Goal: Information Seeking & Learning: Learn about a topic

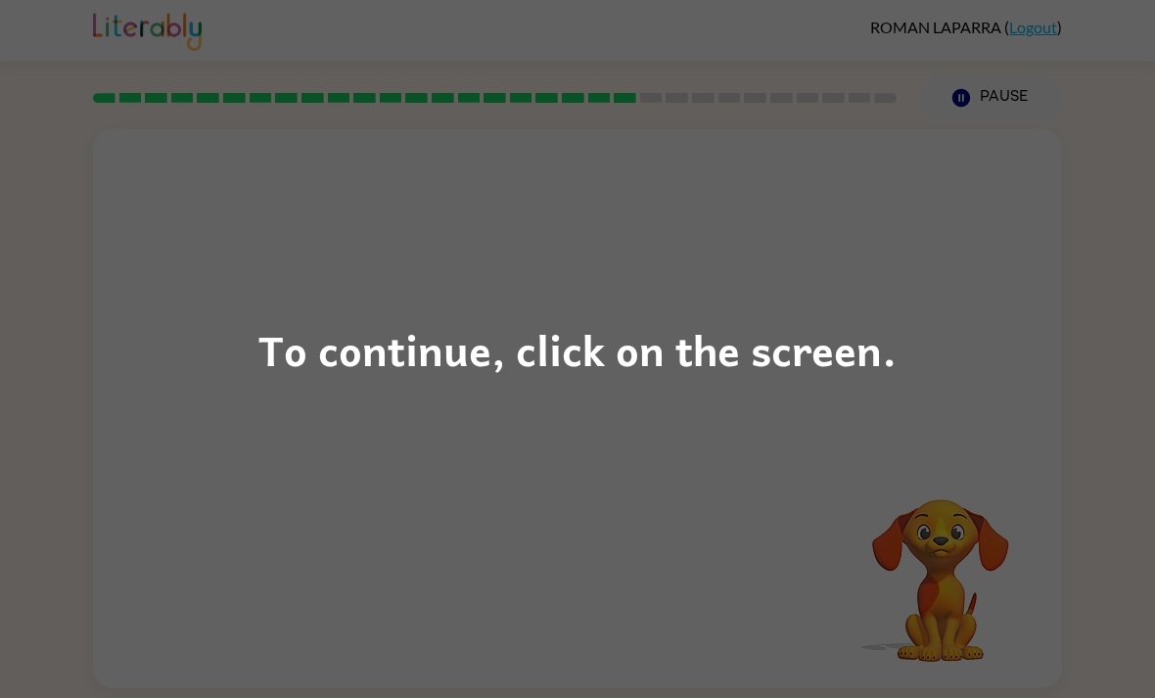
click at [765, 281] on div "To continue, click on the screen." at bounding box center [577, 349] width 1155 height 698
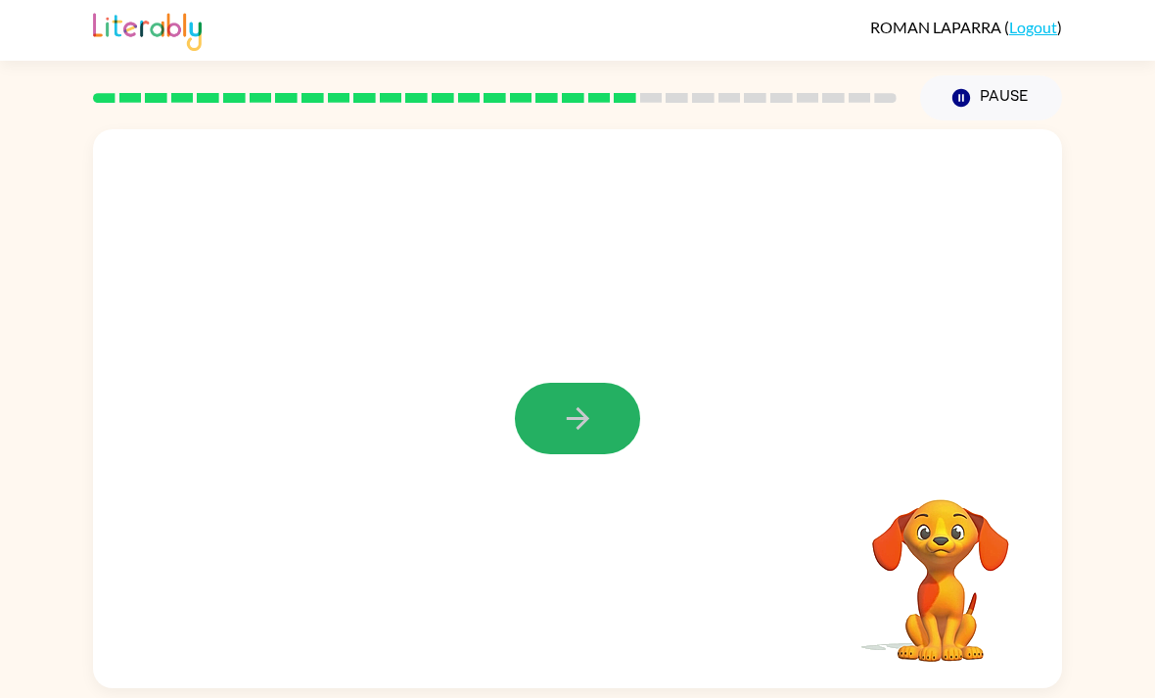
click at [577, 424] on button "button" at bounding box center [577, 418] width 125 height 71
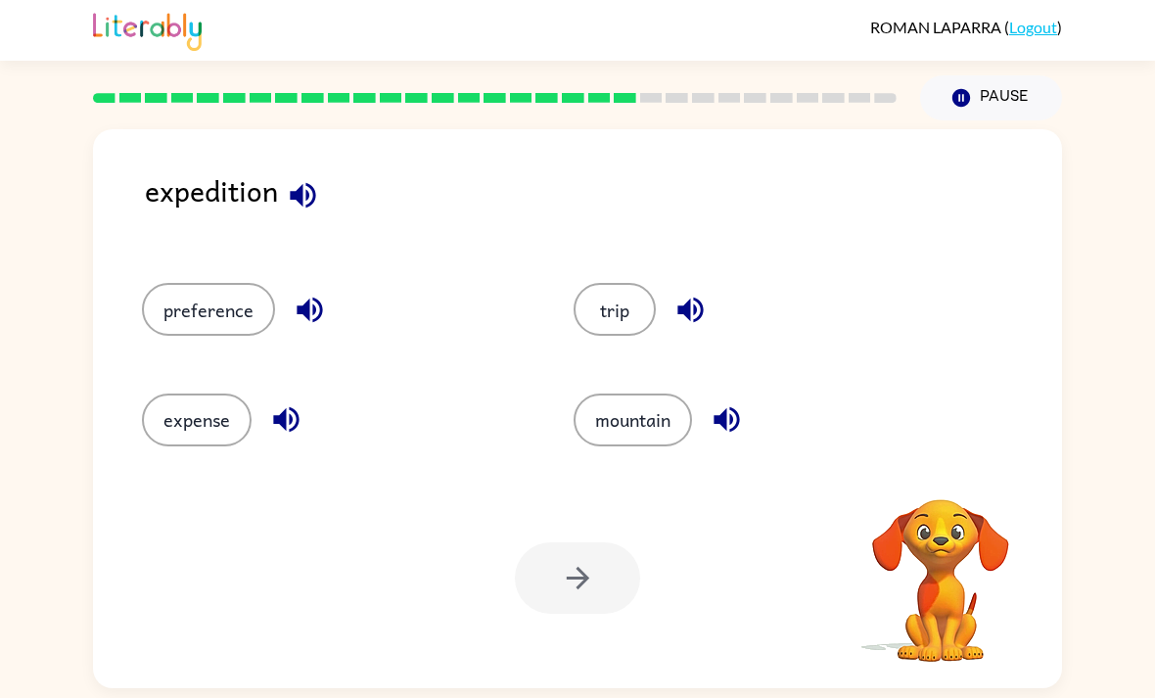
click at [628, 306] on button "trip" at bounding box center [614, 309] width 82 height 53
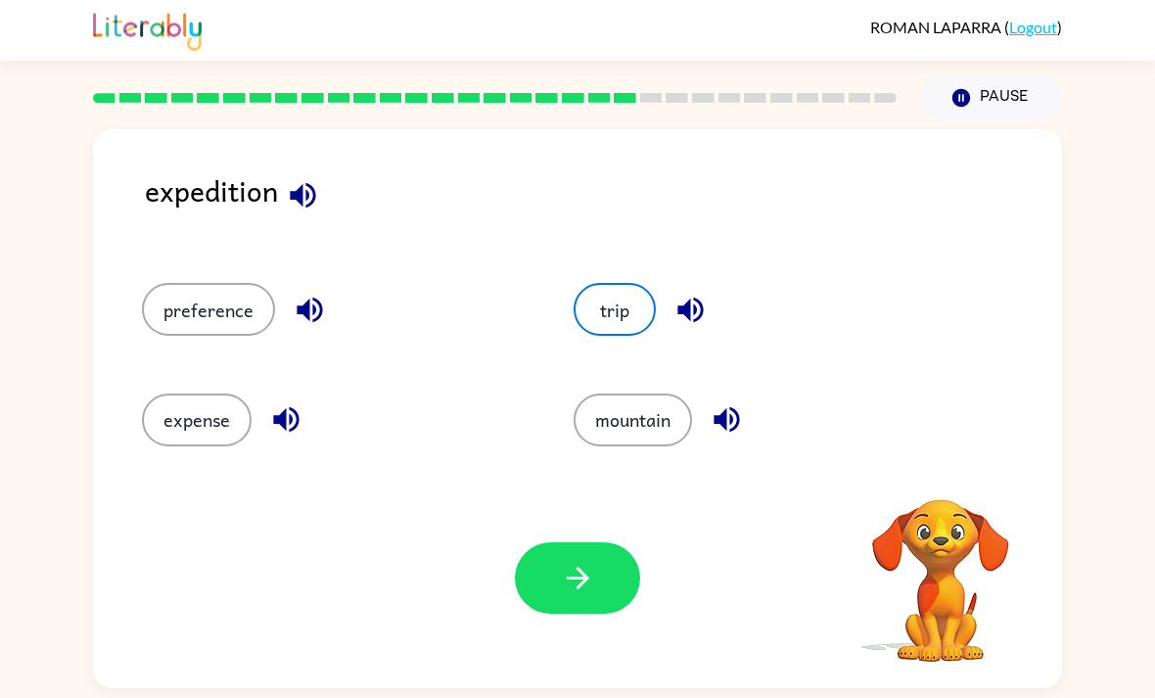
click at [601, 602] on button "button" at bounding box center [577, 577] width 125 height 71
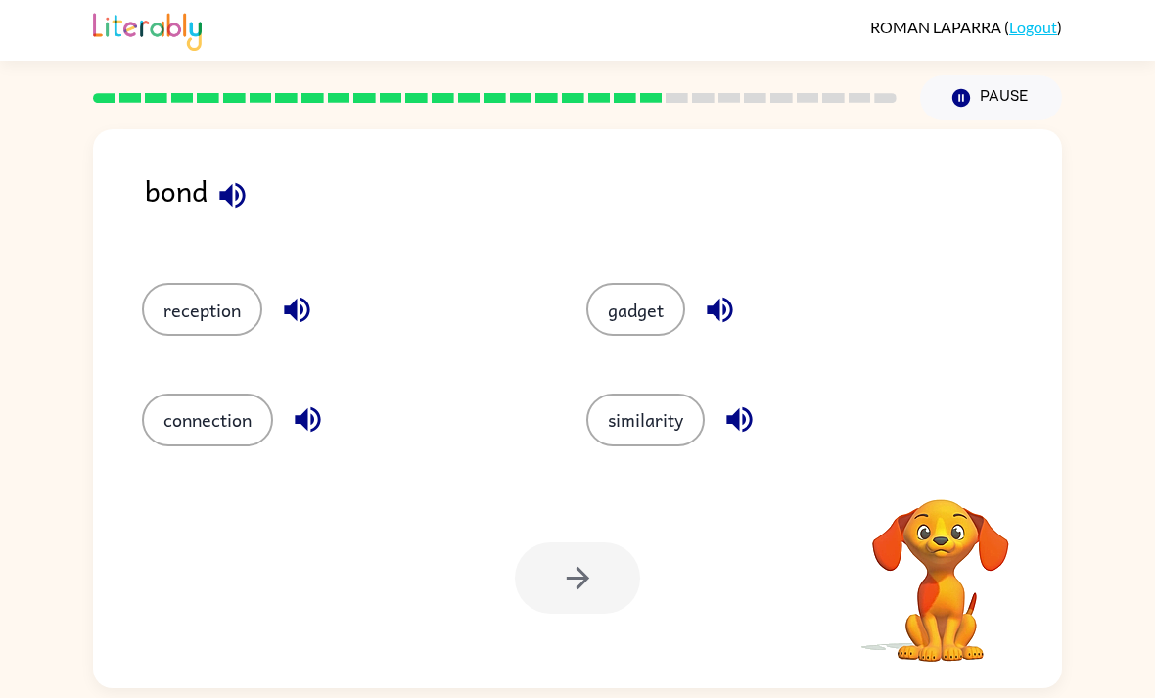
click at [235, 466] on div "connection" at bounding box center [327, 411] width 444 height 110
click at [234, 466] on div "connection" at bounding box center [327, 411] width 444 height 110
click at [589, 625] on div "Your browser must support playing .mp4 files to use Literably. Please try using…" at bounding box center [577, 578] width 969 height 220
click at [614, 584] on div at bounding box center [577, 577] width 125 height 71
click at [231, 445] on button "connection" at bounding box center [207, 419] width 131 height 53
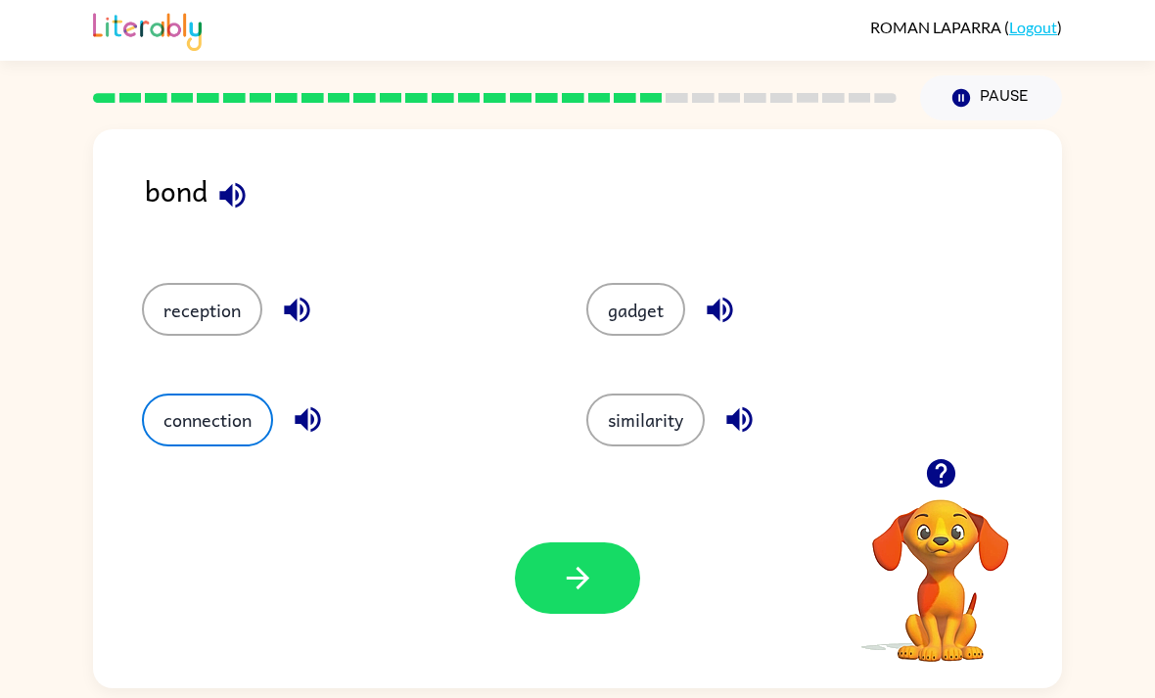
click at [596, 572] on button "button" at bounding box center [577, 577] width 125 height 71
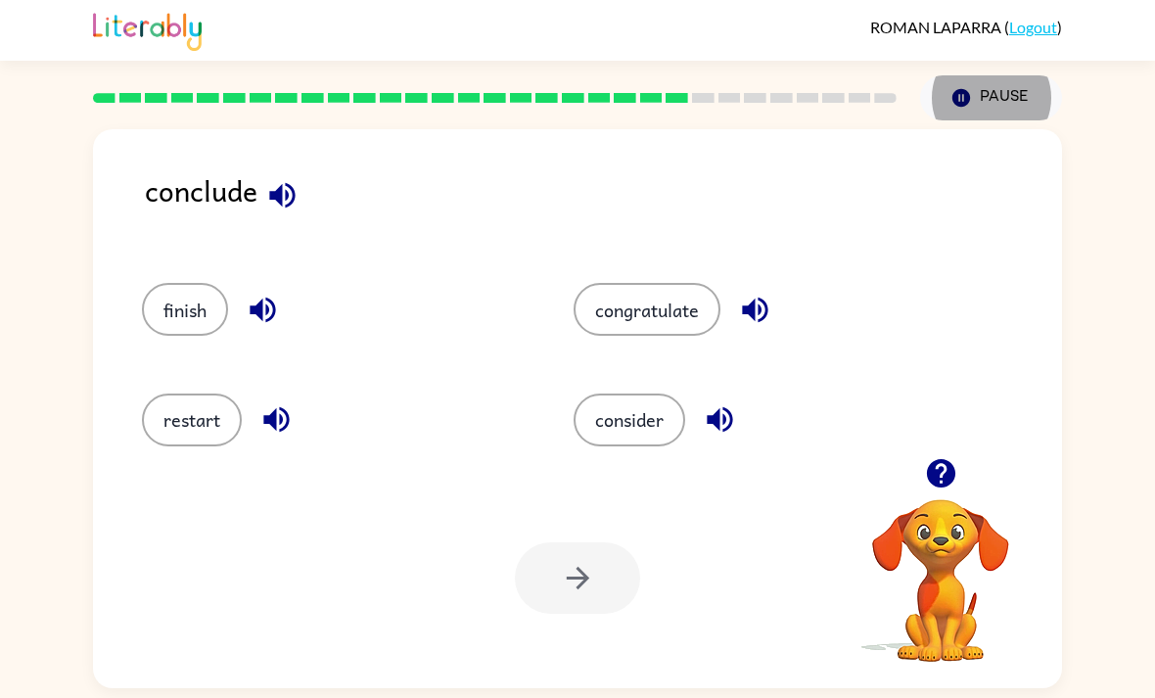
click at [638, 444] on button "consider" at bounding box center [629, 419] width 112 height 53
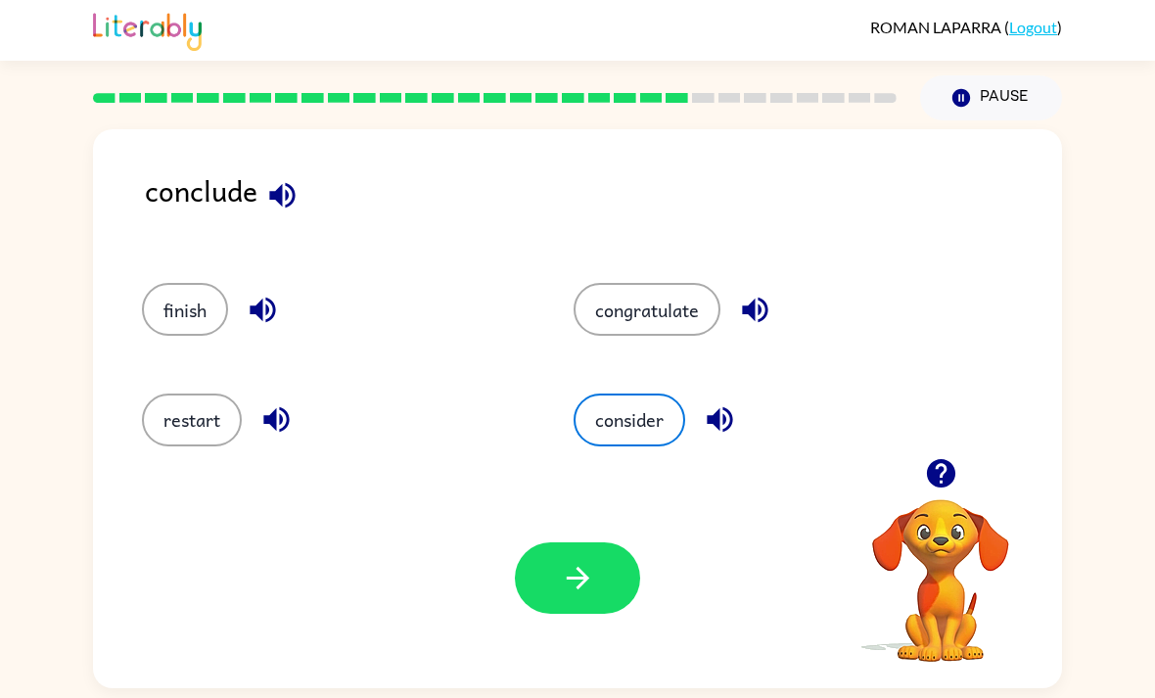
click at [610, 581] on button "button" at bounding box center [577, 577] width 125 height 71
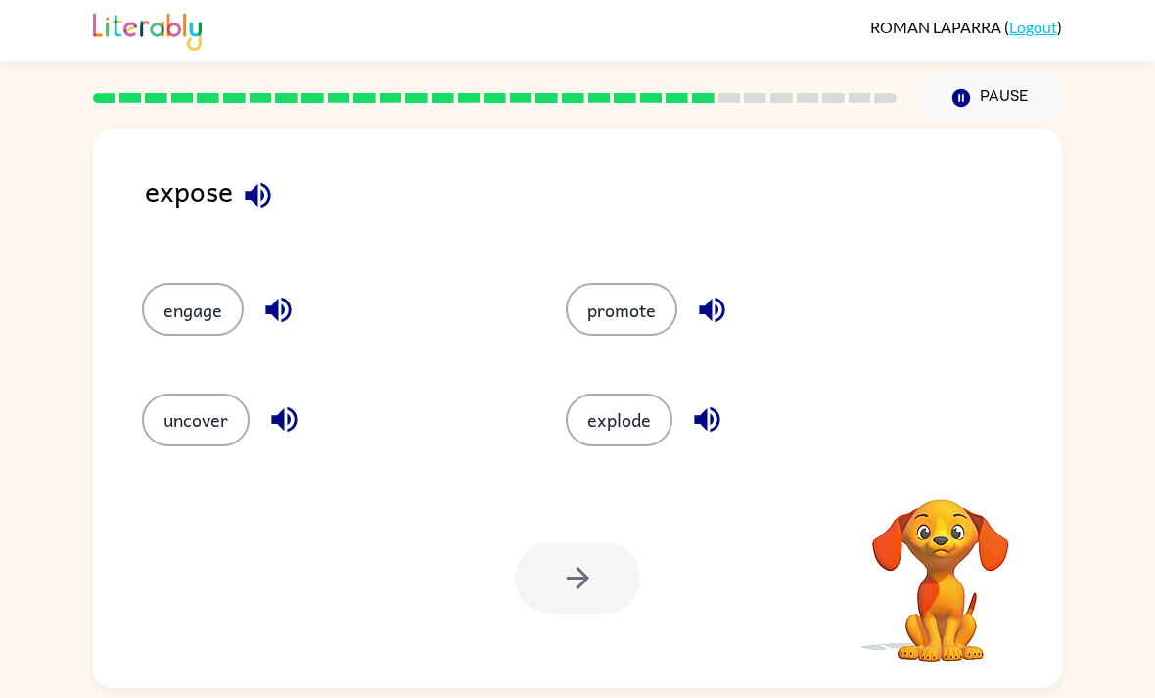
click at [216, 438] on button "uncover" at bounding box center [196, 419] width 108 height 53
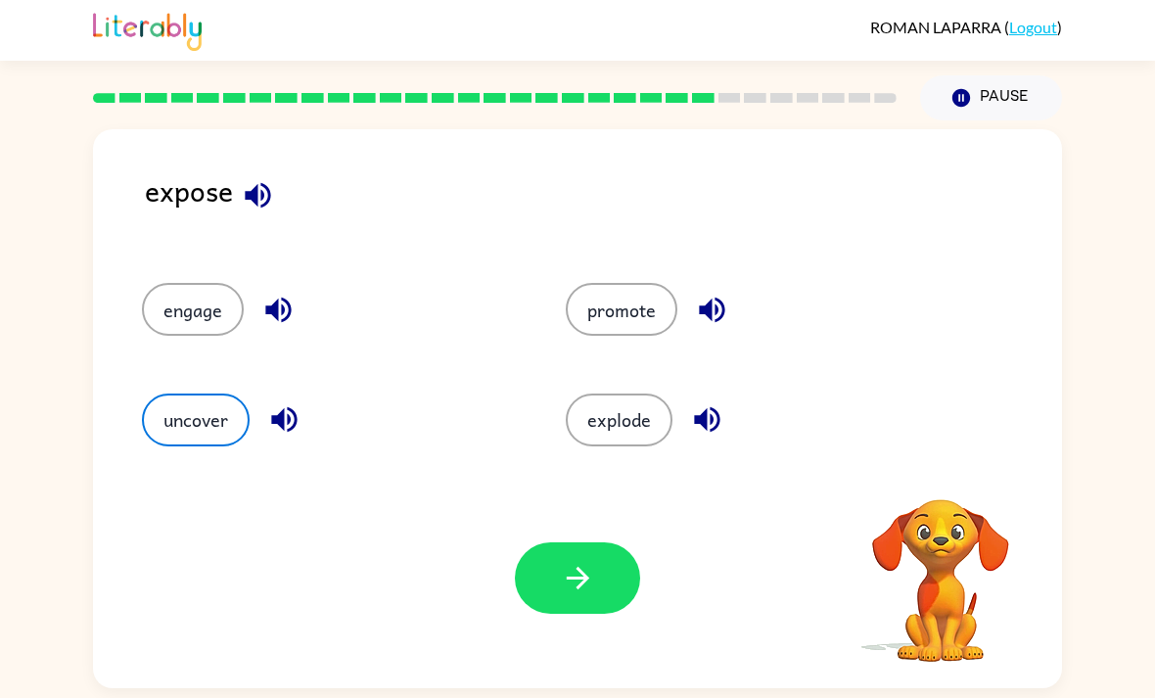
click at [609, 580] on button "button" at bounding box center [577, 577] width 125 height 71
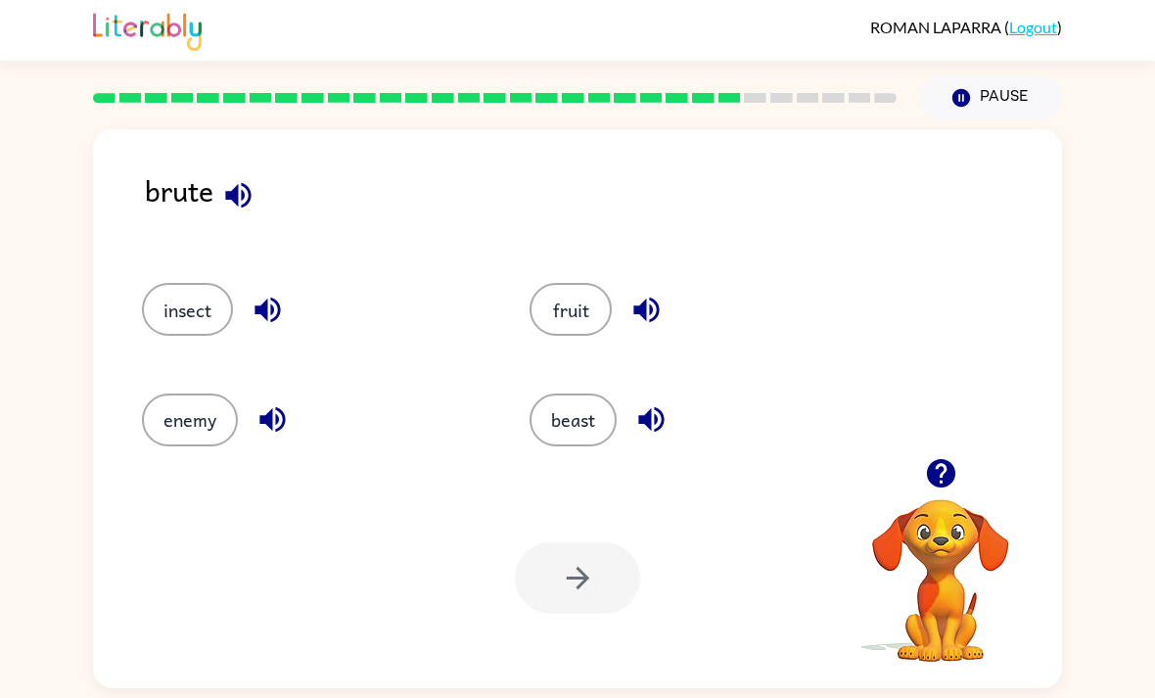
click at [588, 446] on button "beast" at bounding box center [572, 419] width 87 height 53
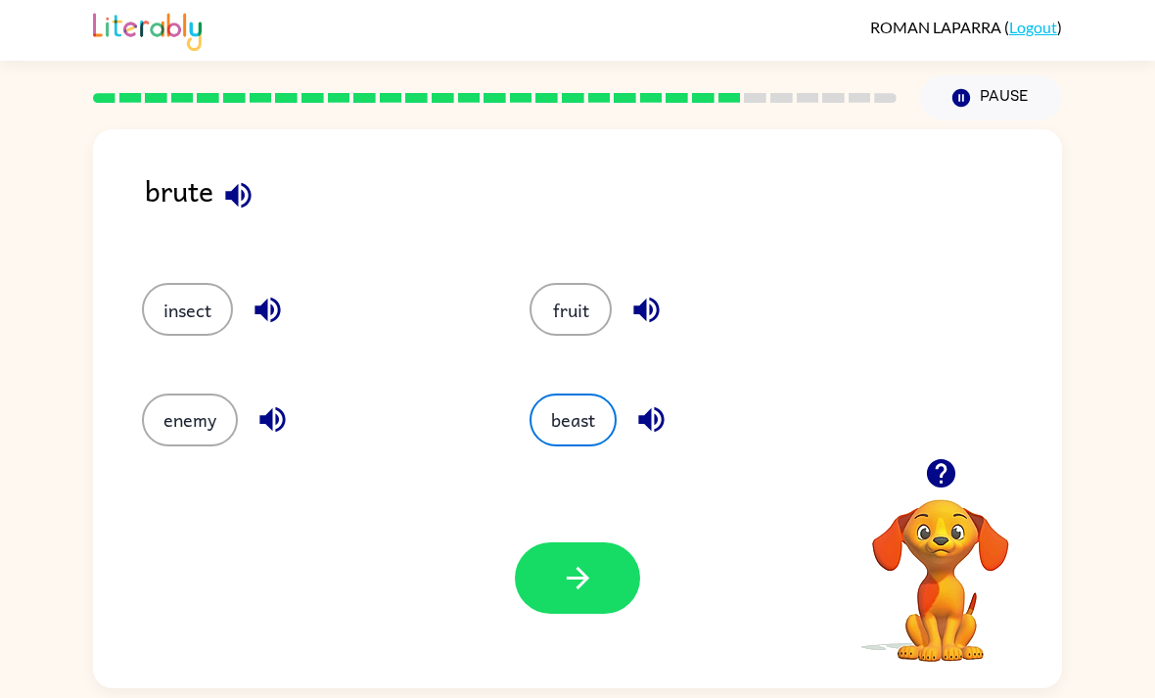
click at [594, 595] on icon "button" at bounding box center [578, 578] width 34 height 34
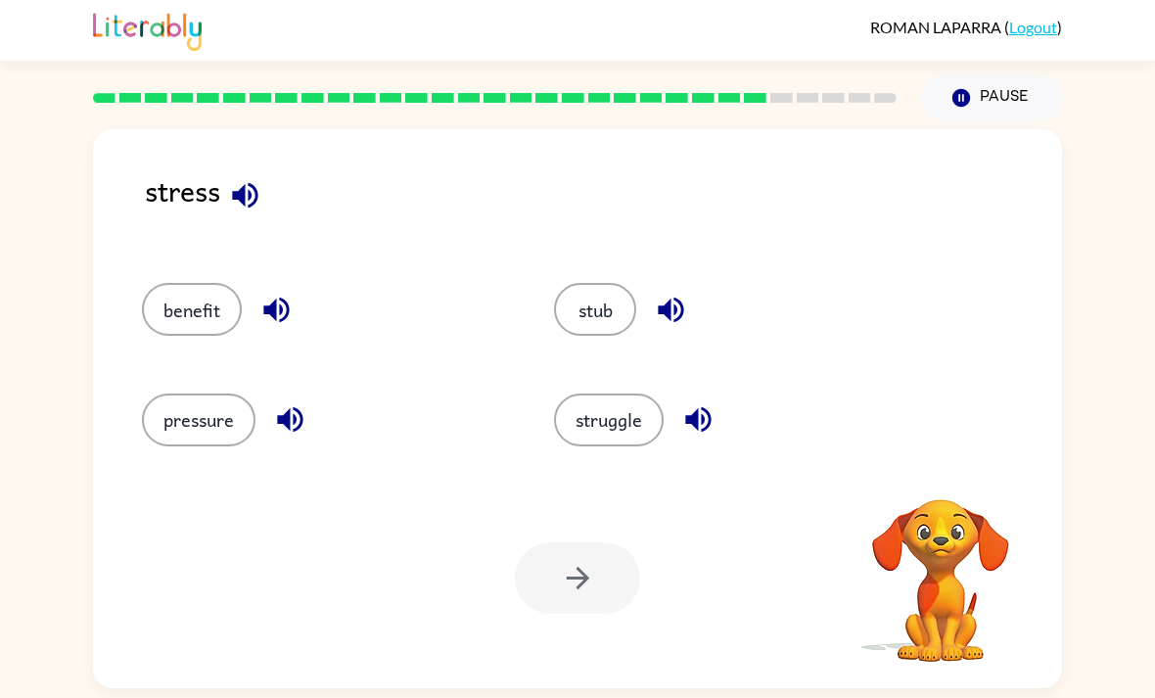
click at [623, 439] on button "struggle" at bounding box center [609, 419] width 110 height 53
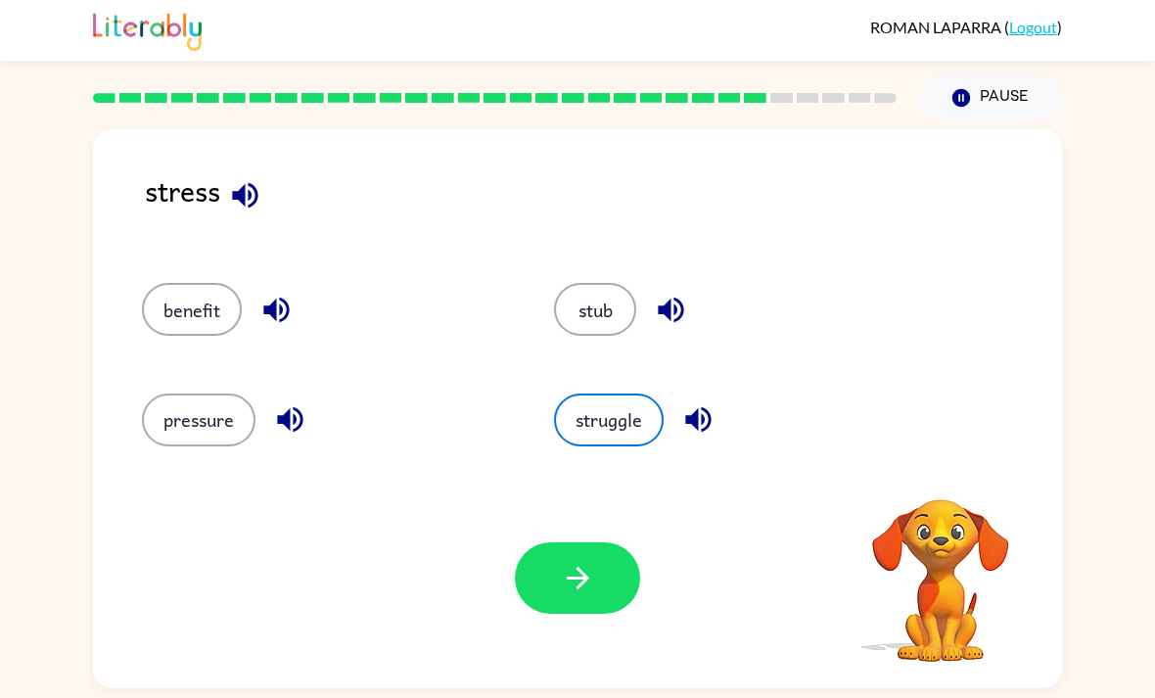
click at [588, 588] on icon "button" at bounding box center [577, 578] width 23 height 23
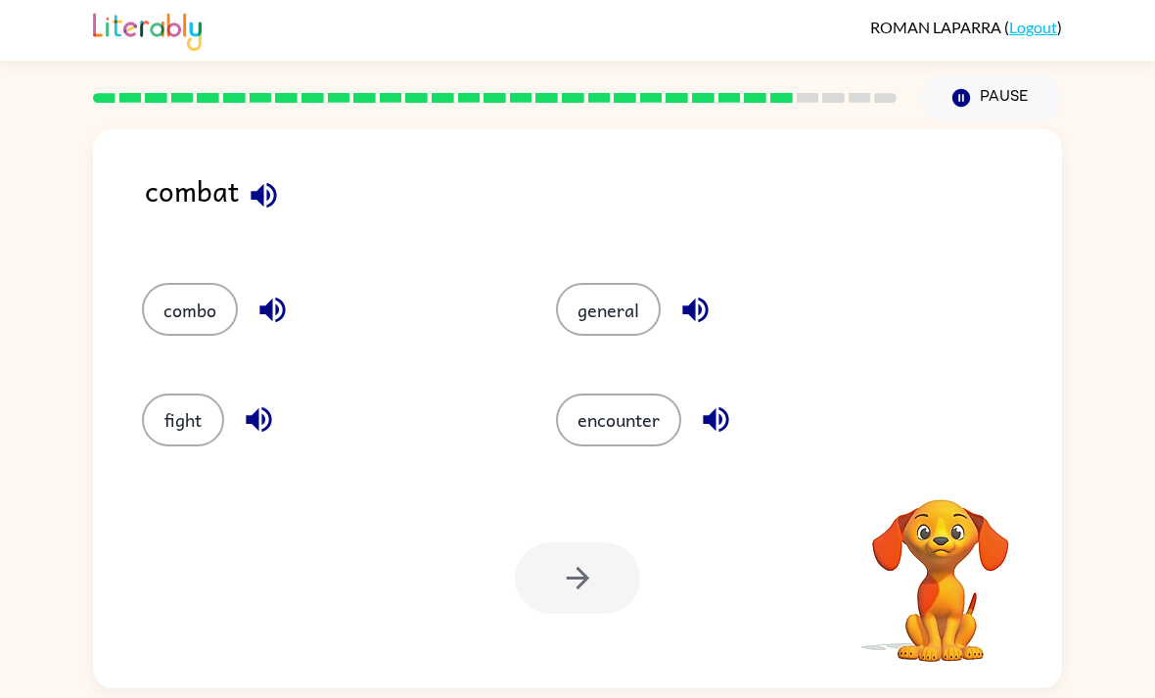
click at [199, 436] on button "fight" at bounding box center [183, 419] width 82 height 53
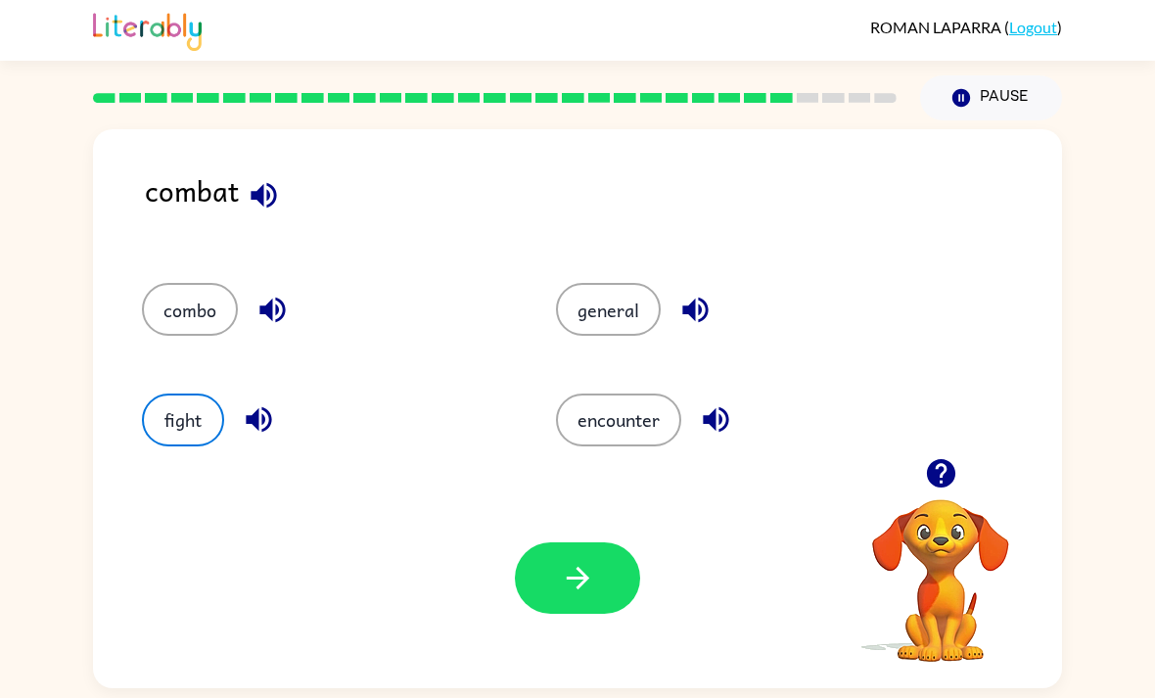
click at [618, 603] on button "button" at bounding box center [577, 577] width 125 height 71
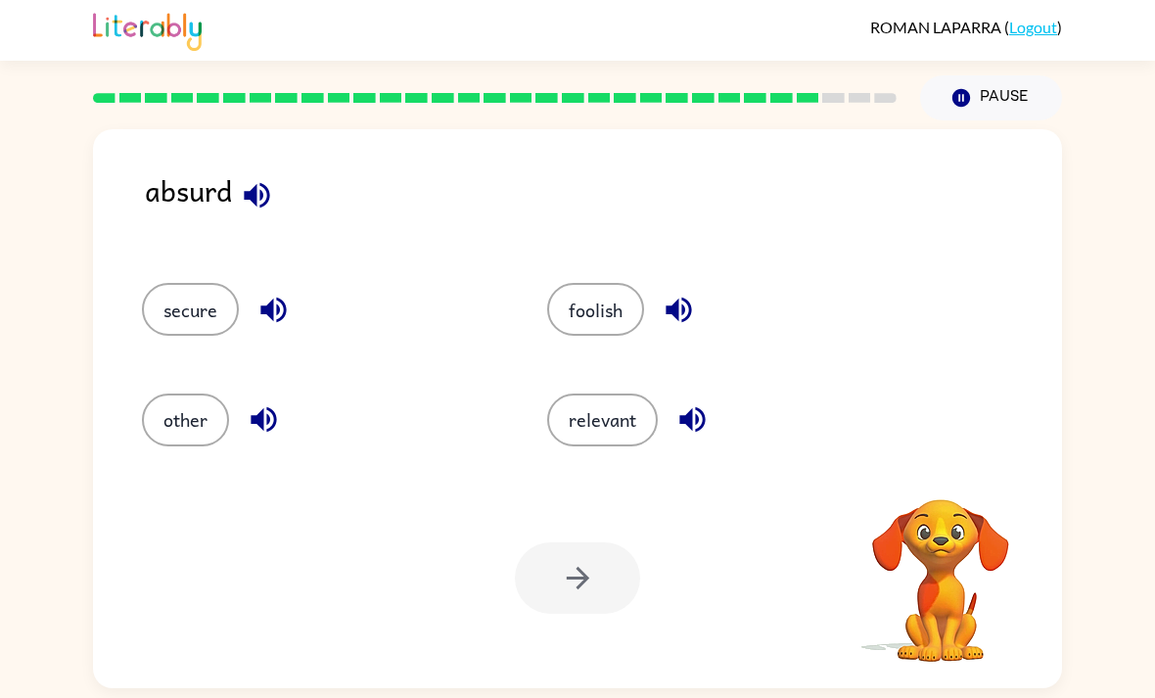
click at [612, 314] on button "foolish" at bounding box center [595, 309] width 97 height 53
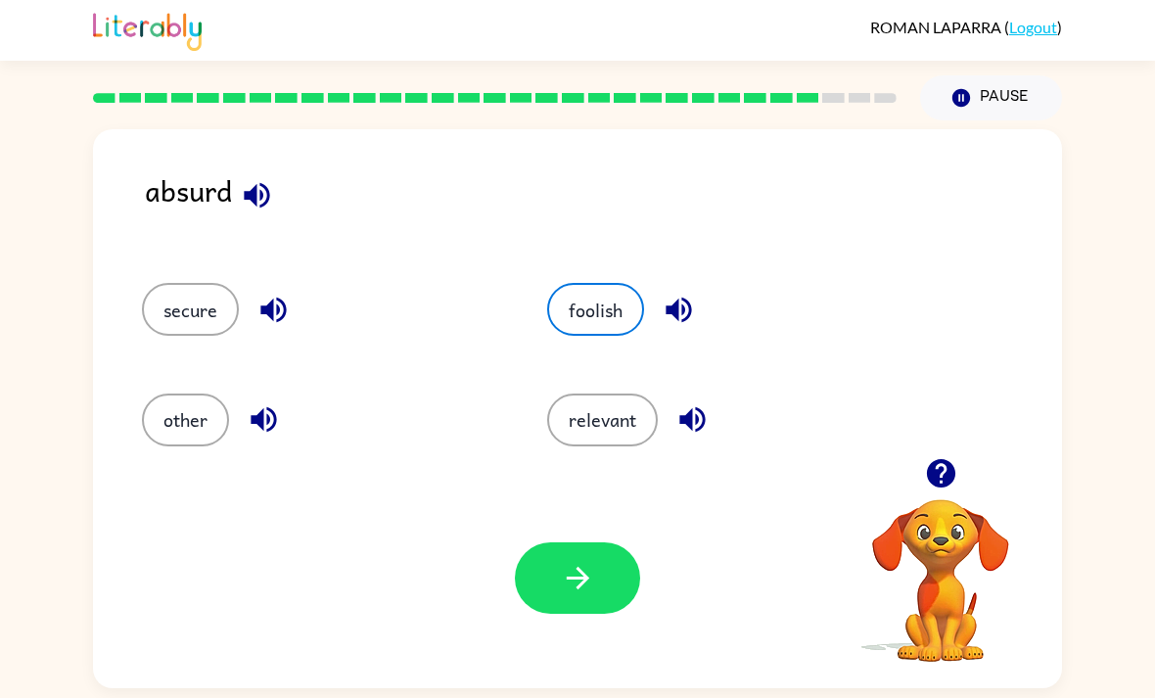
click at [594, 593] on icon "button" at bounding box center [578, 578] width 34 height 34
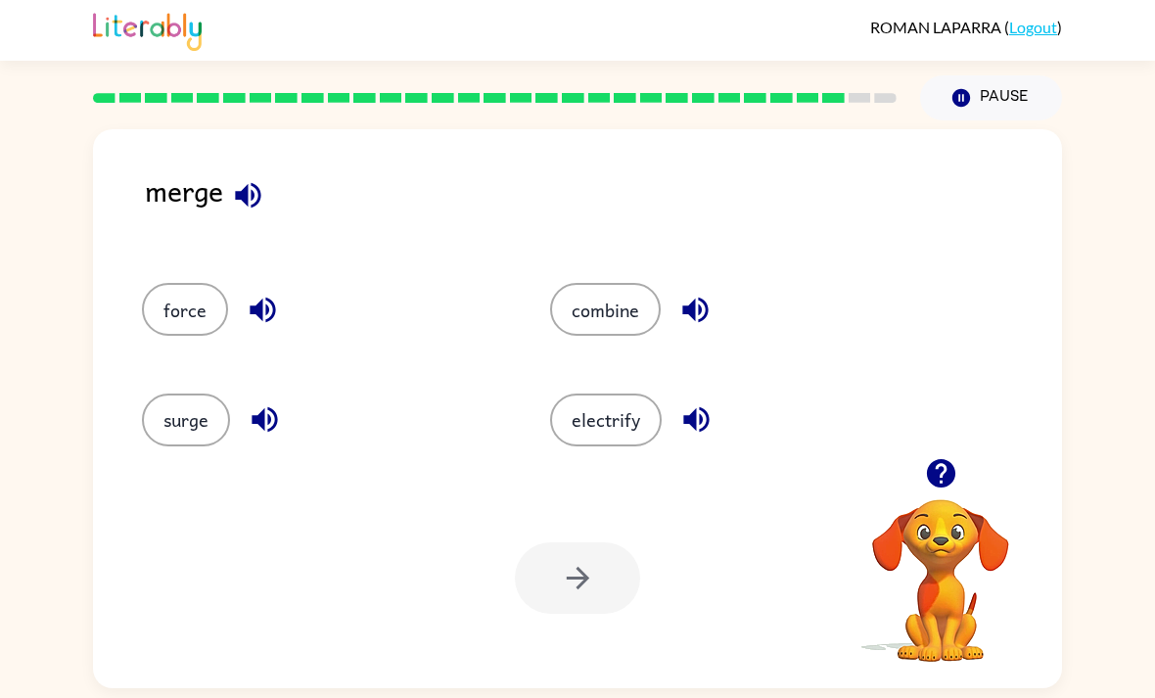
click at [564, 312] on button "combine" at bounding box center [605, 309] width 111 height 53
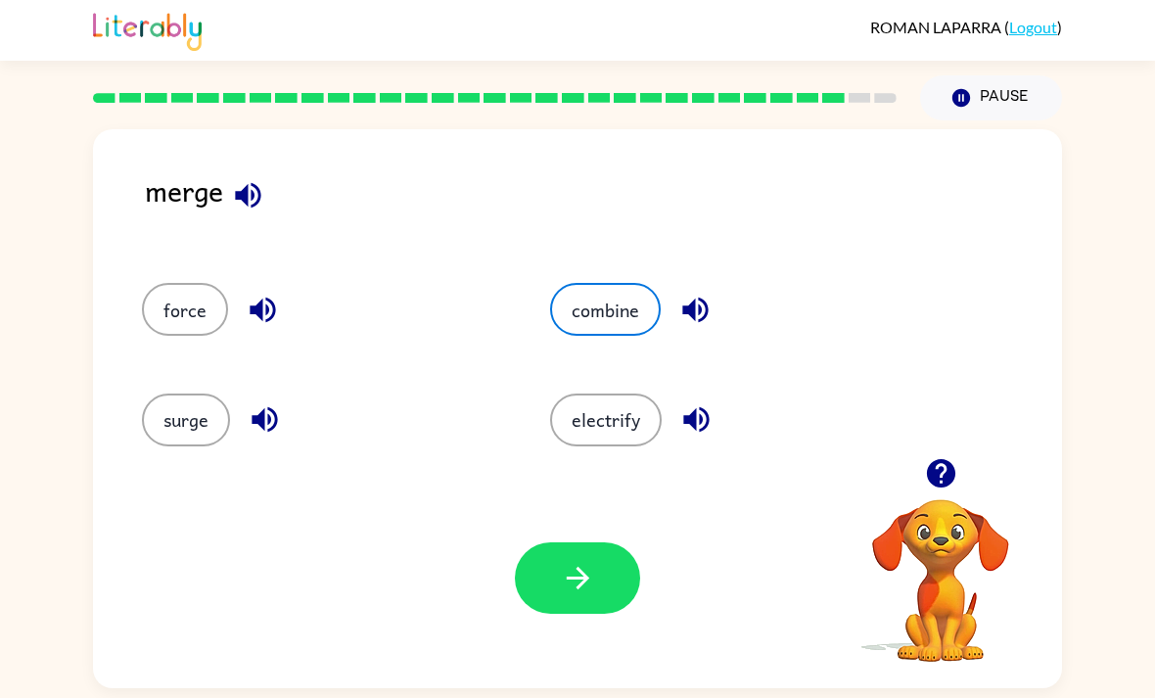
scroll to position [3, 0]
click at [605, 571] on button "button" at bounding box center [577, 577] width 125 height 71
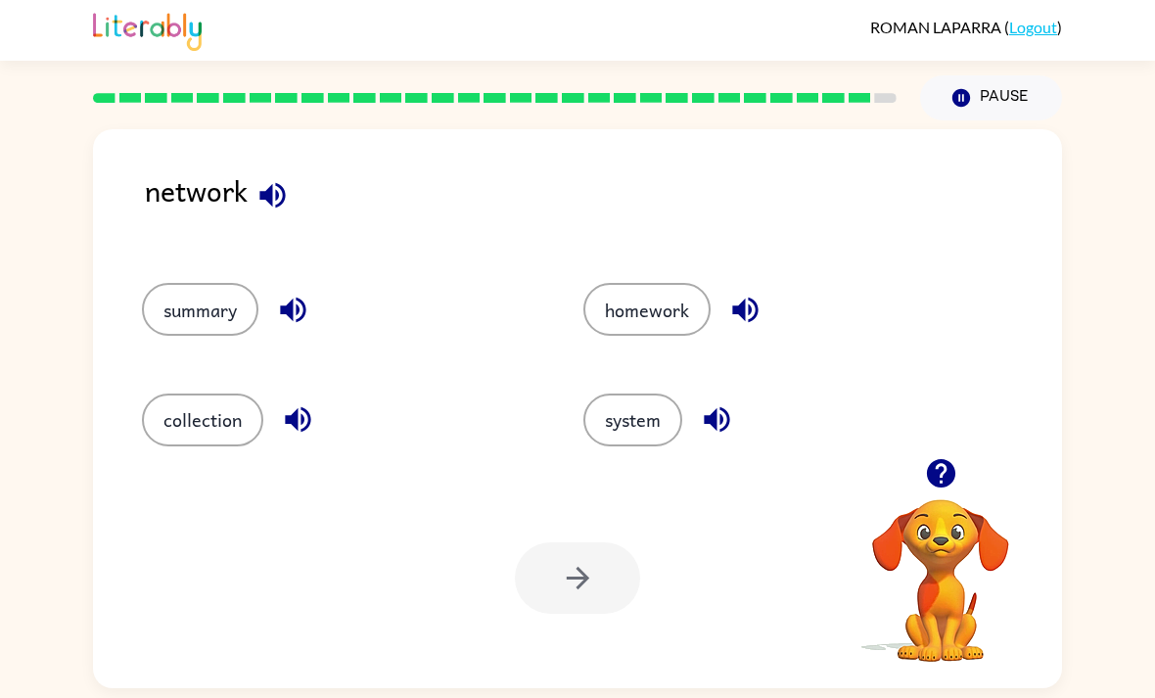
click at [604, 572] on div at bounding box center [577, 577] width 125 height 71
click at [609, 567] on div at bounding box center [577, 577] width 125 height 71
click at [653, 424] on button "system" at bounding box center [632, 419] width 99 height 53
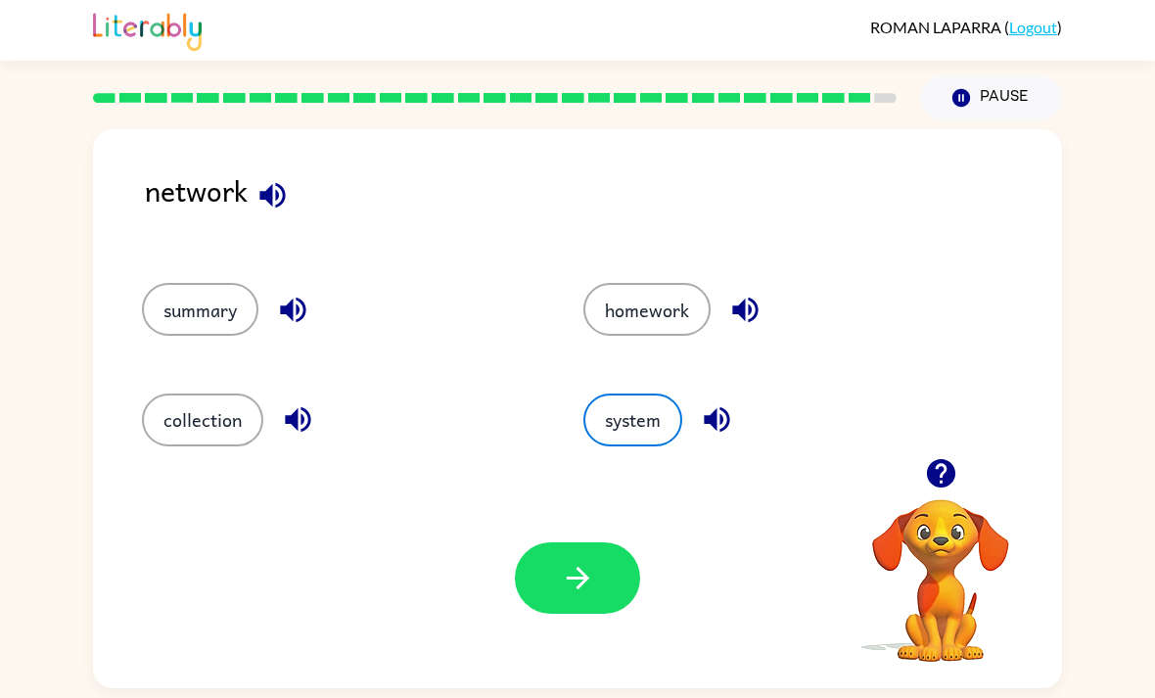
click at [610, 589] on button "button" at bounding box center [577, 577] width 125 height 71
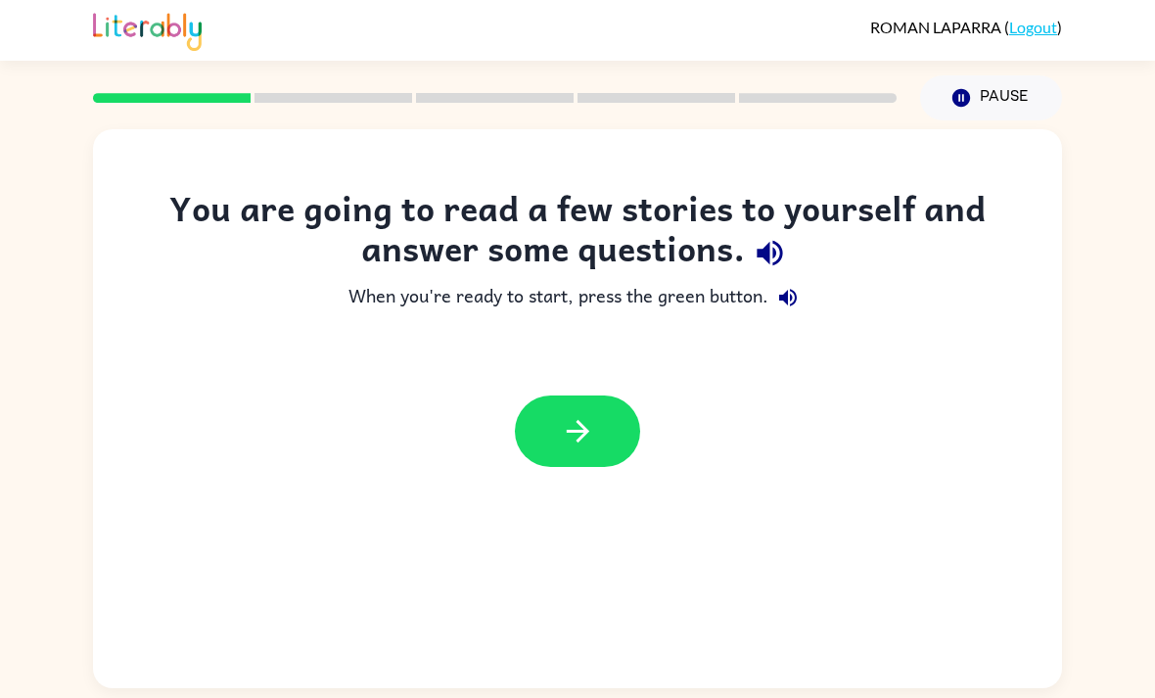
click at [585, 408] on button "button" at bounding box center [577, 430] width 125 height 71
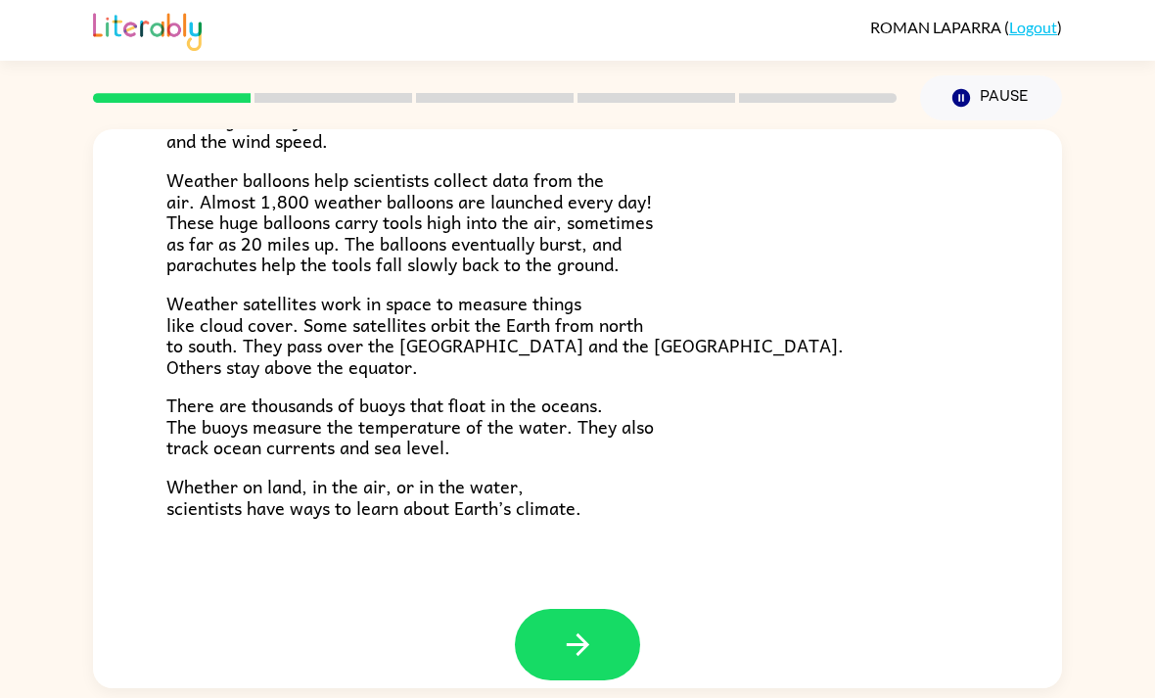
scroll to position [521, 0]
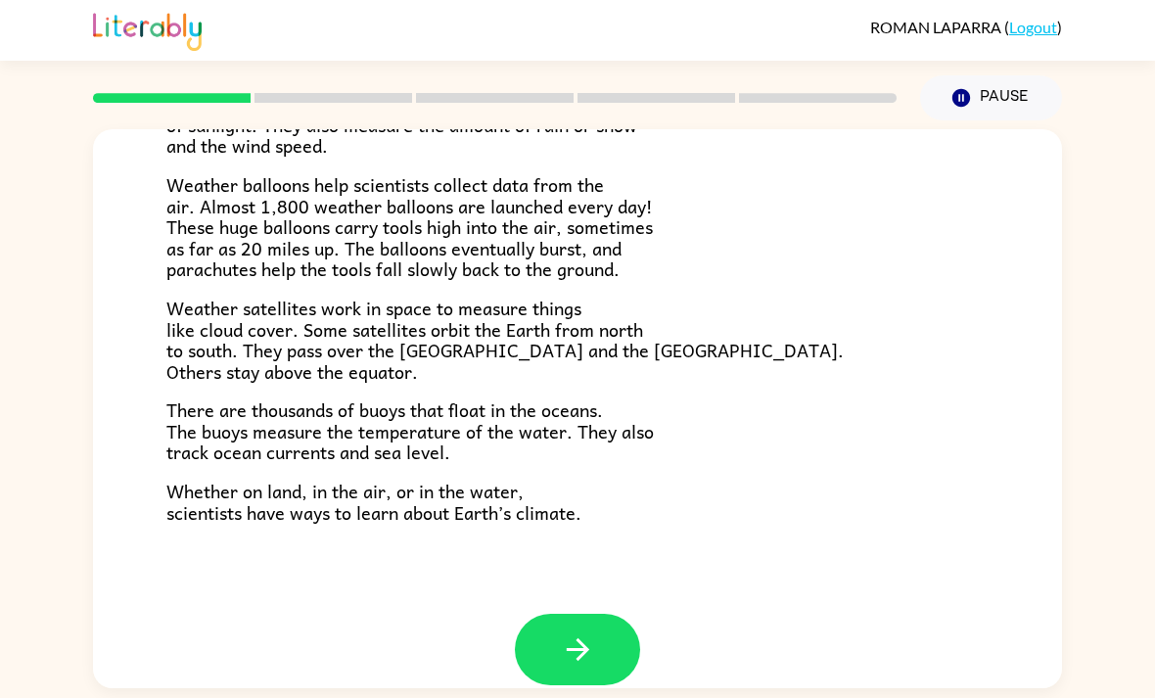
click at [621, 628] on button "button" at bounding box center [577, 649] width 125 height 71
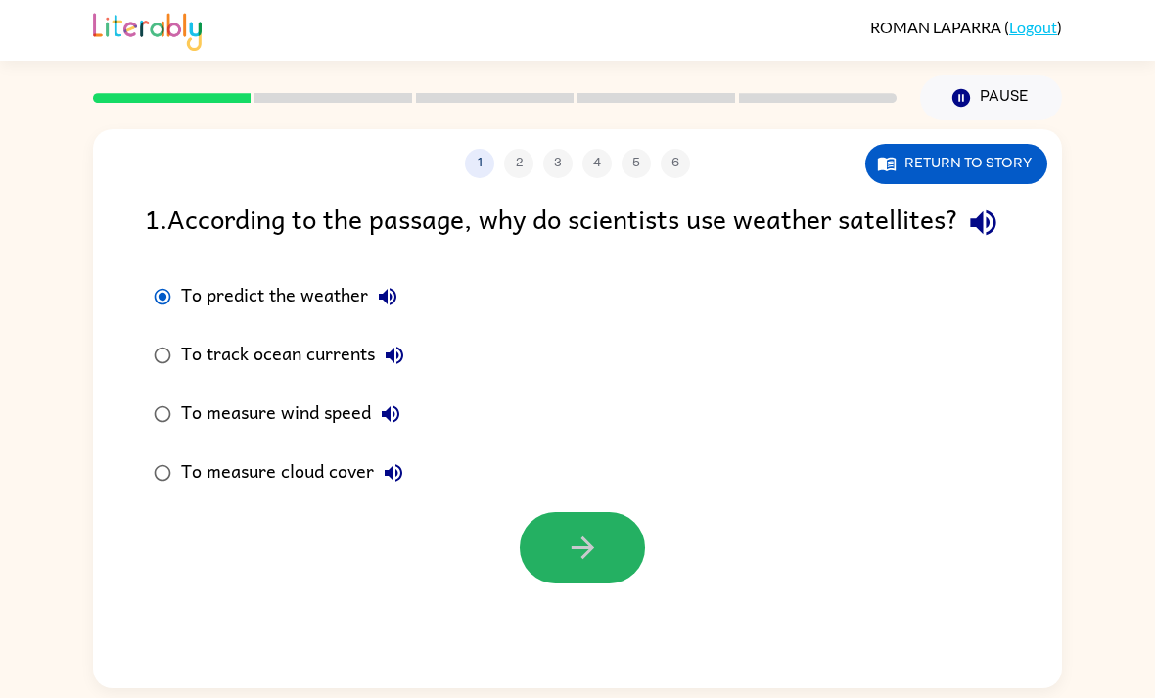
click at [594, 565] on icon "button" at bounding box center [583, 547] width 34 height 34
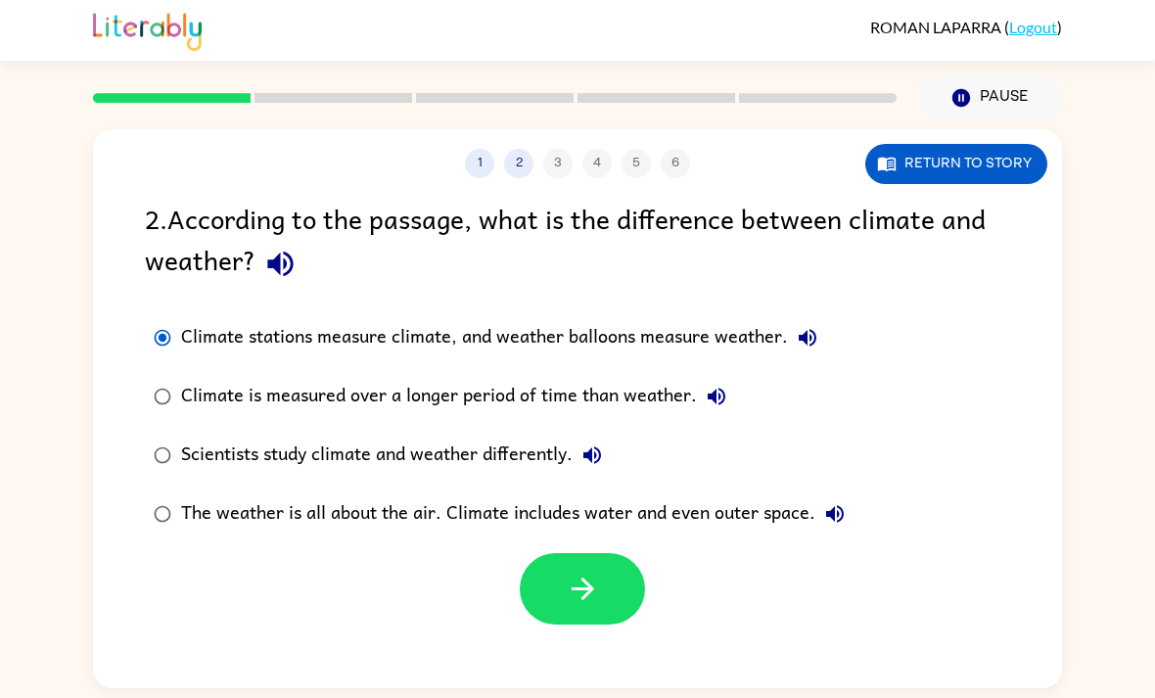
click at [612, 597] on button "button" at bounding box center [582, 588] width 125 height 71
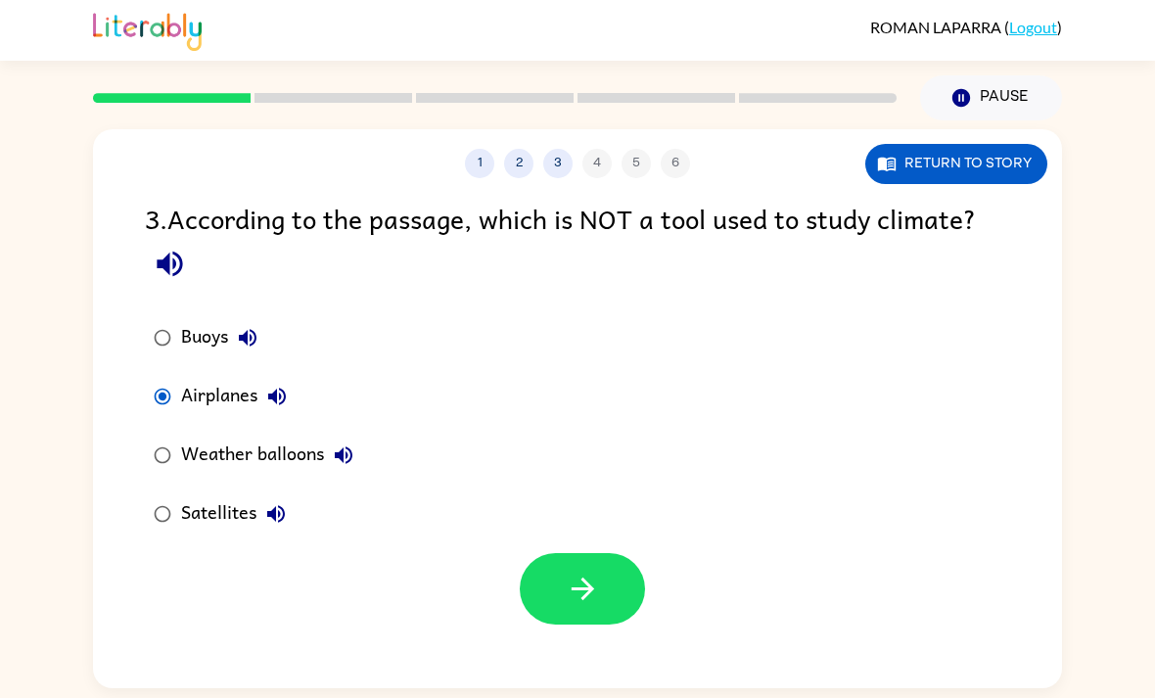
click at [604, 596] on button "button" at bounding box center [582, 588] width 125 height 71
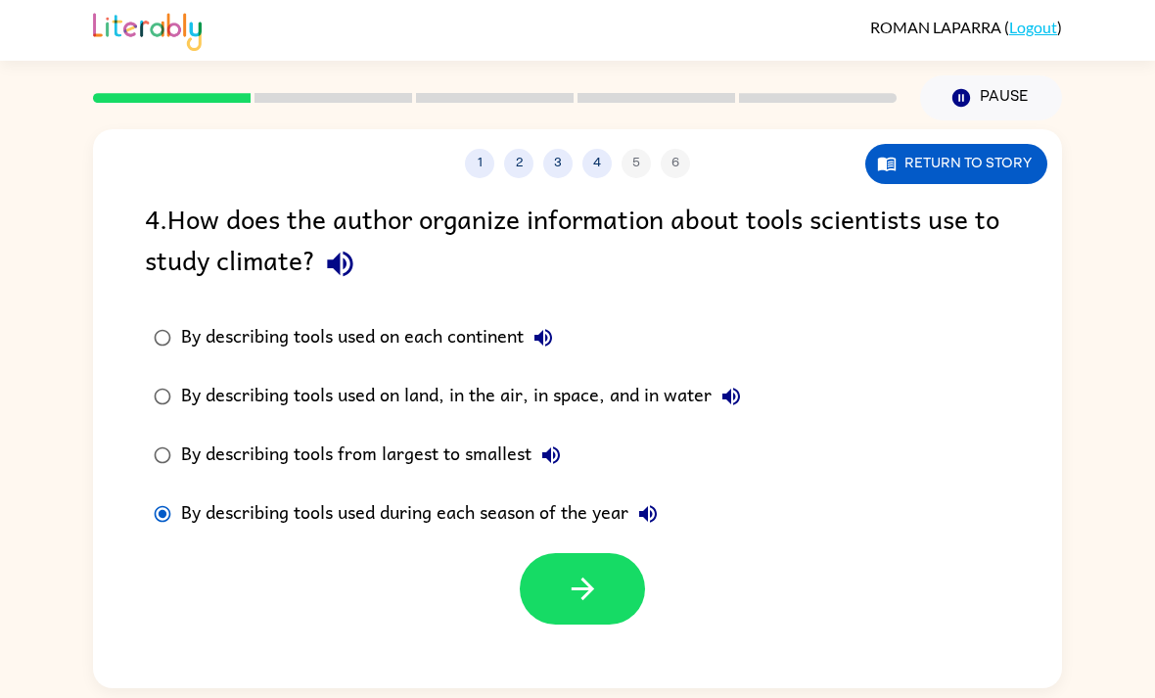
click at [606, 593] on button "button" at bounding box center [582, 588] width 125 height 71
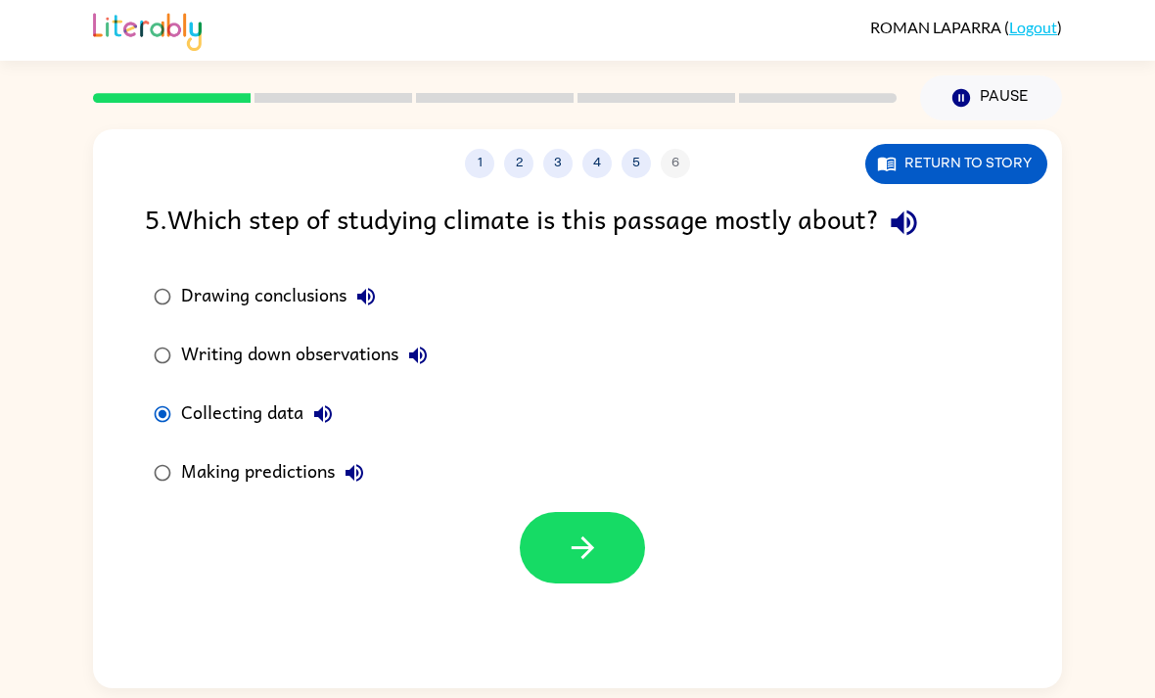
click at [580, 553] on icon "button" at bounding box center [583, 547] width 34 height 34
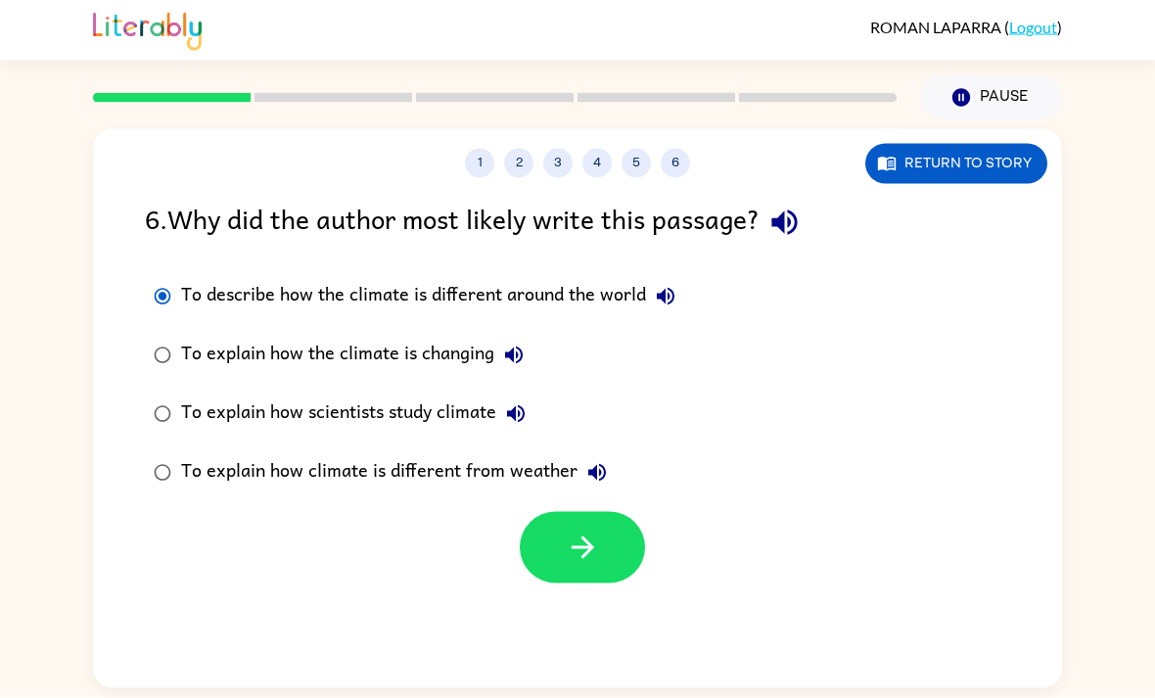
scroll to position [1, 0]
click at [198, 364] on div "To explain how the climate is changing" at bounding box center [357, 355] width 352 height 39
click at [223, 377] on label "To explain how the climate is changing" at bounding box center [414, 355] width 561 height 59
click at [269, 415] on div "To explain how scientists study climate" at bounding box center [358, 413] width 354 height 39
click at [608, 559] on button "button" at bounding box center [582, 547] width 125 height 71
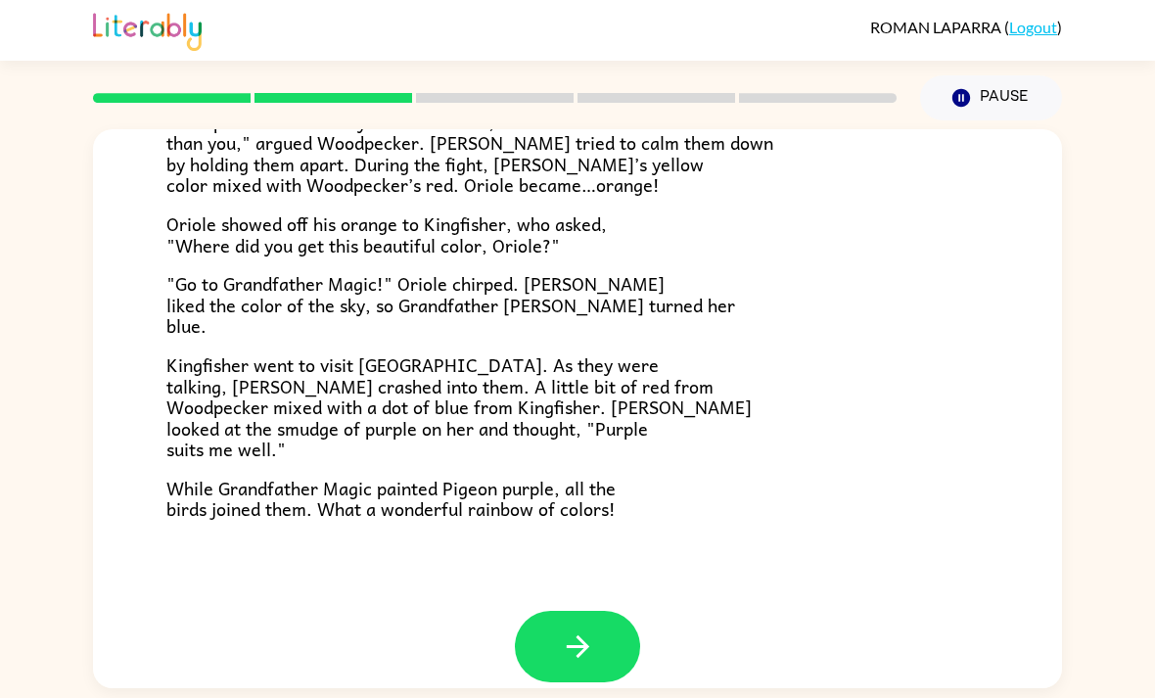
scroll to position [479, 0]
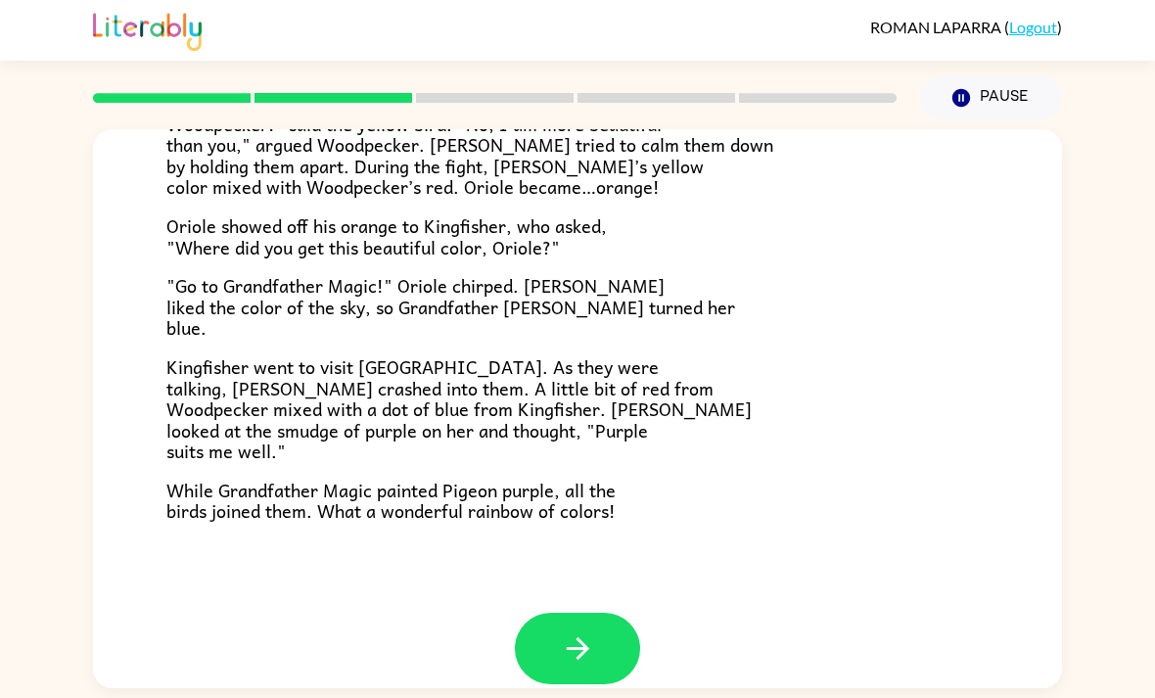
click at [593, 613] on button "button" at bounding box center [577, 648] width 125 height 71
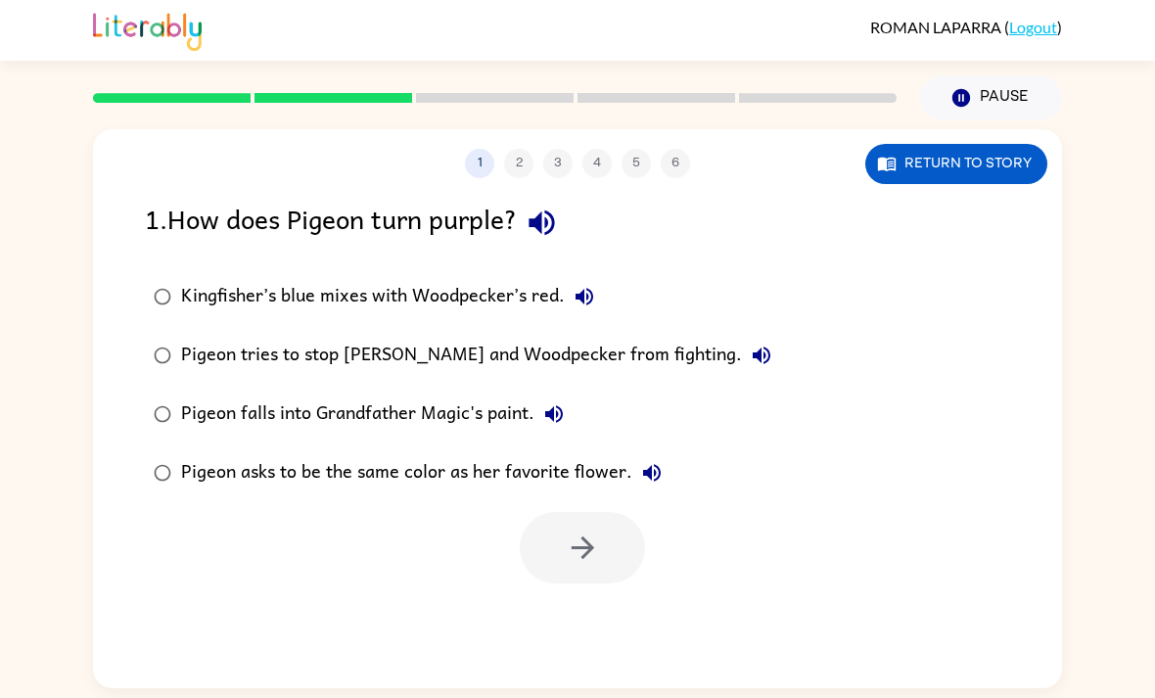
scroll to position [0, 0]
click at [203, 382] on label "Pigeon tries to stop Canary and Woodpecker from fighting." at bounding box center [462, 355] width 657 height 59
click at [573, 530] on icon "button" at bounding box center [583, 547] width 34 height 34
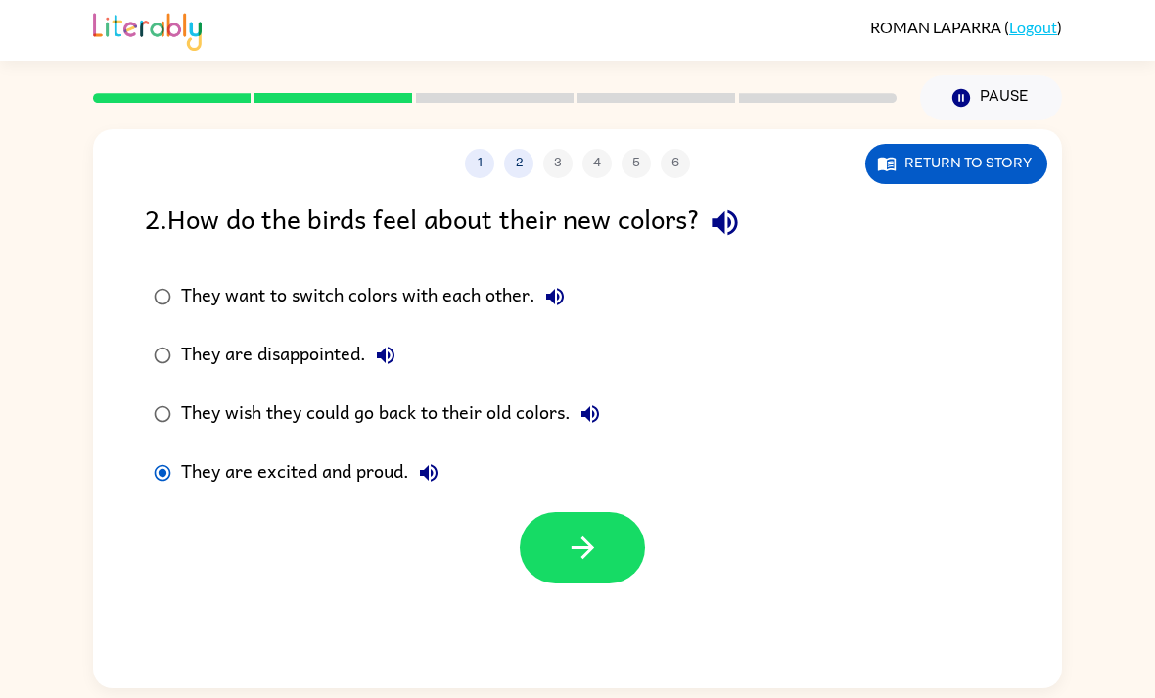
click at [591, 536] on icon "button" at bounding box center [582, 547] width 23 height 23
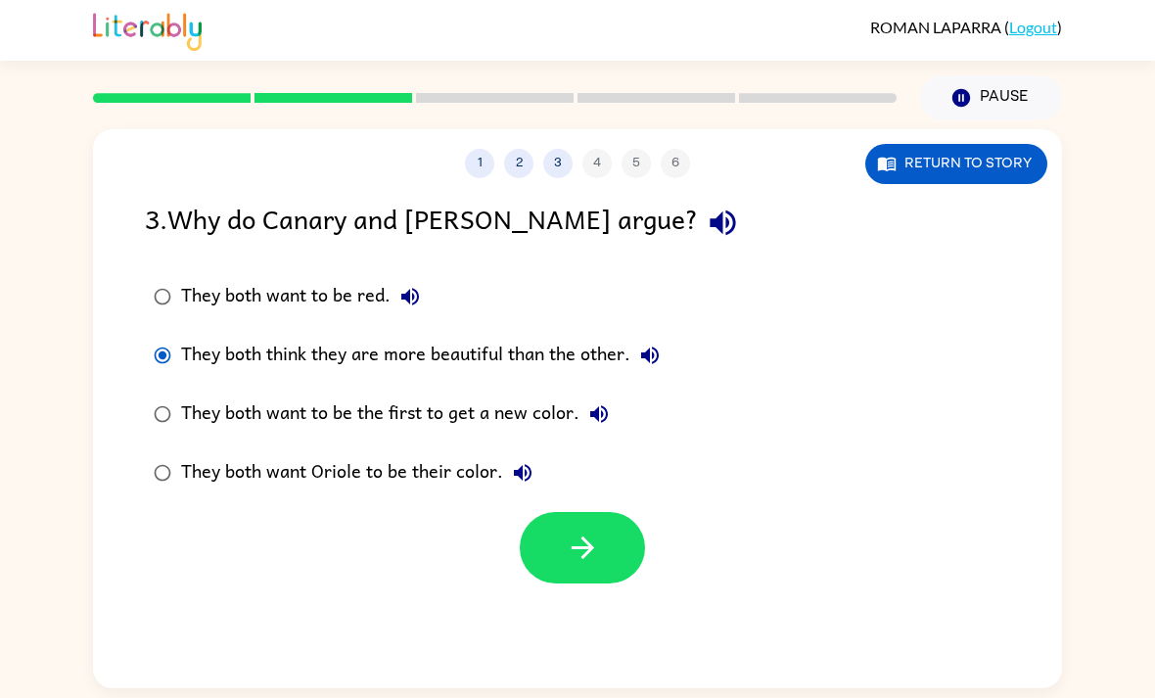
click at [598, 517] on button "button" at bounding box center [582, 547] width 125 height 71
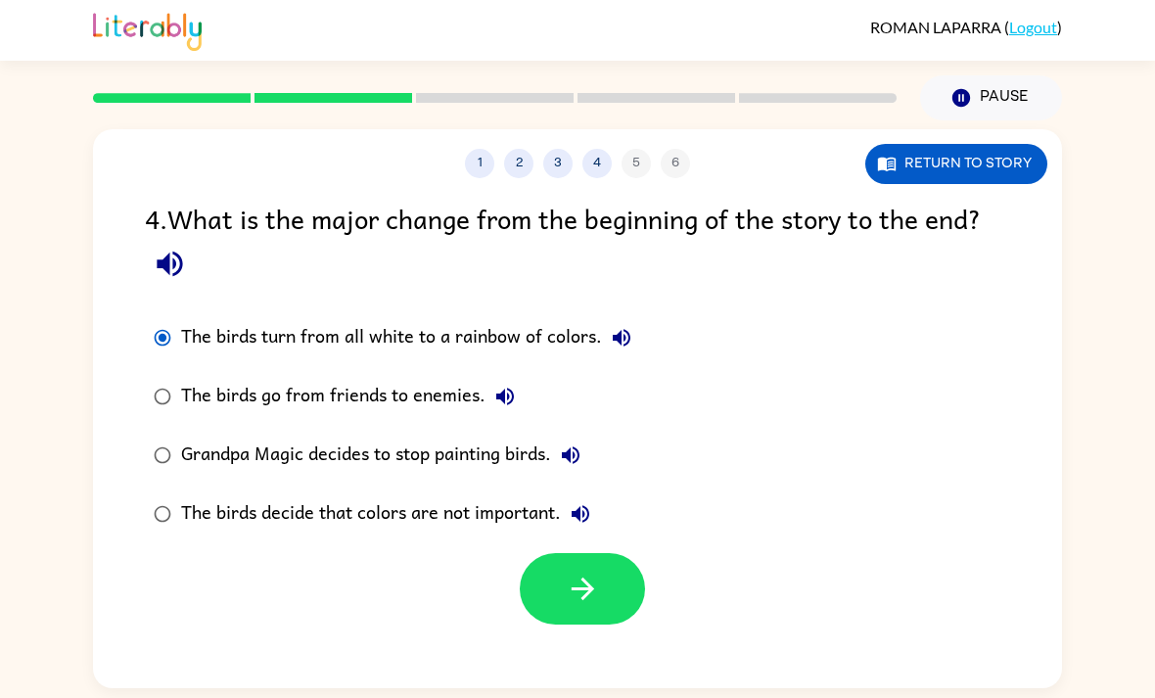
click at [590, 577] on icon "button" at bounding box center [582, 588] width 23 height 23
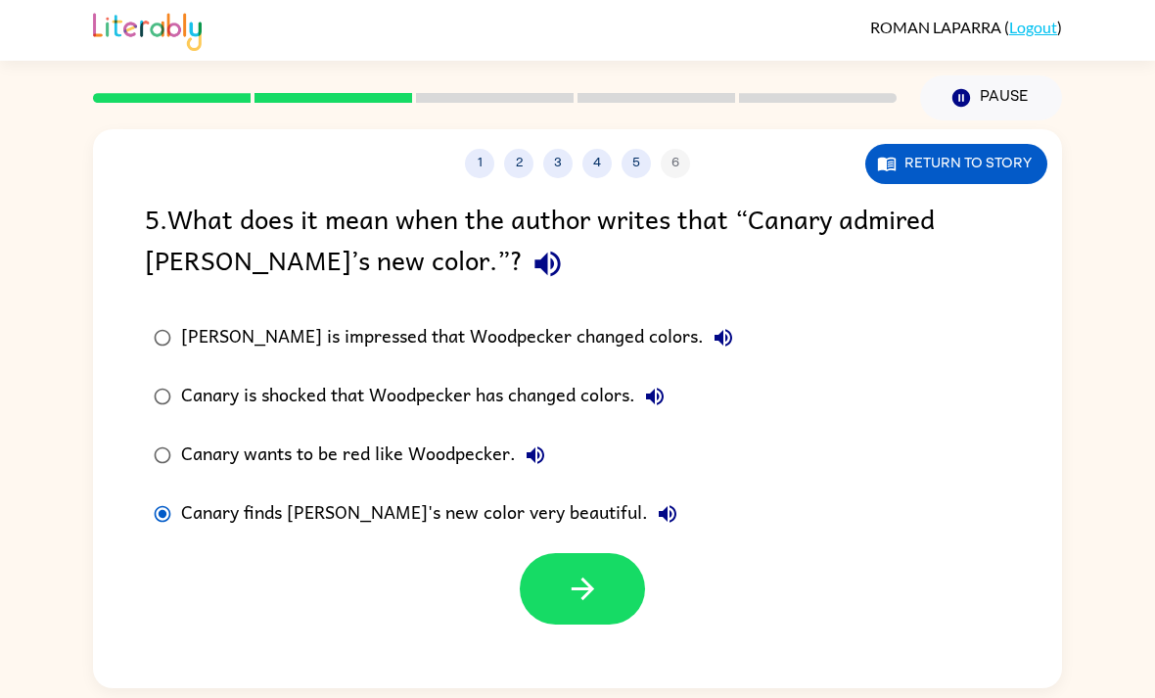
click at [606, 553] on button "button" at bounding box center [582, 588] width 125 height 71
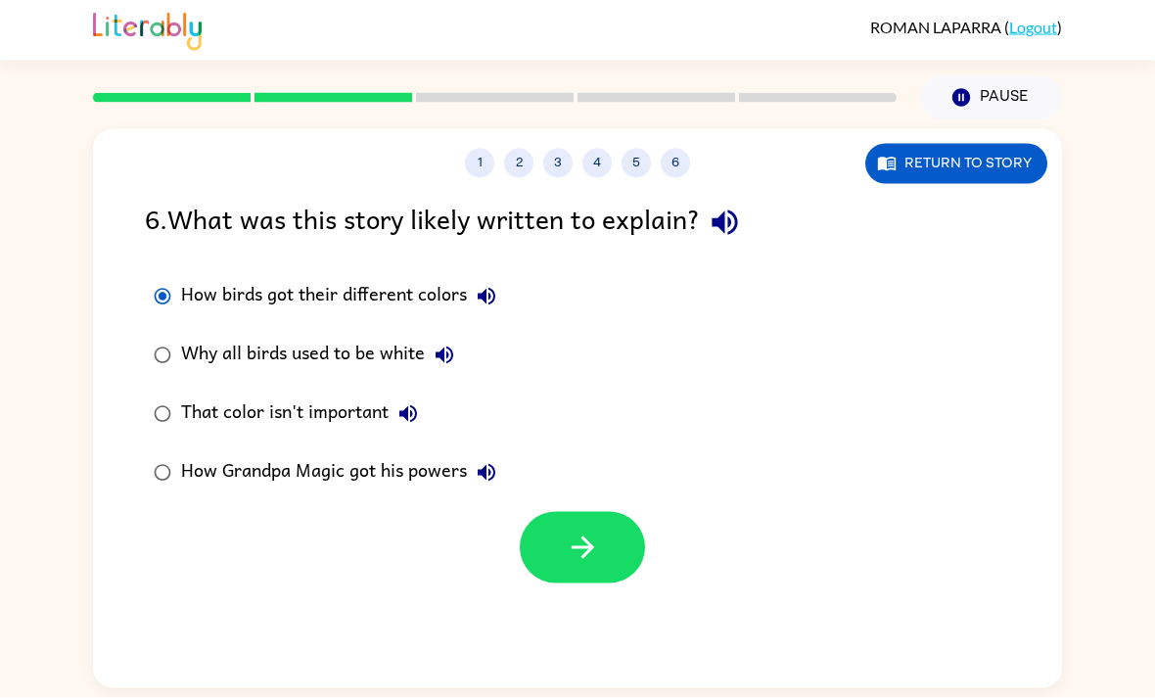
scroll to position [0, 0]
click at [191, 434] on div "That color isn't important" at bounding box center [304, 413] width 247 height 39
click at [188, 494] on label "How Grandpa Magic got his powers" at bounding box center [325, 472] width 382 height 59
click at [263, 286] on div "How birds got their different colors" at bounding box center [343, 296] width 325 height 39
click at [607, 530] on button "button" at bounding box center [582, 547] width 125 height 71
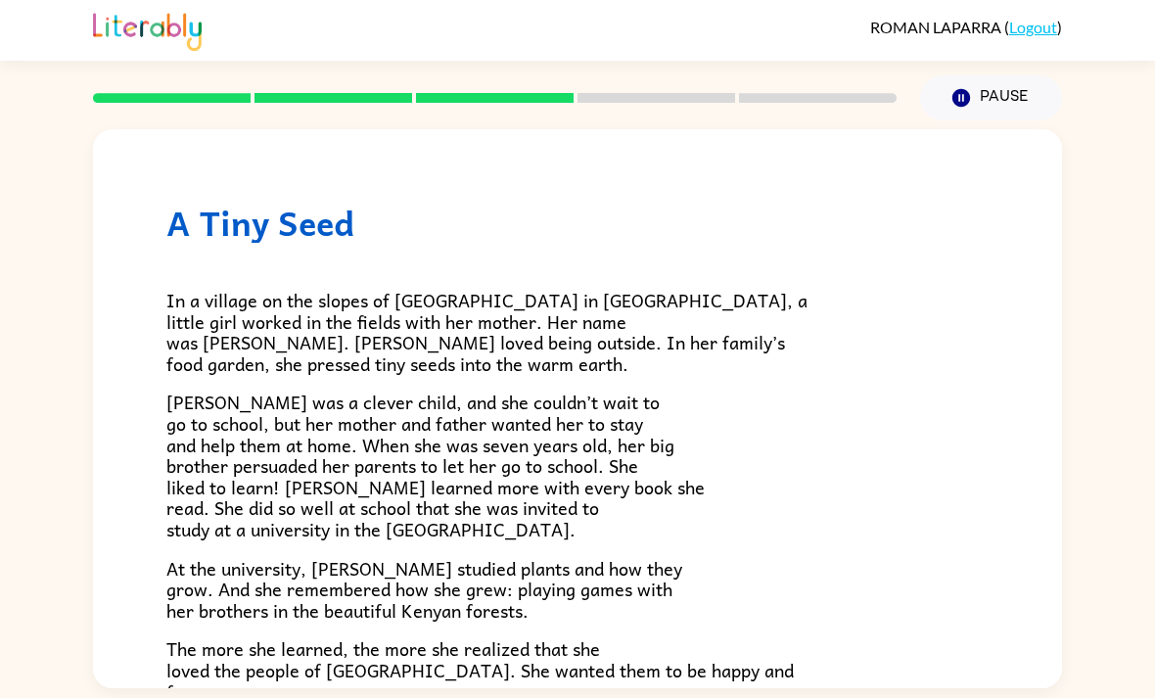
click at [561, 554] on span "At the university, Wangari studied plants and how they grow. And she remembered…" at bounding box center [424, 589] width 516 height 70
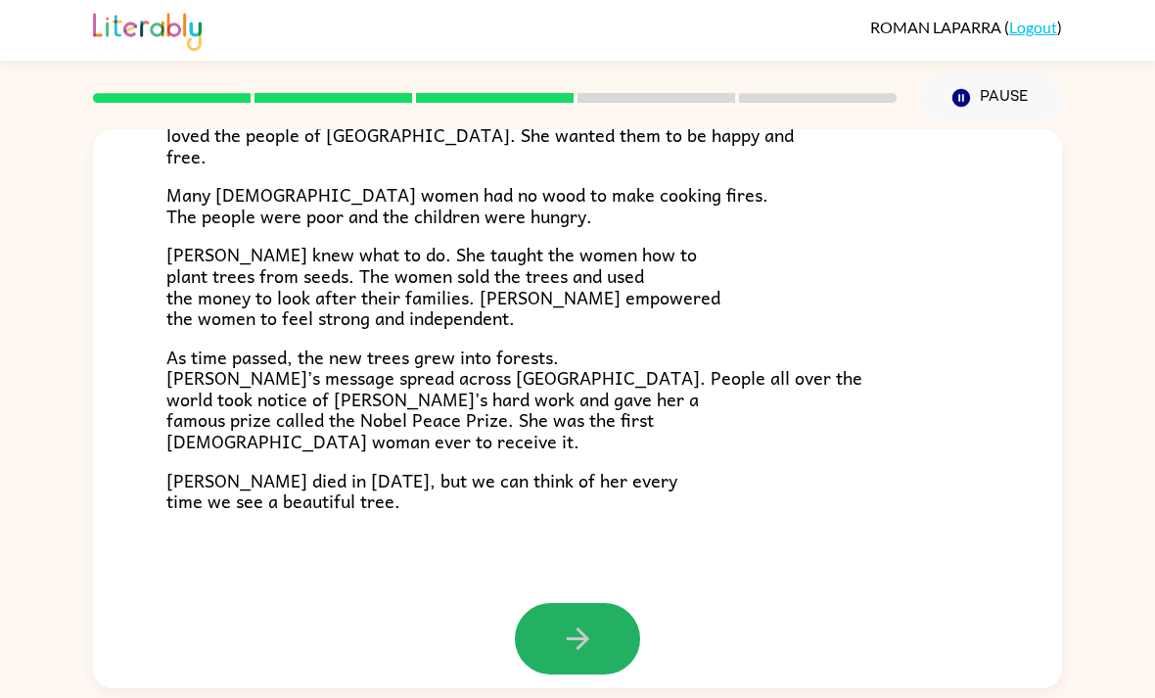
scroll to position [524, 0]
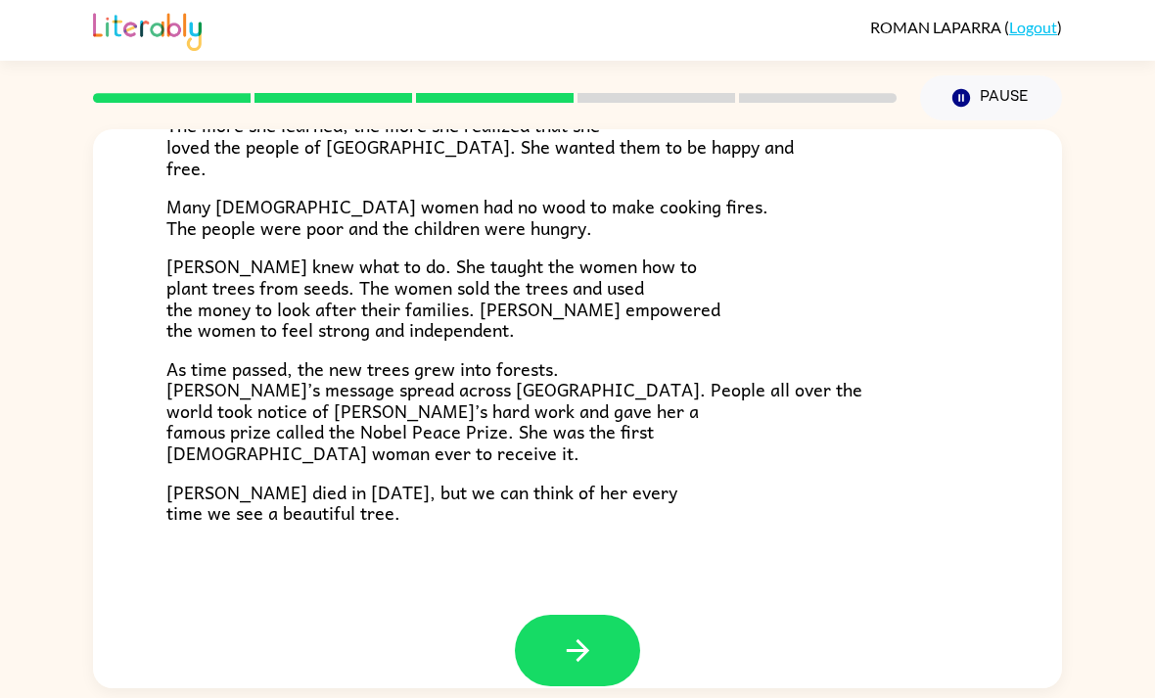
click at [602, 622] on button "button" at bounding box center [577, 650] width 125 height 71
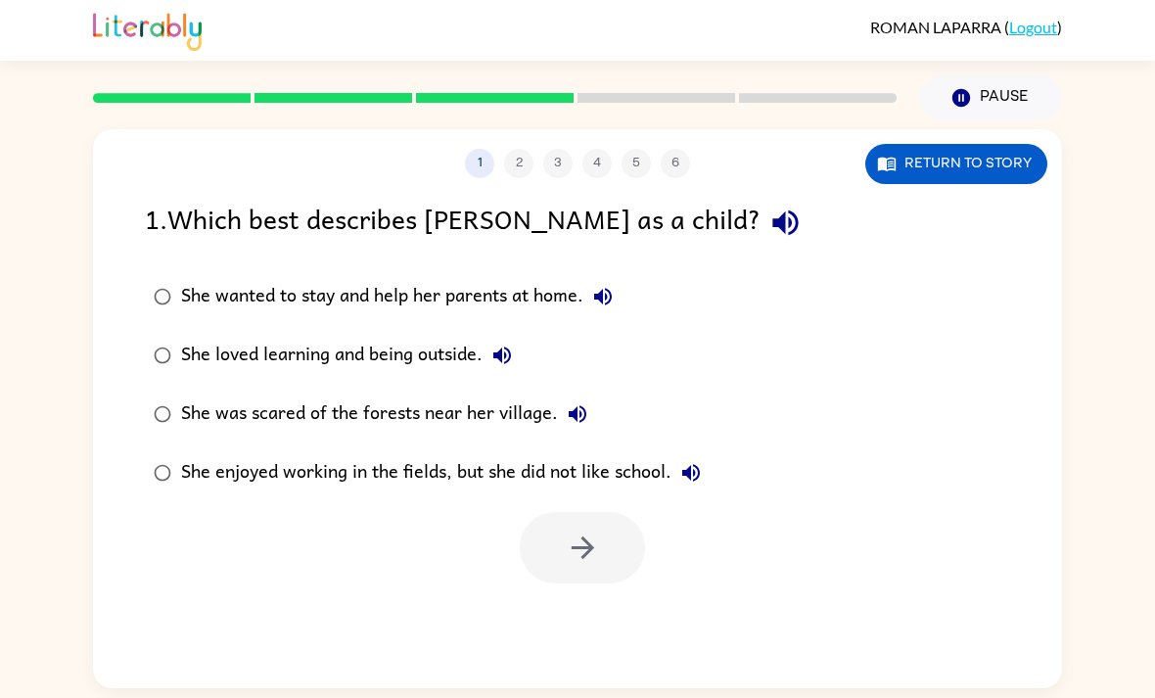
click at [926, 344] on div "1 2 3 4 5 6 Return to story 1 . Which best describes Wangari as a child? She wa…" at bounding box center [577, 408] width 969 height 559
click at [1014, 99] on button "Pause Pause" at bounding box center [991, 97] width 142 height 45
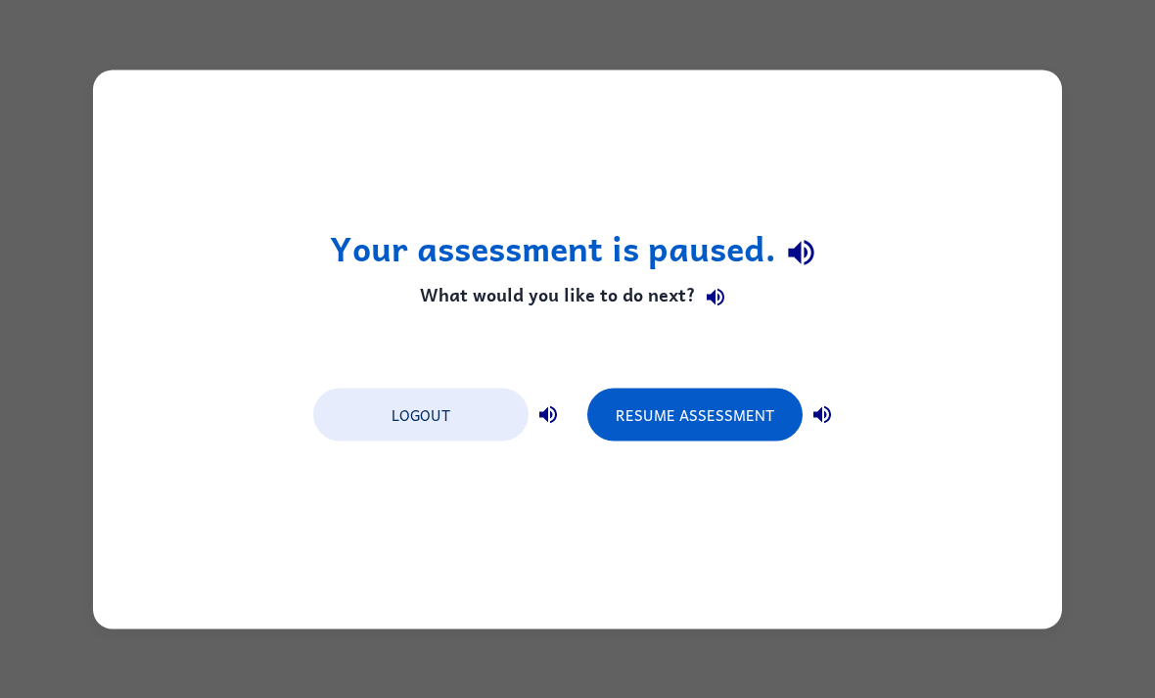
click at [768, 426] on button "Resume Assessment" at bounding box center [694, 414] width 215 height 53
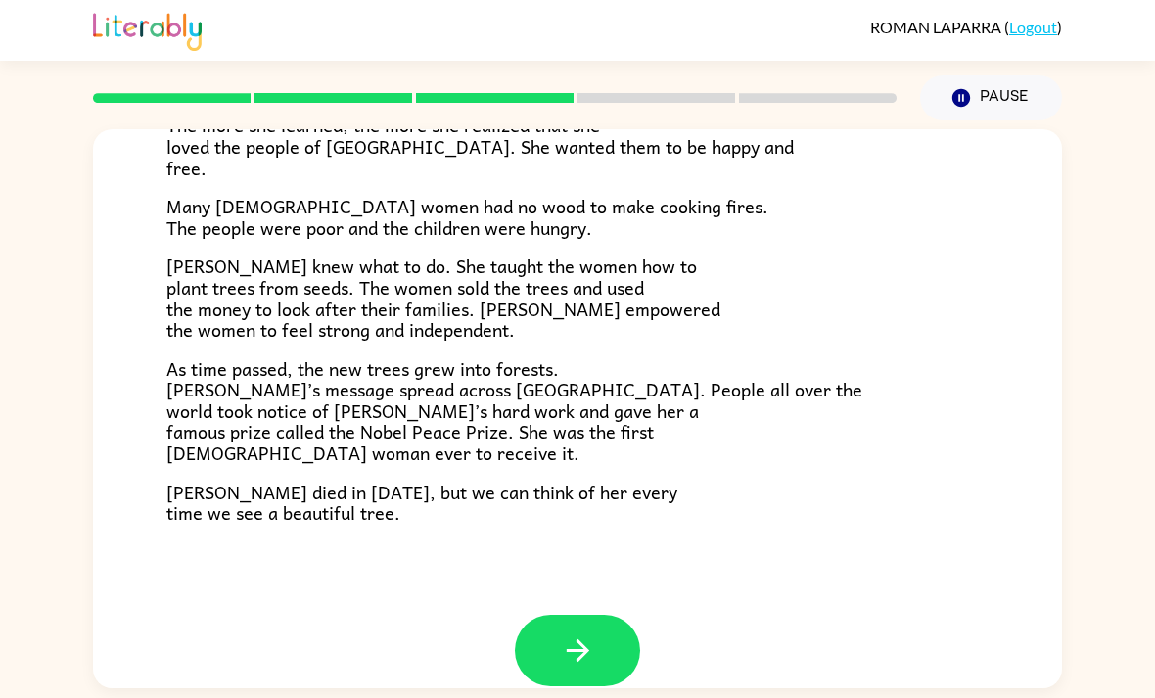
click at [607, 615] on button "button" at bounding box center [577, 650] width 125 height 71
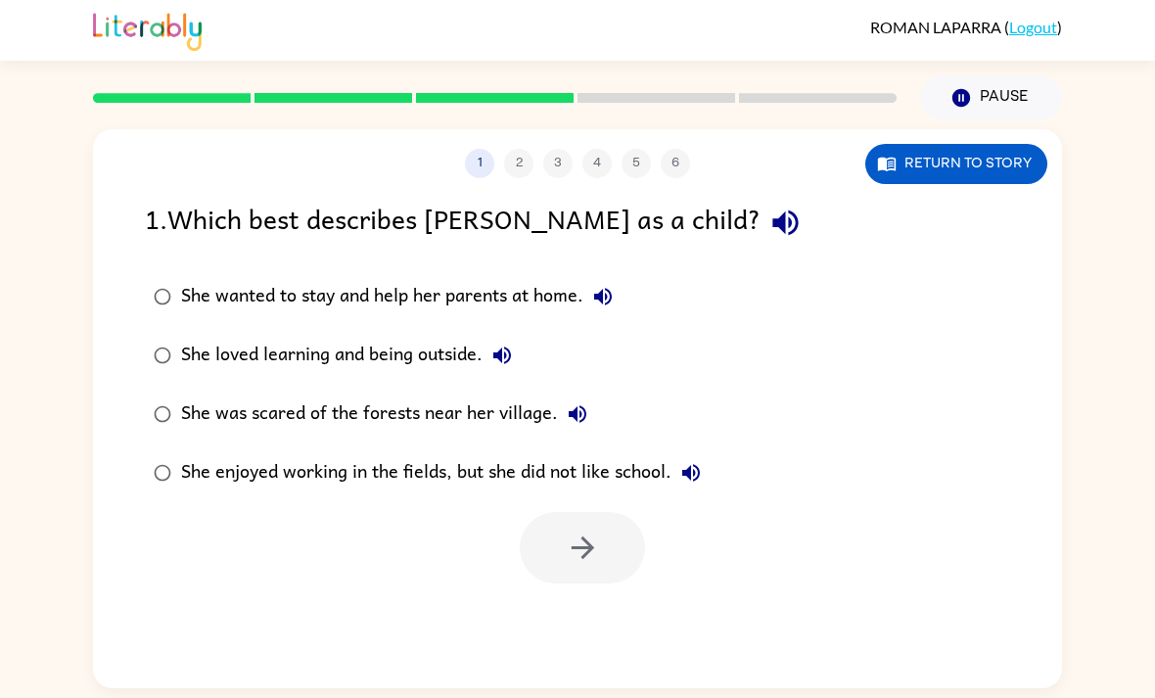
scroll to position [0, 0]
click at [599, 565] on icon "button" at bounding box center [583, 547] width 34 height 34
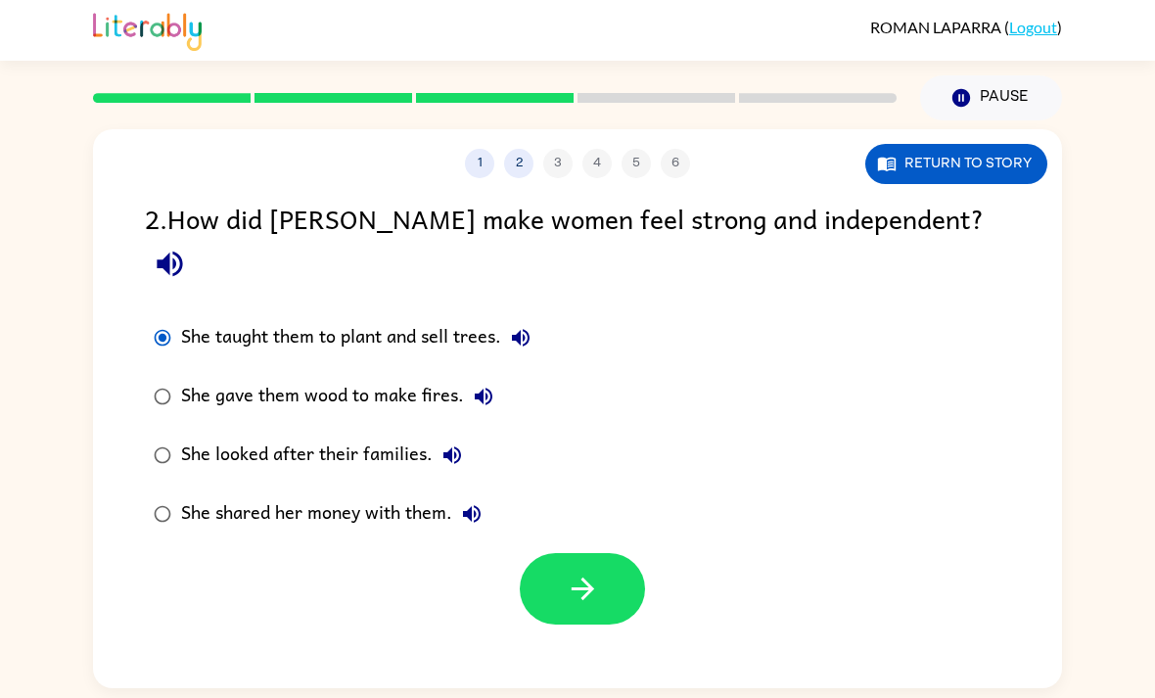
click at [599, 571] on icon "button" at bounding box center [583, 588] width 34 height 34
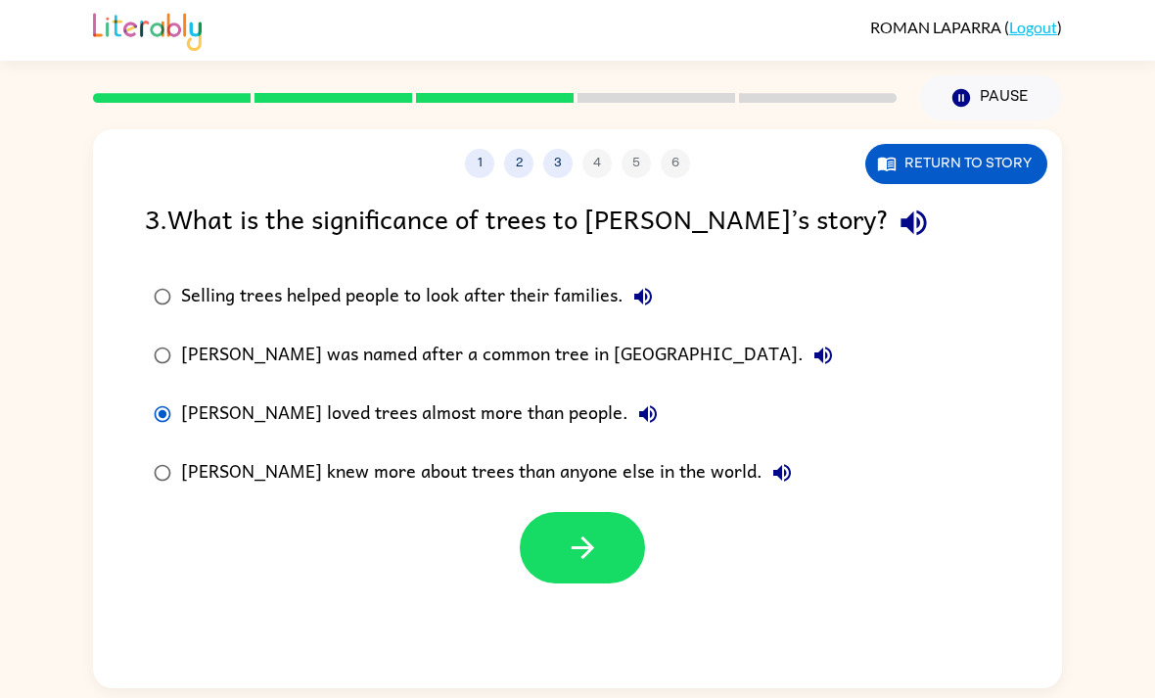
click at [574, 532] on icon "button" at bounding box center [583, 547] width 34 height 34
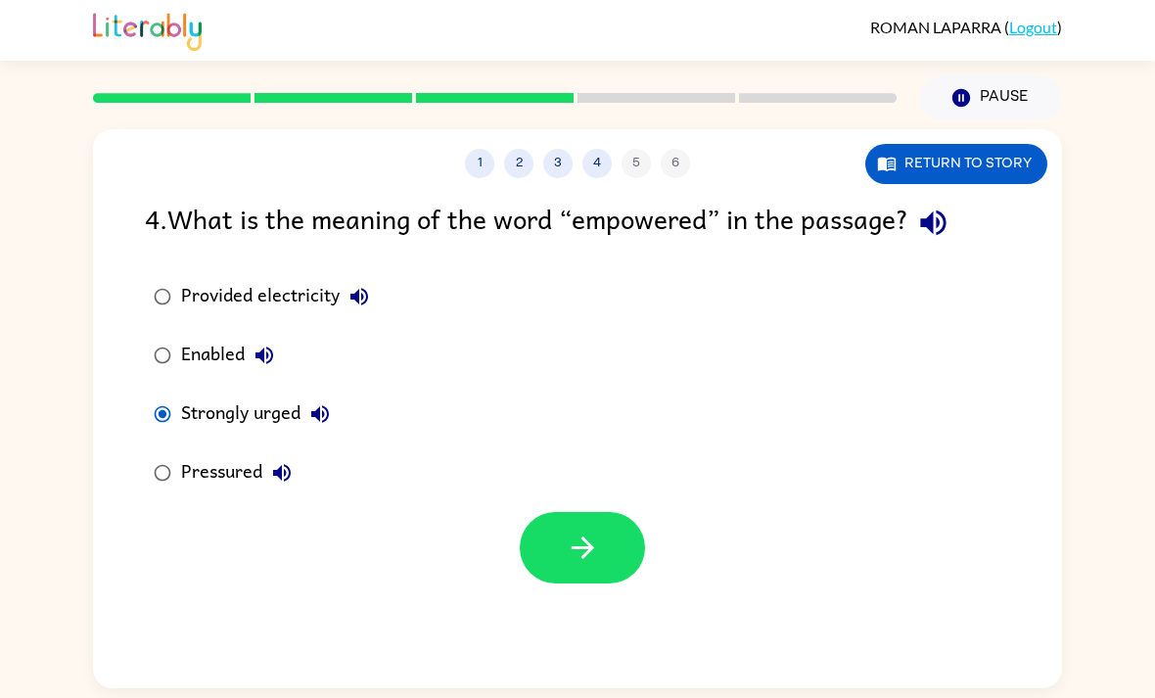
click at [601, 562] on button "button" at bounding box center [582, 547] width 125 height 71
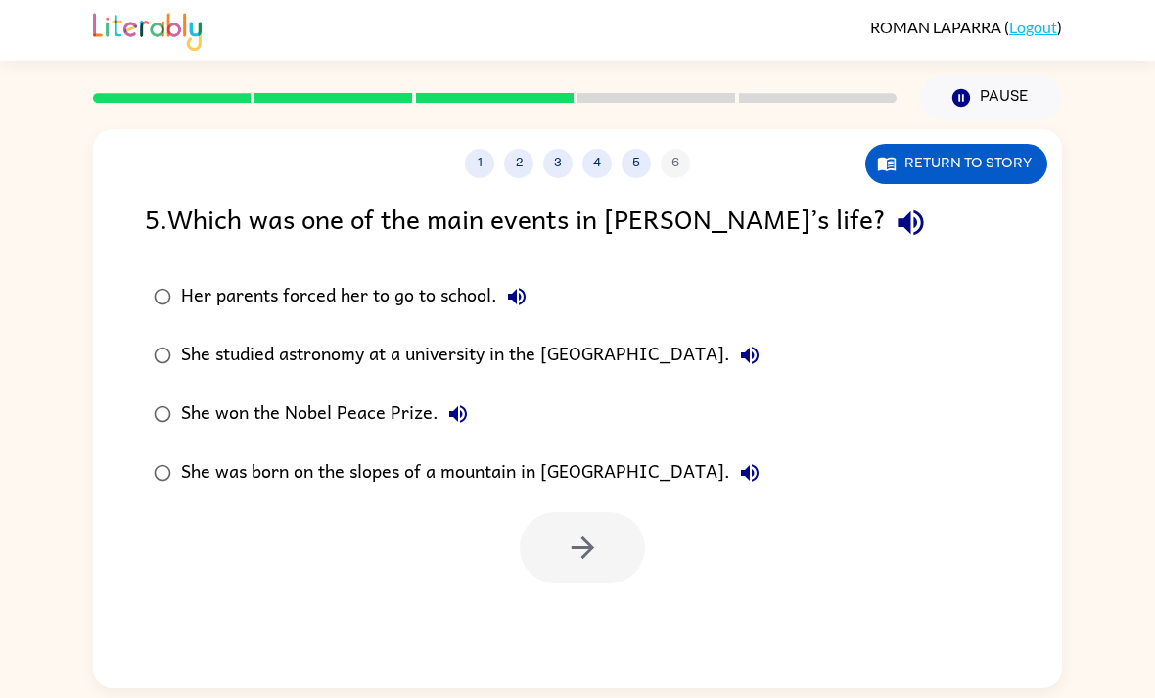
click at [188, 286] on div "Her parents forced her to go to school." at bounding box center [358, 296] width 355 height 39
click at [194, 369] on div "She studied astronomy at a university in the United States of America." at bounding box center [475, 355] width 588 height 39
click at [231, 363] on div "She studied astronomy at a university in the United States of America." at bounding box center [475, 355] width 588 height 39
click at [213, 426] on div "She won the Nobel Peace Prize." at bounding box center [329, 413] width 297 height 39
click at [601, 543] on button "button" at bounding box center [582, 547] width 125 height 71
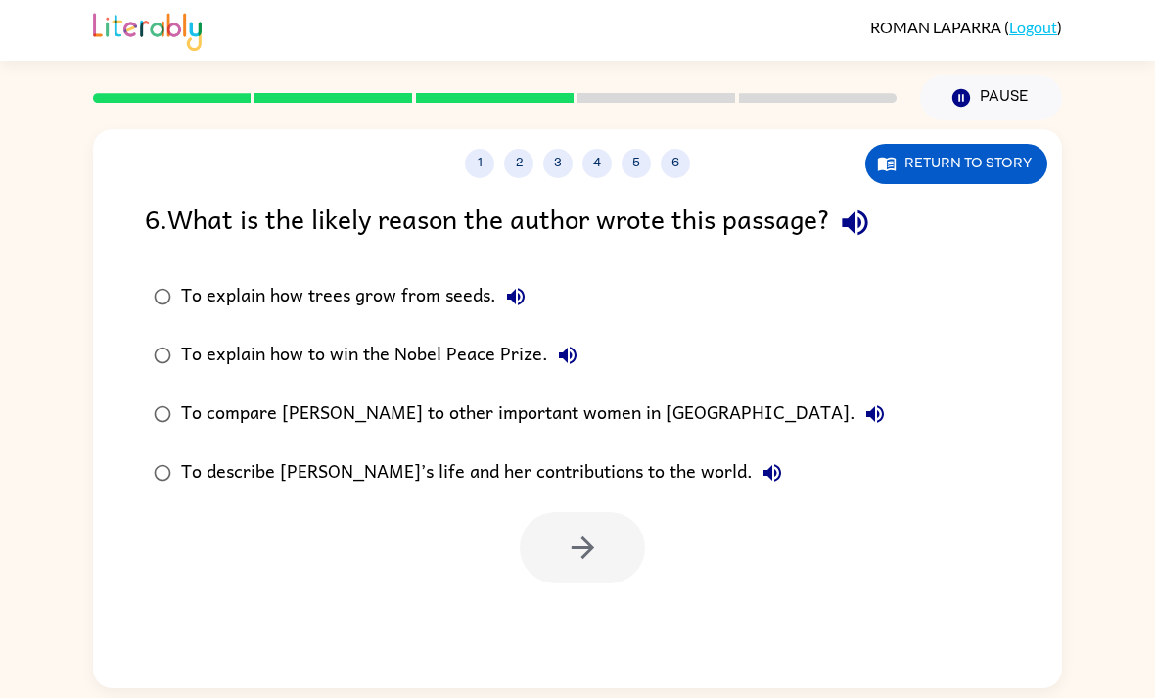
click at [649, 168] on button "5" at bounding box center [635, 163] width 29 height 29
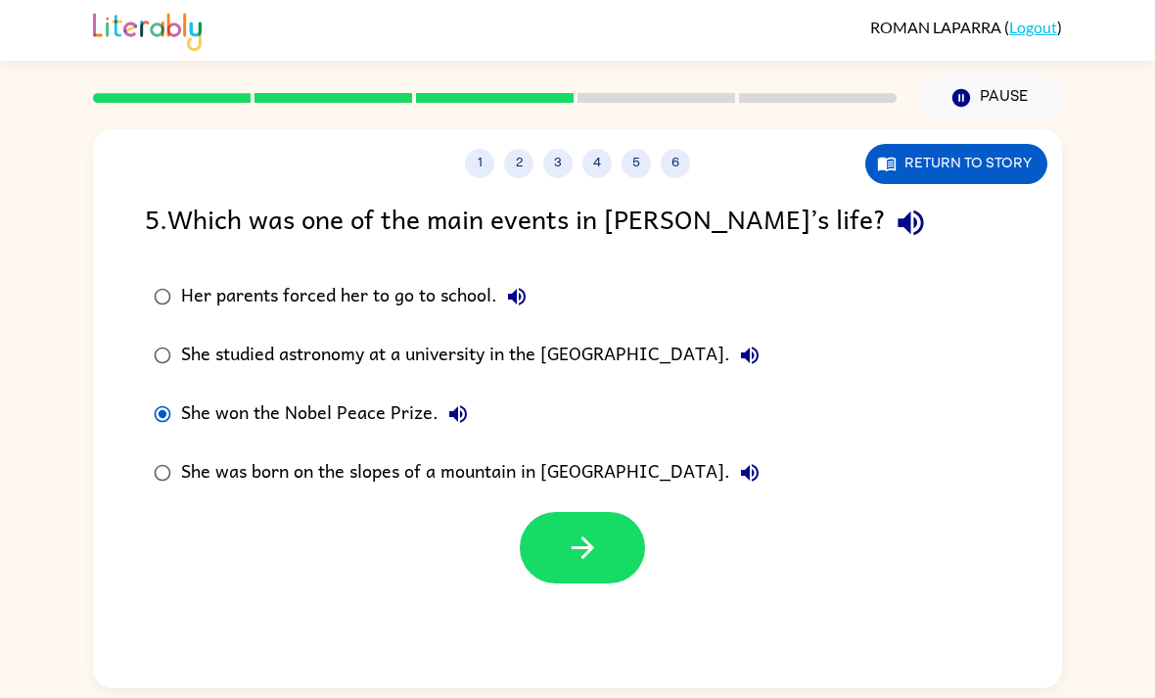
click at [964, 160] on button "Return to story" at bounding box center [956, 164] width 182 height 40
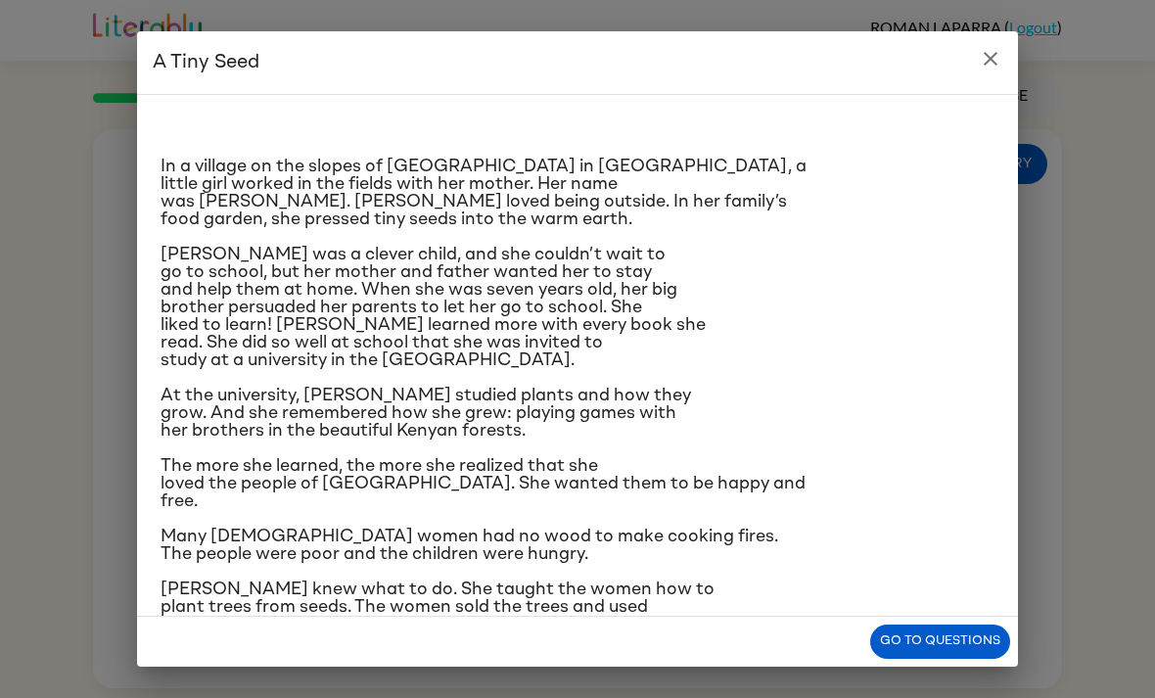
click at [994, 62] on icon "close" at bounding box center [990, 59] width 14 height 14
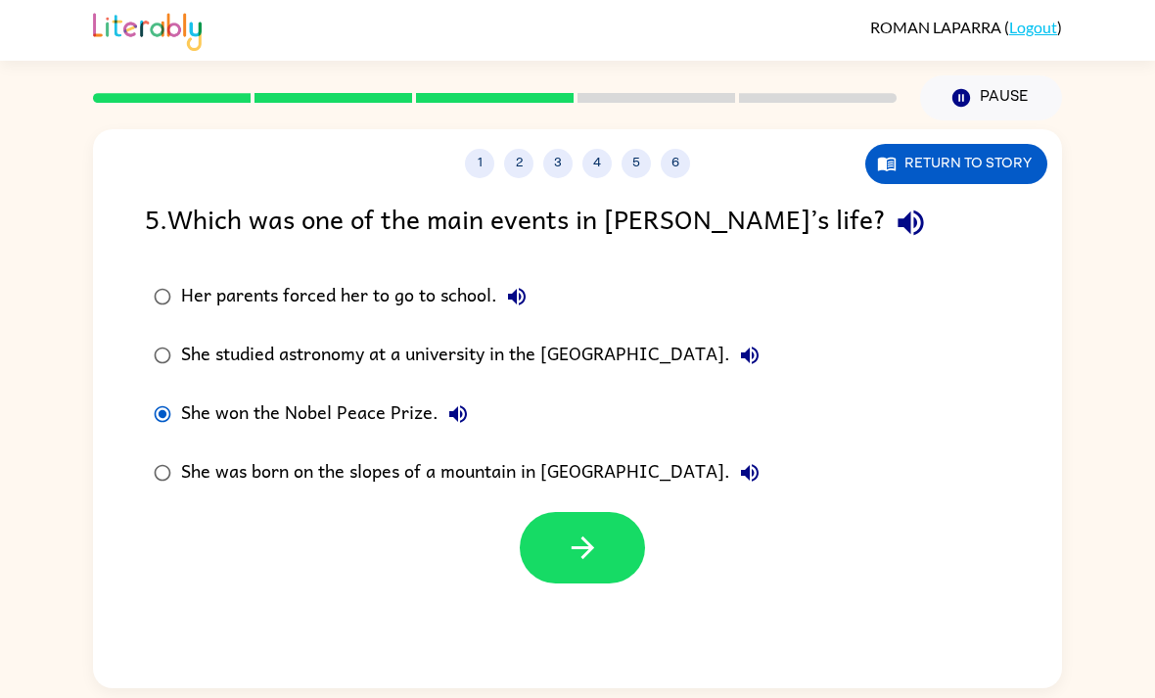
click at [639, 175] on button "5" at bounding box center [635, 163] width 29 height 29
click at [956, 182] on button "Return to story" at bounding box center [956, 164] width 182 height 40
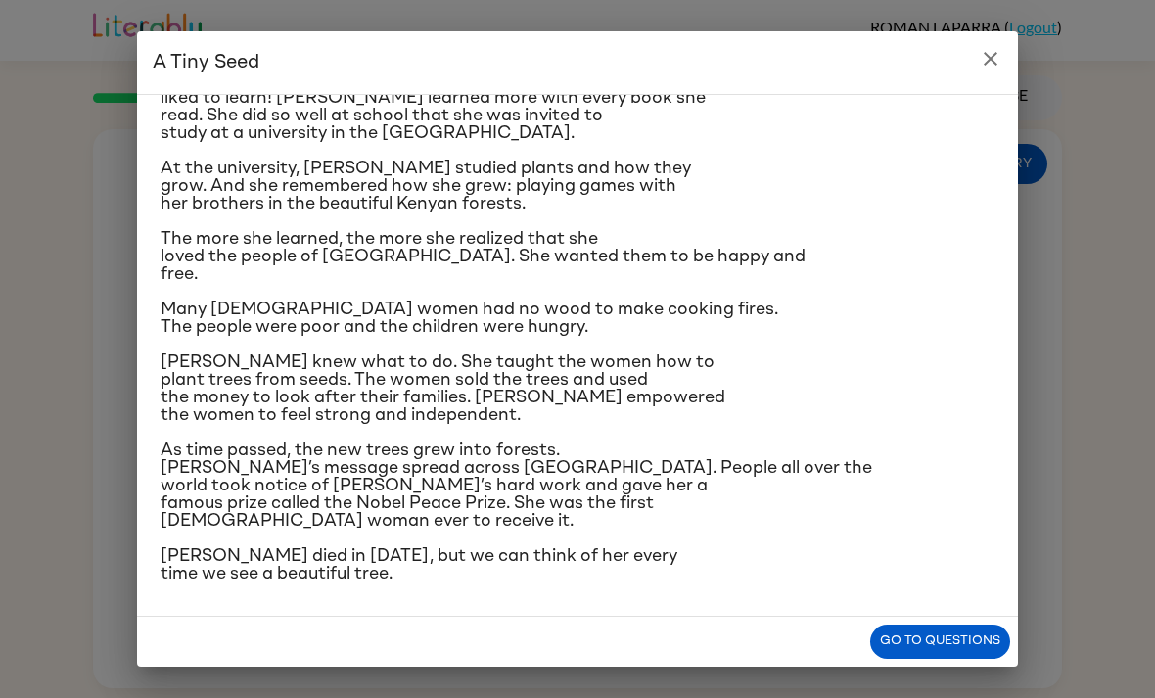
scroll to position [349, 0]
click at [1001, 55] on icon "close" at bounding box center [990, 58] width 23 height 23
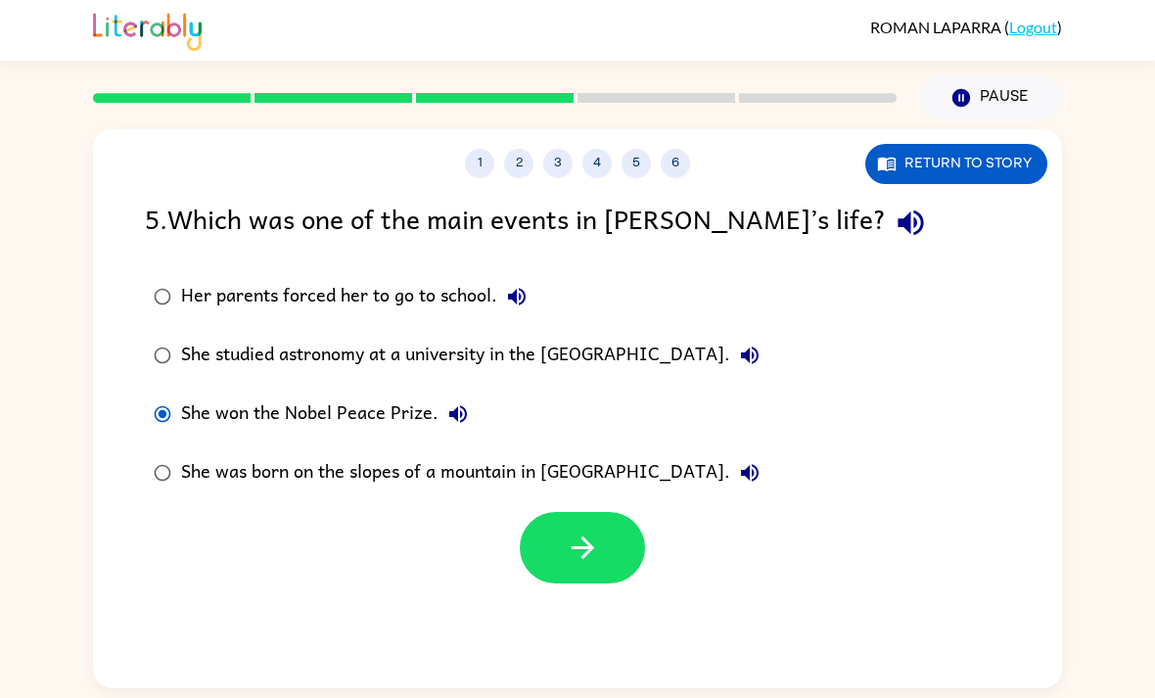
click at [609, 542] on button "button" at bounding box center [582, 547] width 125 height 71
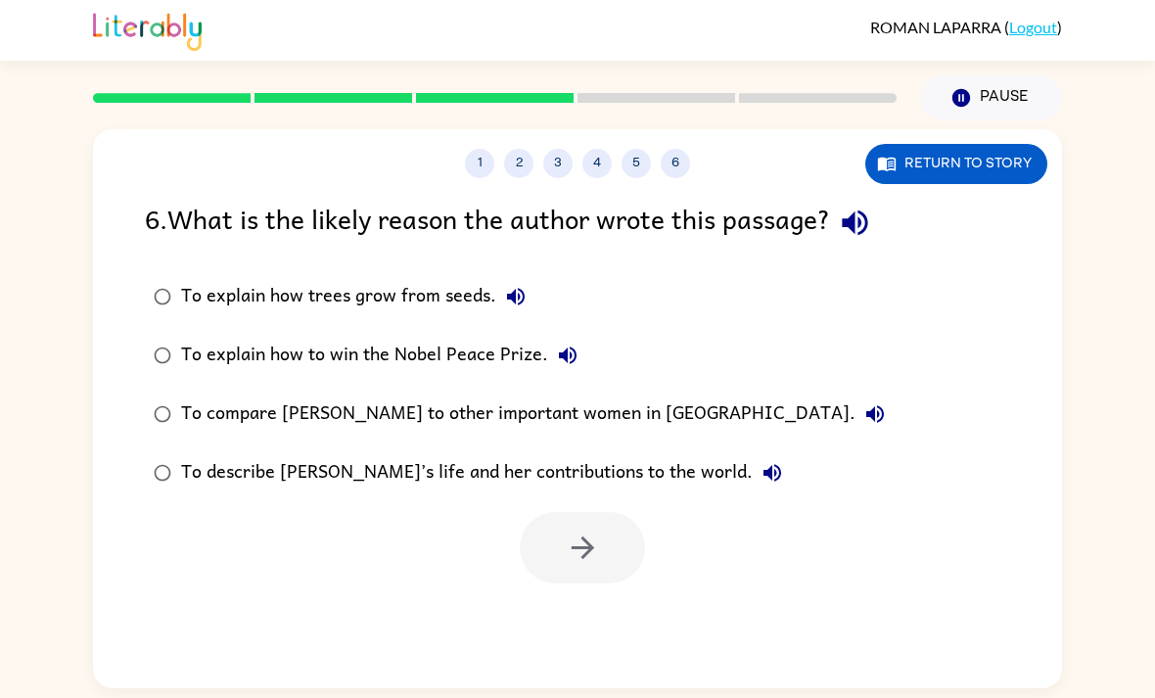
click at [468, 292] on div "To explain how trees grow from seeds." at bounding box center [358, 296] width 354 height 39
click at [492, 371] on div "To explain how to win the Nobel Peace Prize." at bounding box center [384, 355] width 406 height 39
click at [520, 413] on div "To compare Wangari to other important women in Africa." at bounding box center [537, 413] width 713 height 39
click at [498, 479] on div "To describe Wangari’s life and her contributions to the world." at bounding box center [486, 472] width 611 height 39
click at [531, 413] on div "To compare Wangari to other important women in Africa." at bounding box center [537, 413] width 713 height 39
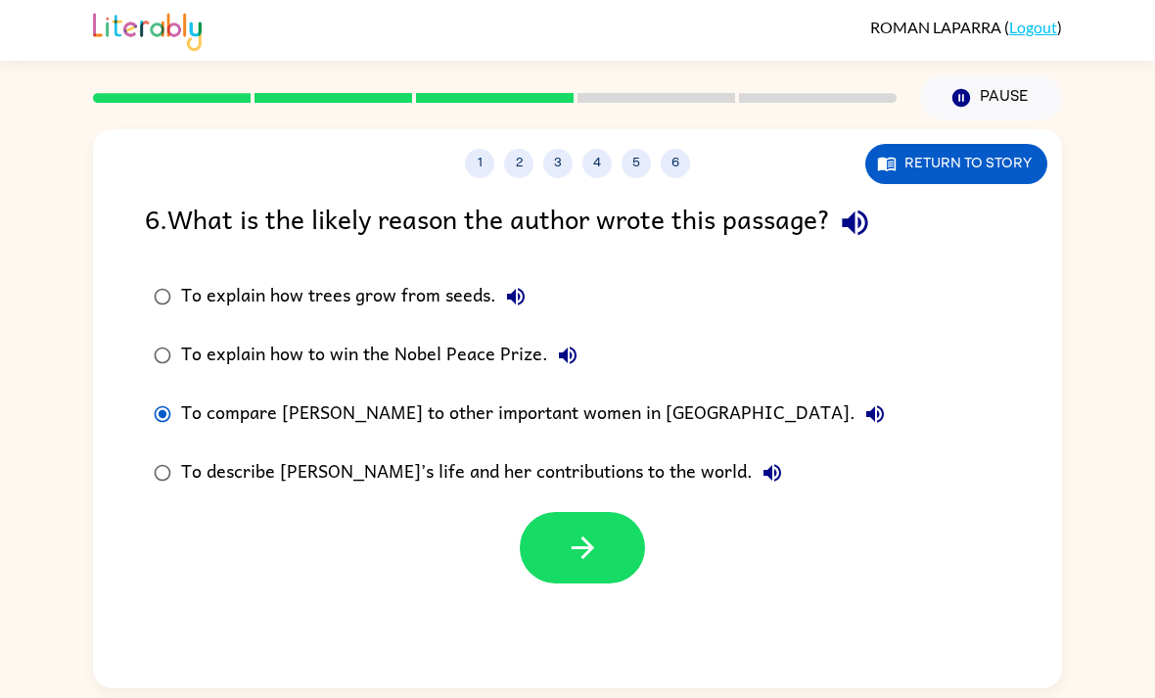
click at [563, 469] on div "To describe Wangari’s life and her contributions to the world." at bounding box center [486, 472] width 611 height 39
click at [604, 546] on button "button" at bounding box center [582, 547] width 125 height 71
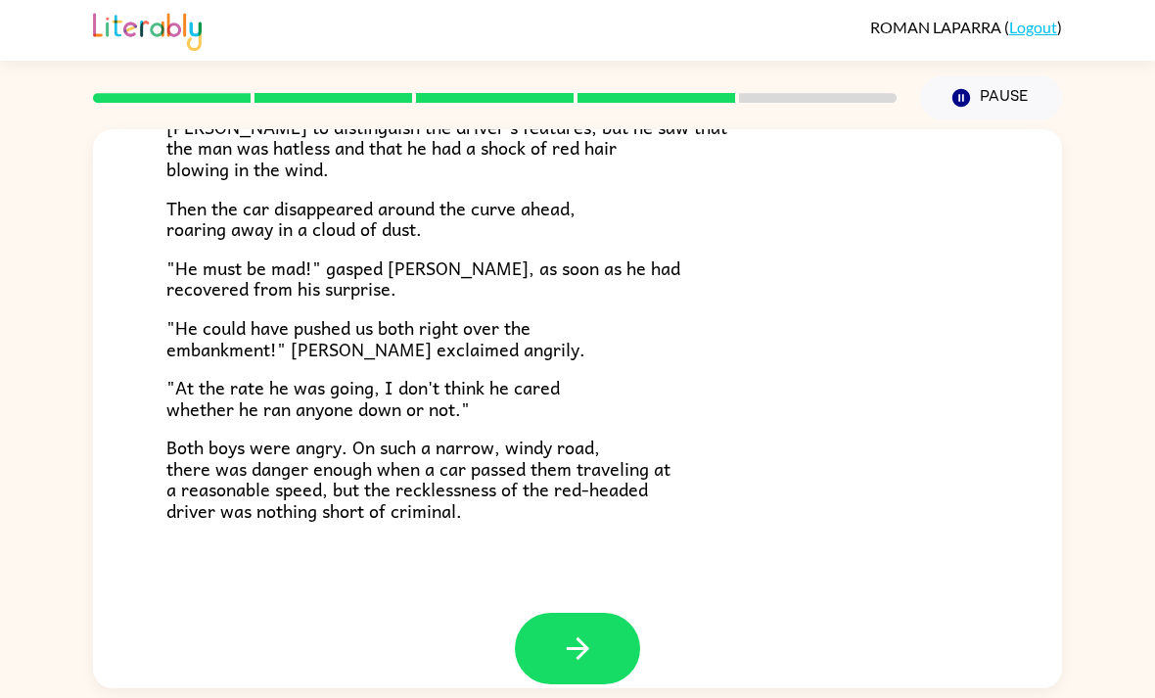
scroll to position [518, 0]
click at [604, 621] on button "button" at bounding box center [577, 649] width 125 height 71
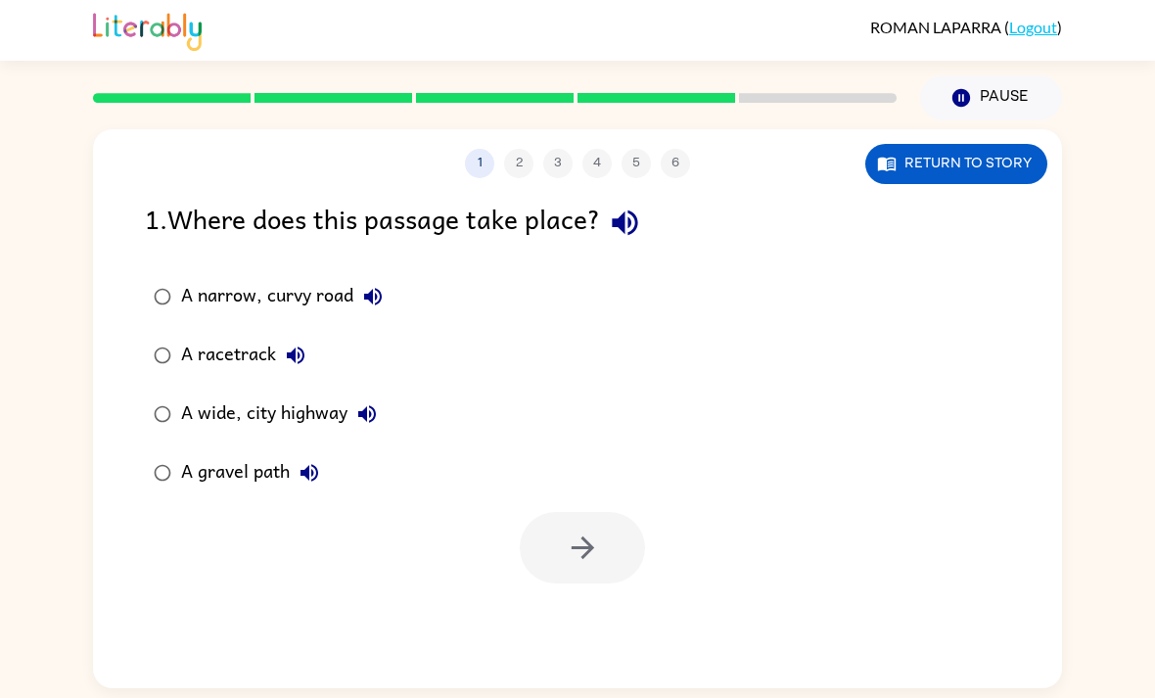
scroll to position [0, 0]
click at [992, 200] on div "1 . Where does this passage take place?" at bounding box center [577, 223] width 865 height 50
click at [991, 200] on div "1 . Where does this passage take place?" at bounding box center [577, 223] width 865 height 50
click at [1007, 164] on button "Return to story" at bounding box center [956, 164] width 182 height 40
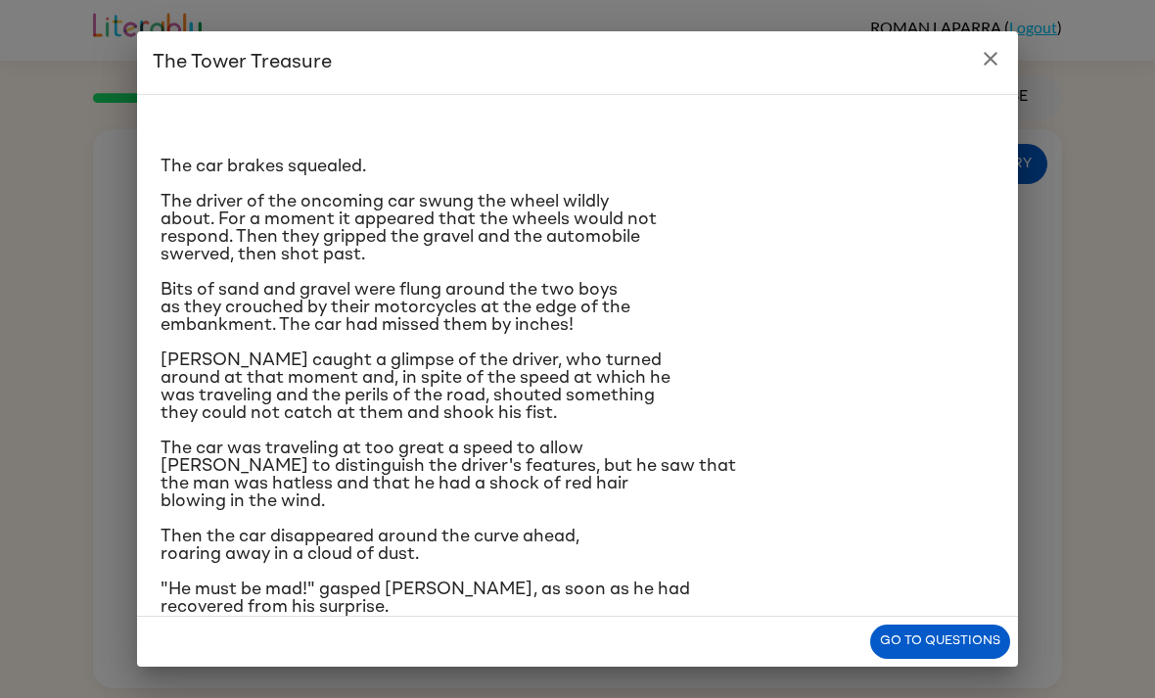
click at [1001, 53] on icon "close" at bounding box center [990, 58] width 23 height 23
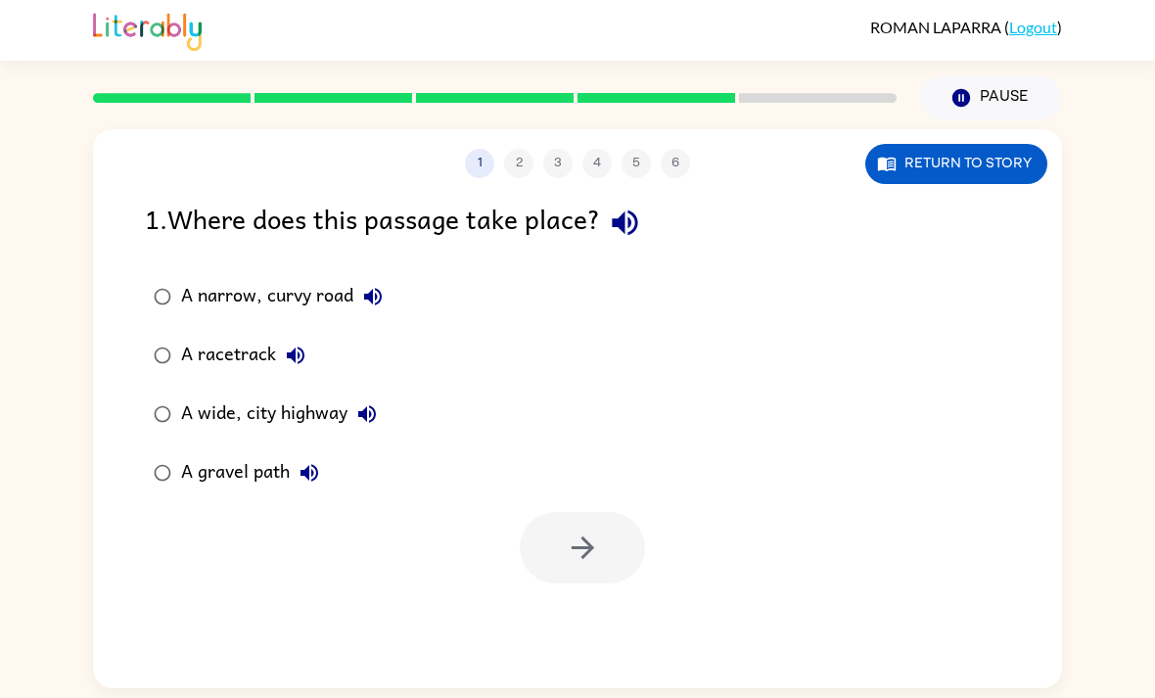
click at [933, 168] on button "Return to story" at bounding box center [956, 164] width 182 height 40
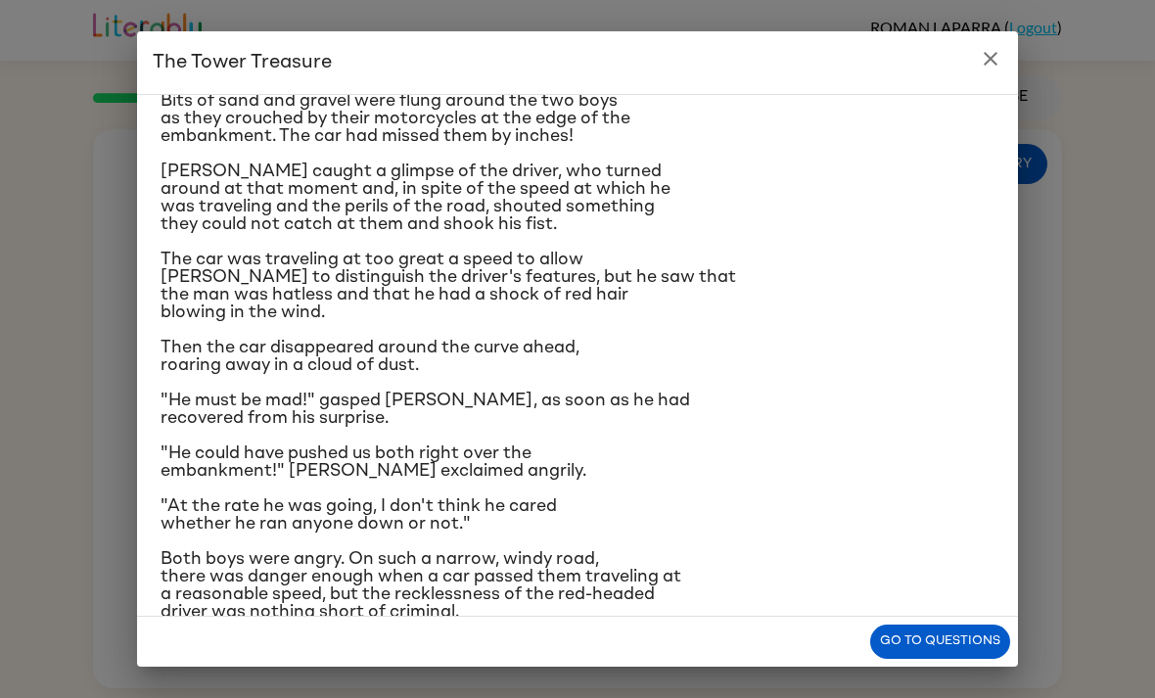
scroll to position [190, 0]
click at [1009, 54] on button "close" at bounding box center [990, 58] width 39 height 39
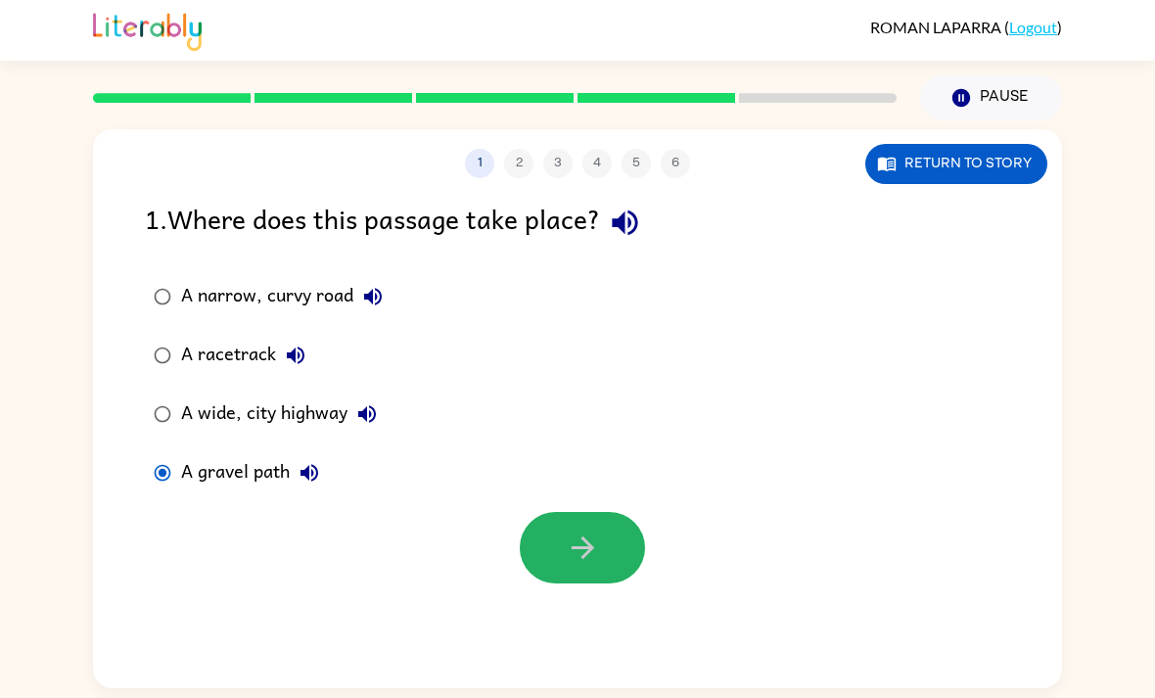
click at [602, 533] on button "button" at bounding box center [582, 547] width 125 height 71
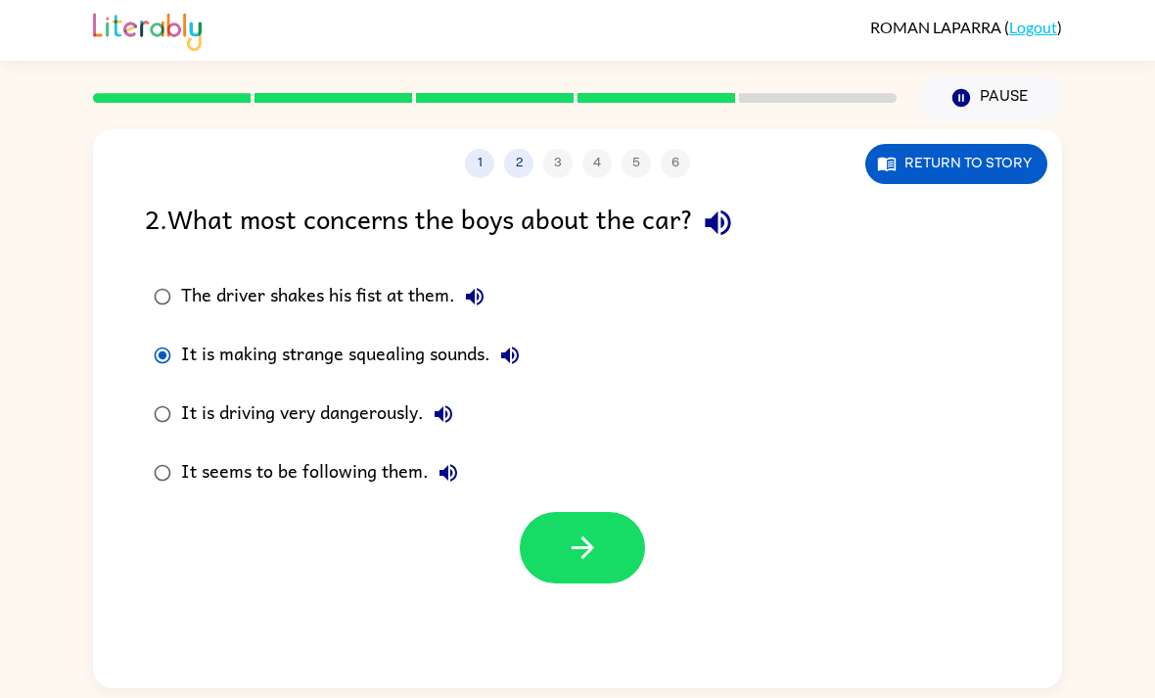
click at [201, 408] on div "It is driving very dangerously." at bounding box center [322, 413] width 282 height 39
click at [266, 492] on div "It seems to be following them." at bounding box center [324, 472] width 287 height 39
click at [301, 422] on div "It is driving very dangerously." at bounding box center [322, 413] width 282 height 39
click at [589, 528] on button "button" at bounding box center [582, 547] width 125 height 71
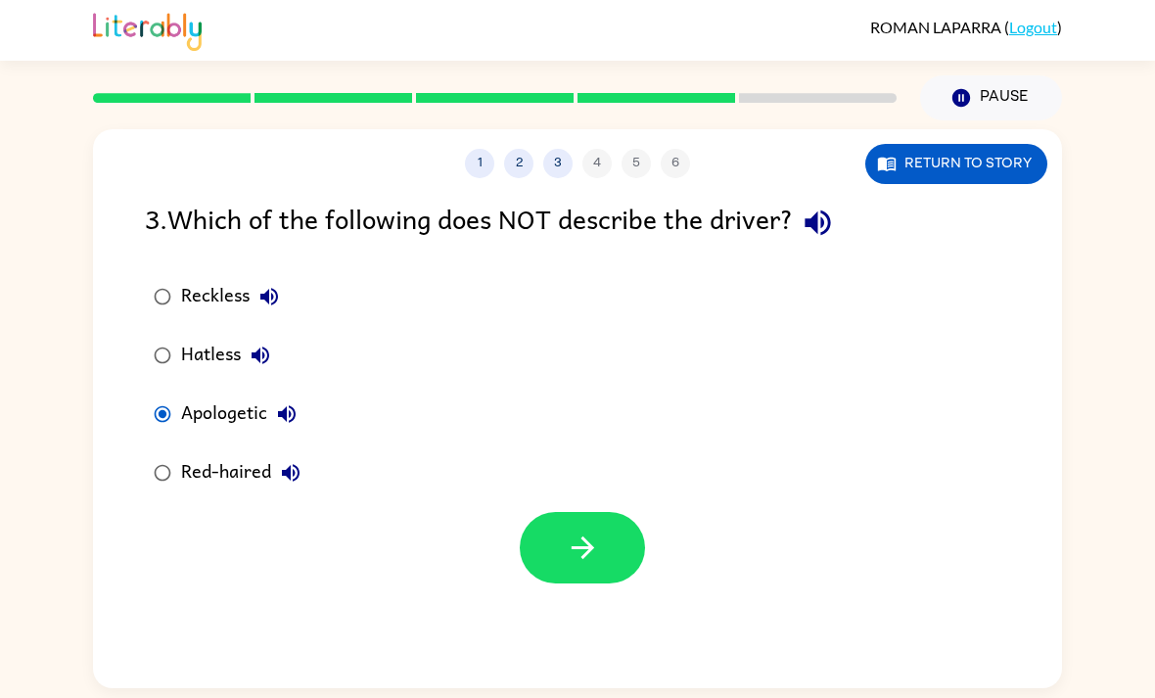
click at [606, 548] on button "button" at bounding box center [582, 547] width 125 height 71
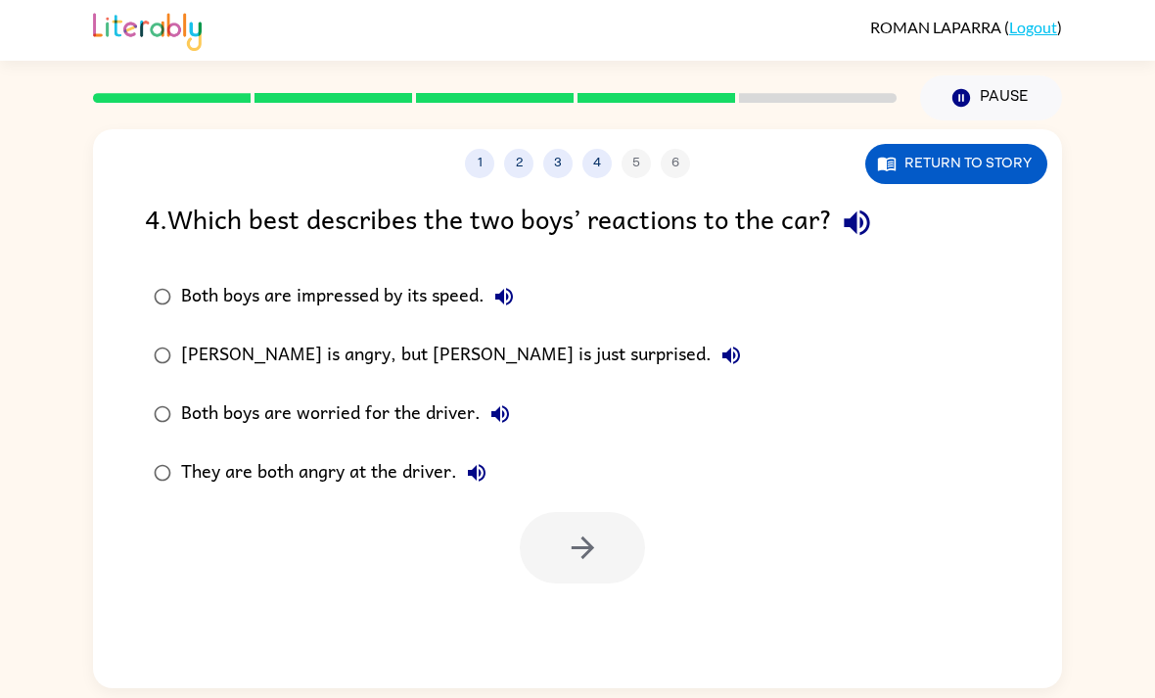
click at [208, 295] on div "Both boys are impressed by its speed." at bounding box center [352, 296] width 342 height 39
click at [331, 350] on div "Frank is angry, but Joe is just surprised." at bounding box center [466, 355] width 570 height 39
click at [364, 420] on div "Both boys are worried for the driver." at bounding box center [350, 413] width 339 height 39
click at [399, 468] on div "They are both angry at the driver." at bounding box center [338, 472] width 315 height 39
click at [625, 563] on button "button" at bounding box center [582, 547] width 125 height 71
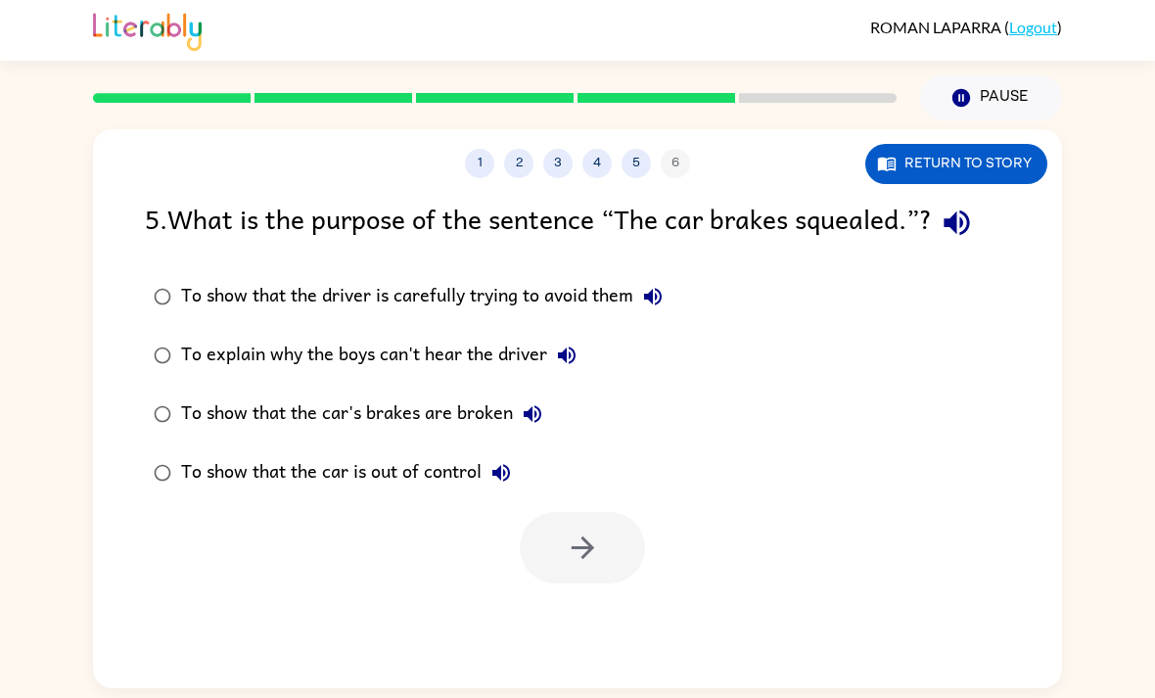
click at [607, 304] on div "To show that the driver is carefully trying to avoid them" at bounding box center [426, 296] width 491 height 39
click at [520, 365] on div "To explain why the boys can't hear the driver" at bounding box center [383, 355] width 405 height 39
click at [516, 413] on button "To show that the car's brakes are broken" at bounding box center [532, 413] width 39 height 39
click at [487, 411] on div "To show that the car's brakes are broken" at bounding box center [366, 413] width 371 height 39
click at [609, 540] on button "button" at bounding box center [582, 547] width 125 height 71
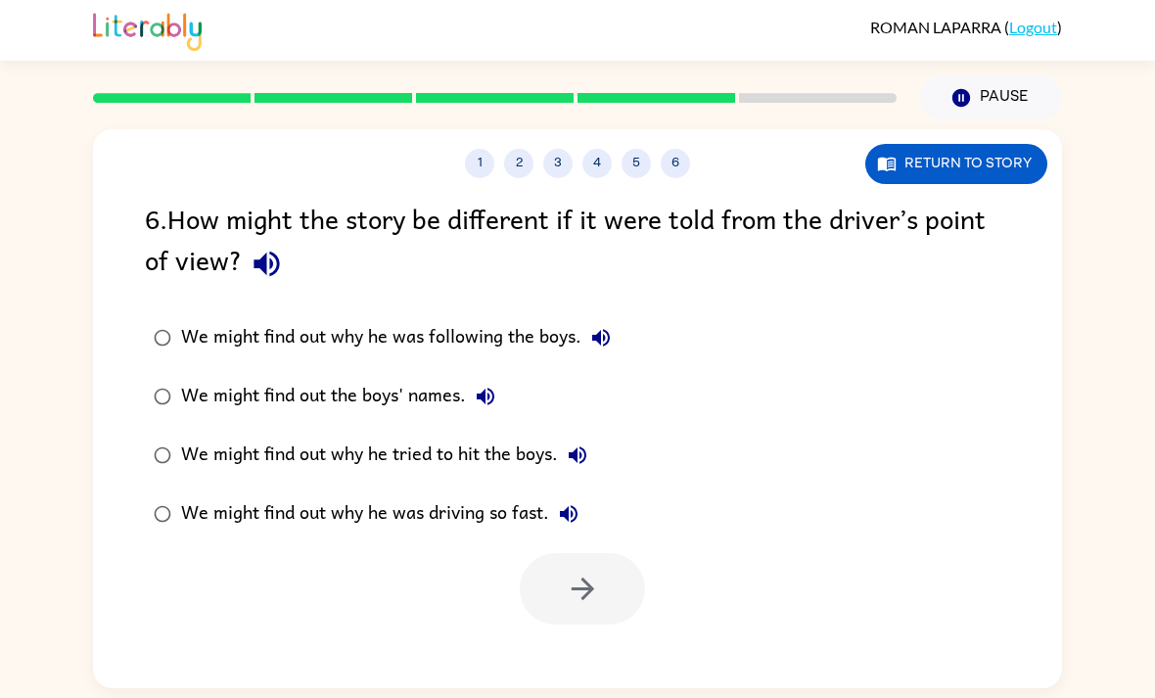
click at [677, 144] on div "1 2 3 4 5 6 Return to story" at bounding box center [577, 153] width 969 height 49
click at [641, 177] on button "5" at bounding box center [635, 163] width 29 height 29
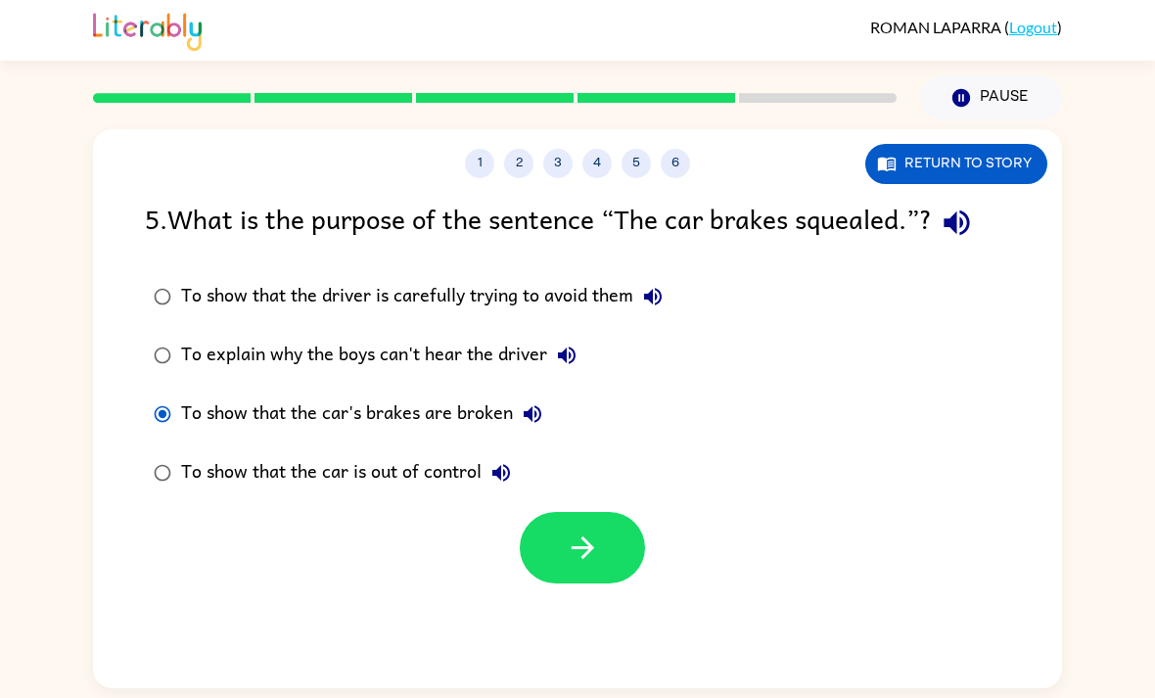
click at [341, 471] on div "To show that the car is out of control" at bounding box center [351, 472] width 340 height 39
click at [607, 554] on button "button" at bounding box center [582, 547] width 125 height 71
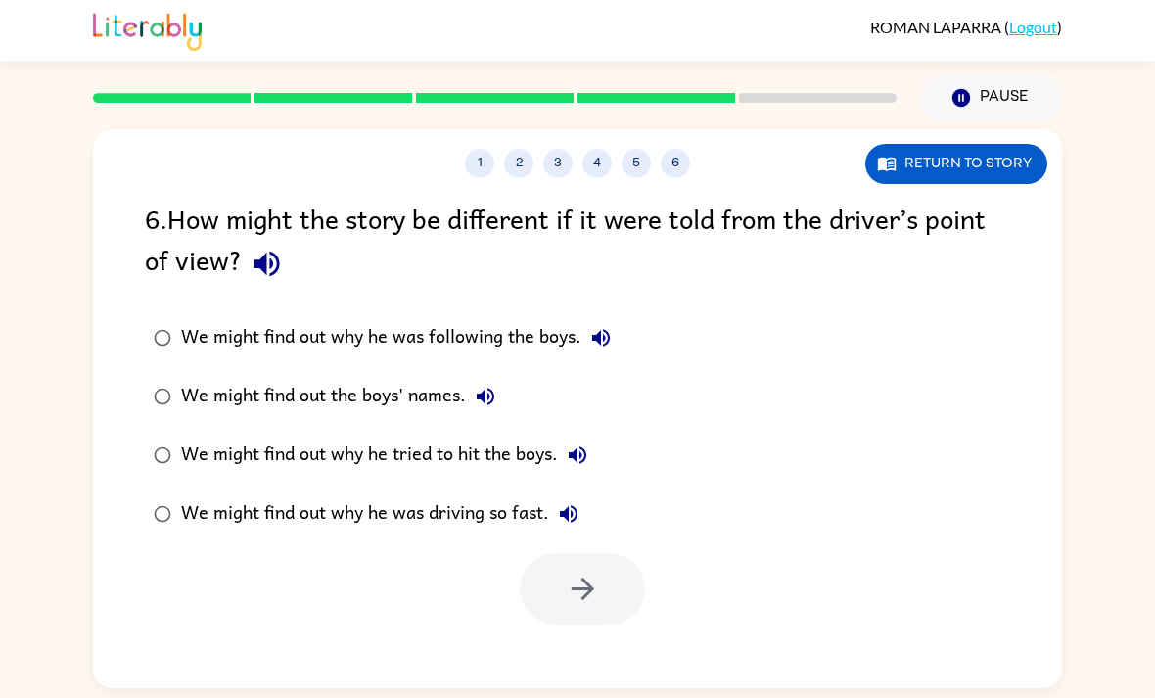
click at [680, 161] on button "6" at bounding box center [675, 163] width 29 height 29
click at [662, 175] on div "1 2 3 4 5 6" at bounding box center [577, 163] width 969 height 29
click at [484, 161] on button "1" at bounding box center [479, 163] width 29 height 29
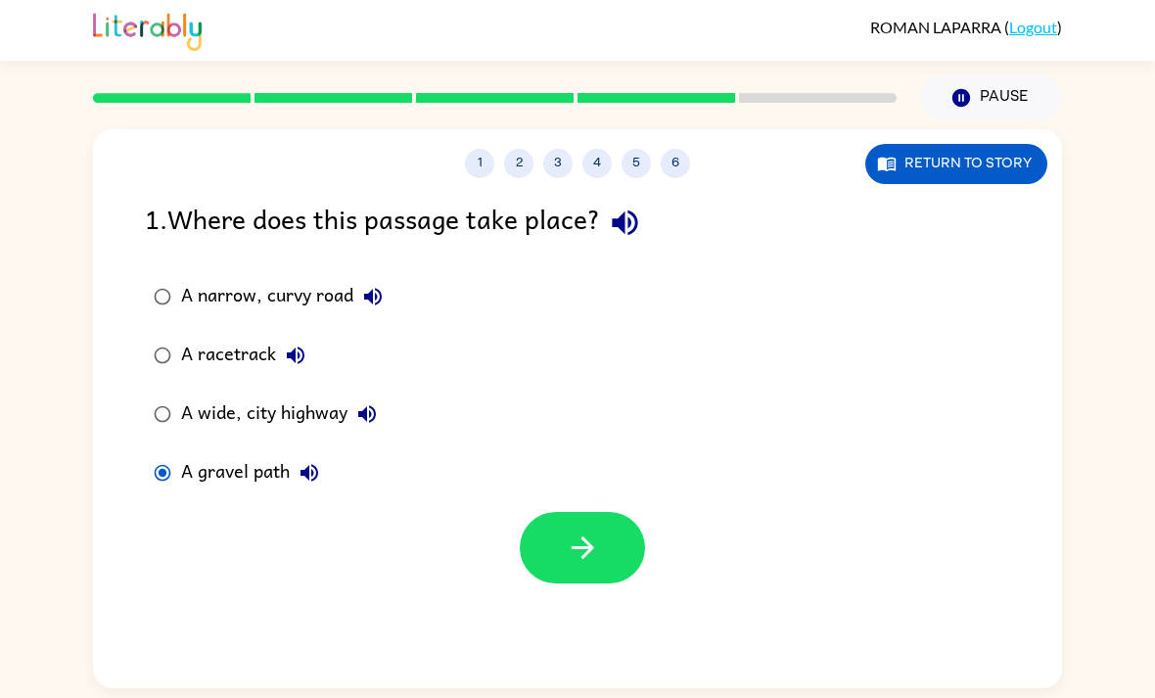
click at [484, 161] on button "1" at bounding box center [479, 163] width 29 height 29
click at [568, 170] on button "3" at bounding box center [557, 163] width 29 height 29
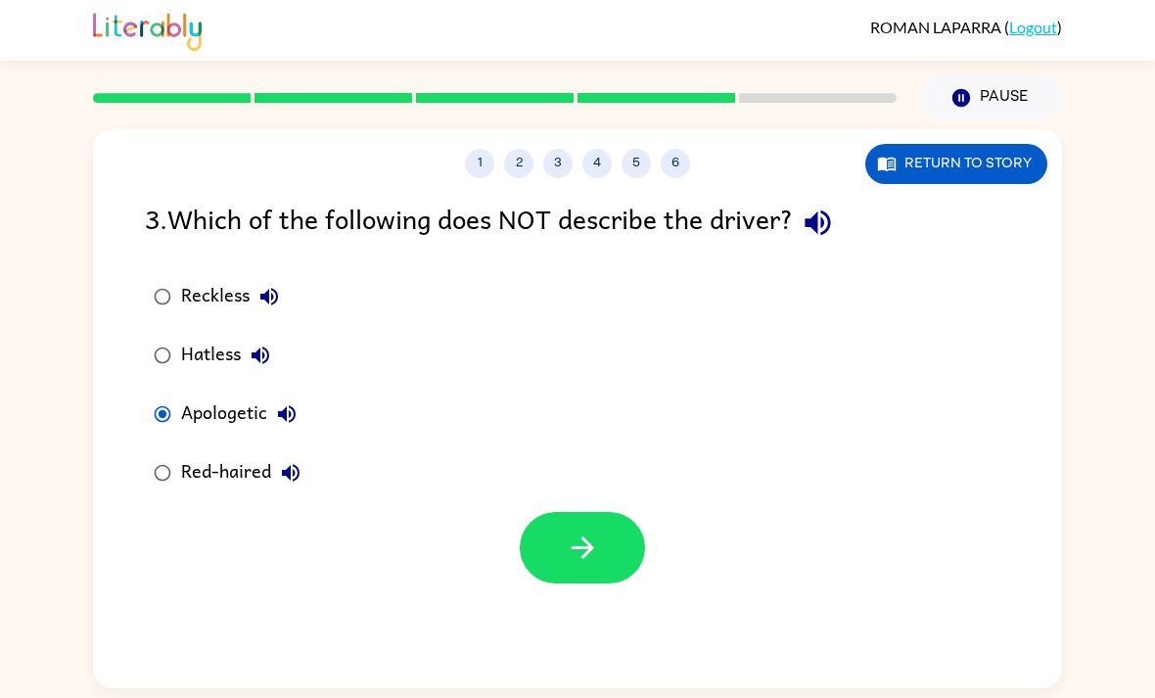
click at [529, 162] on button "2" at bounding box center [518, 163] width 29 height 29
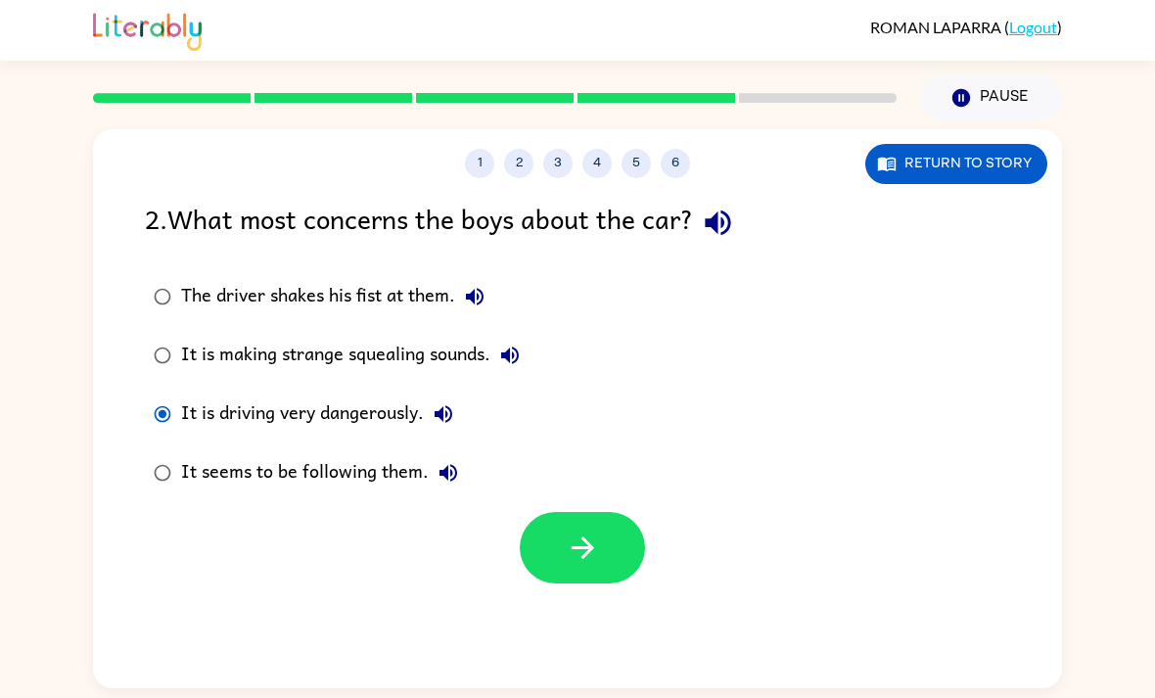
click at [610, 165] on button "4" at bounding box center [596, 163] width 29 height 29
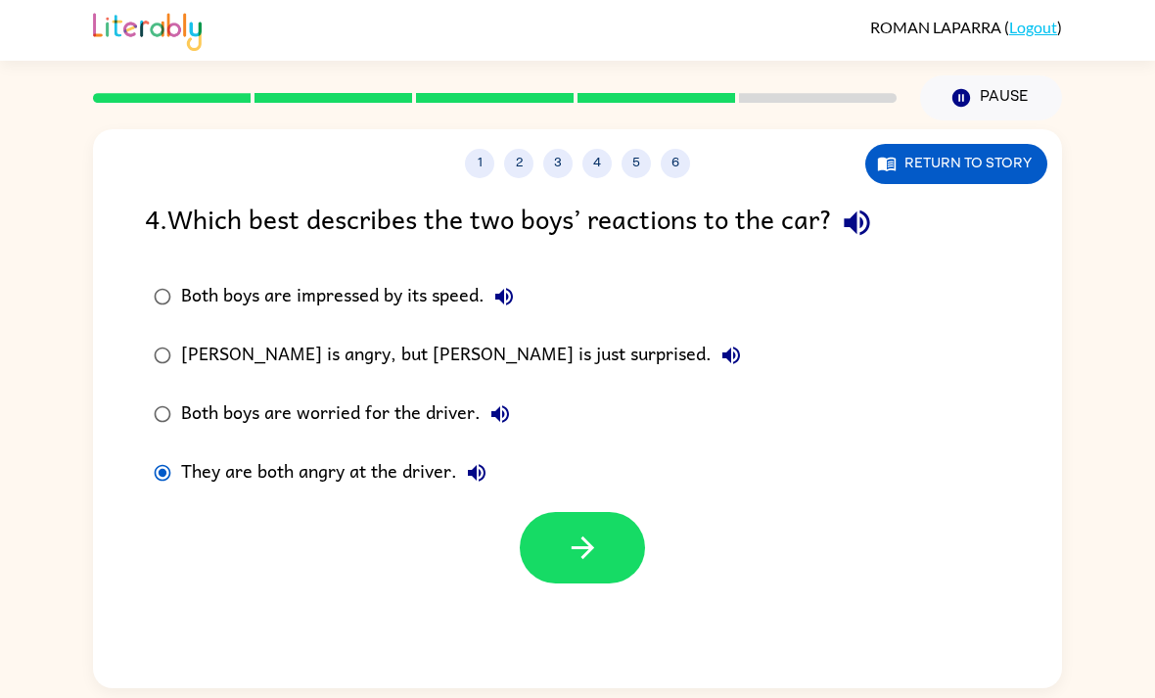
click at [566, 170] on button "3" at bounding box center [557, 163] width 29 height 29
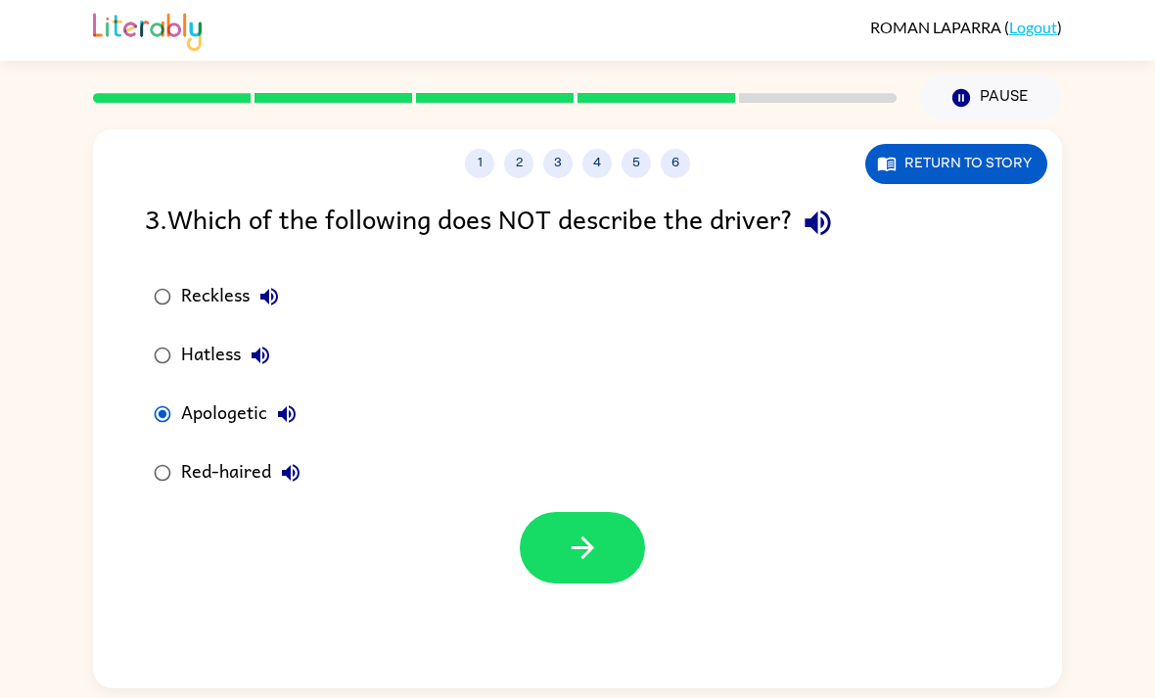
click at [648, 158] on button "5" at bounding box center [635, 163] width 29 height 29
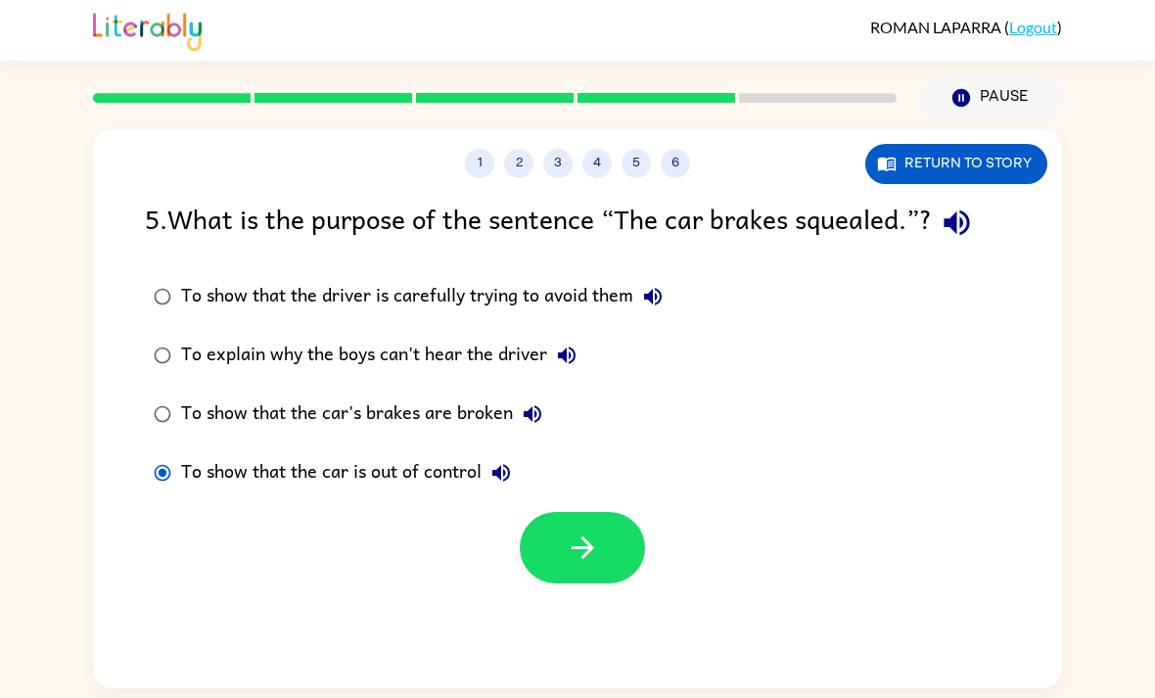
click at [592, 177] on button "4" at bounding box center [596, 163] width 29 height 29
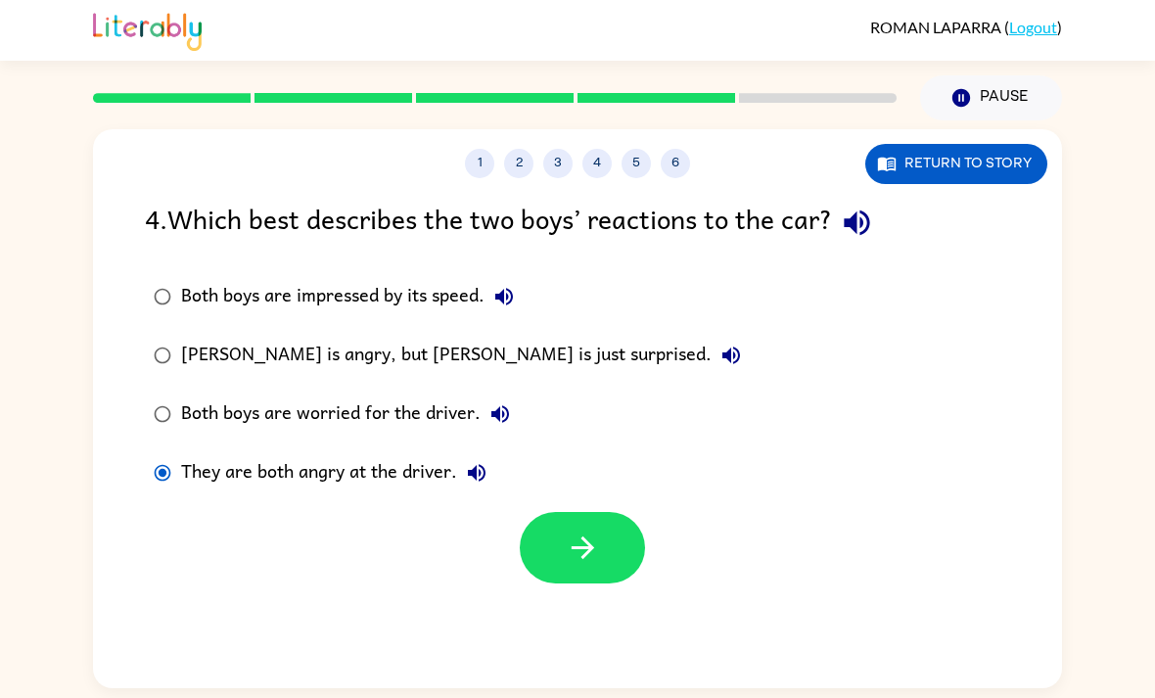
click at [676, 173] on button "6" at bounding box center [675, 163] width 29 height 29
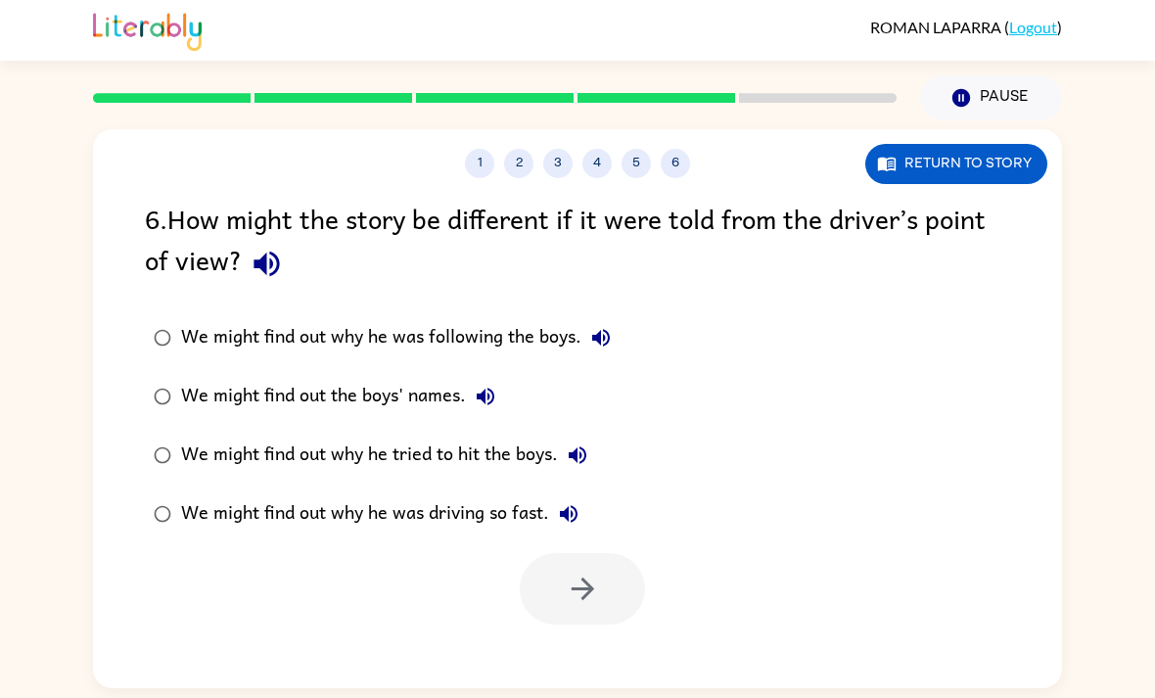
click at [631, 177] on button "5" at bounding box center [635, 163] width 29 height 29
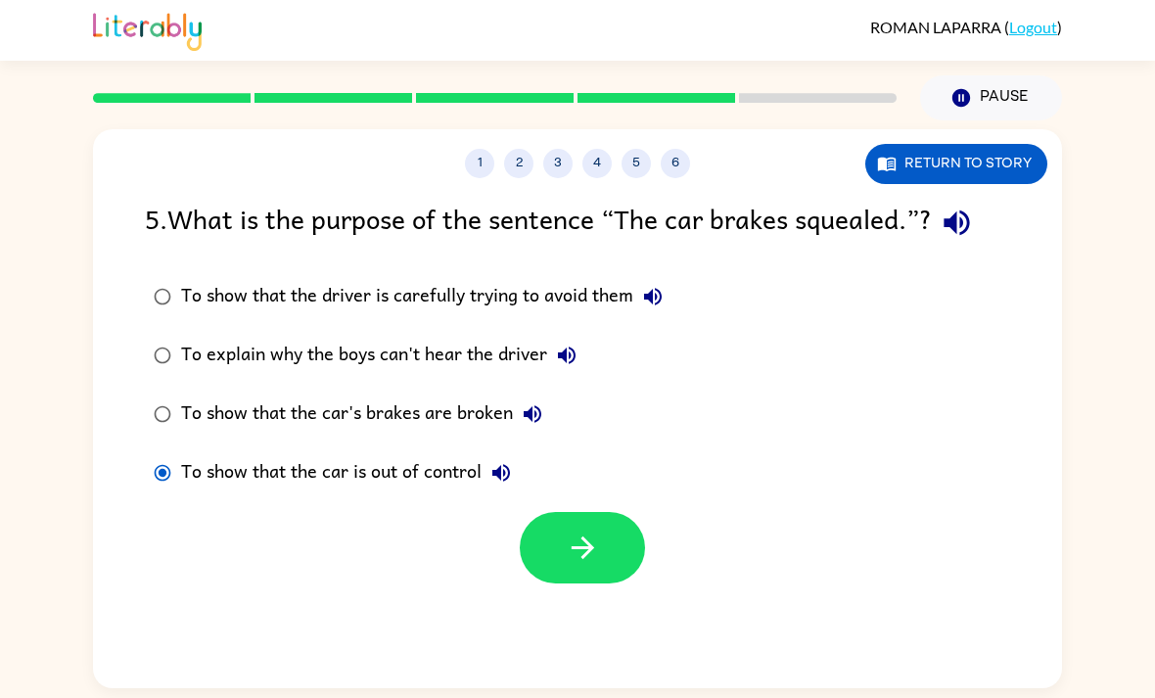
click at [686, 166] on button "6" at bounding box center [675, 163] width 29 height 29
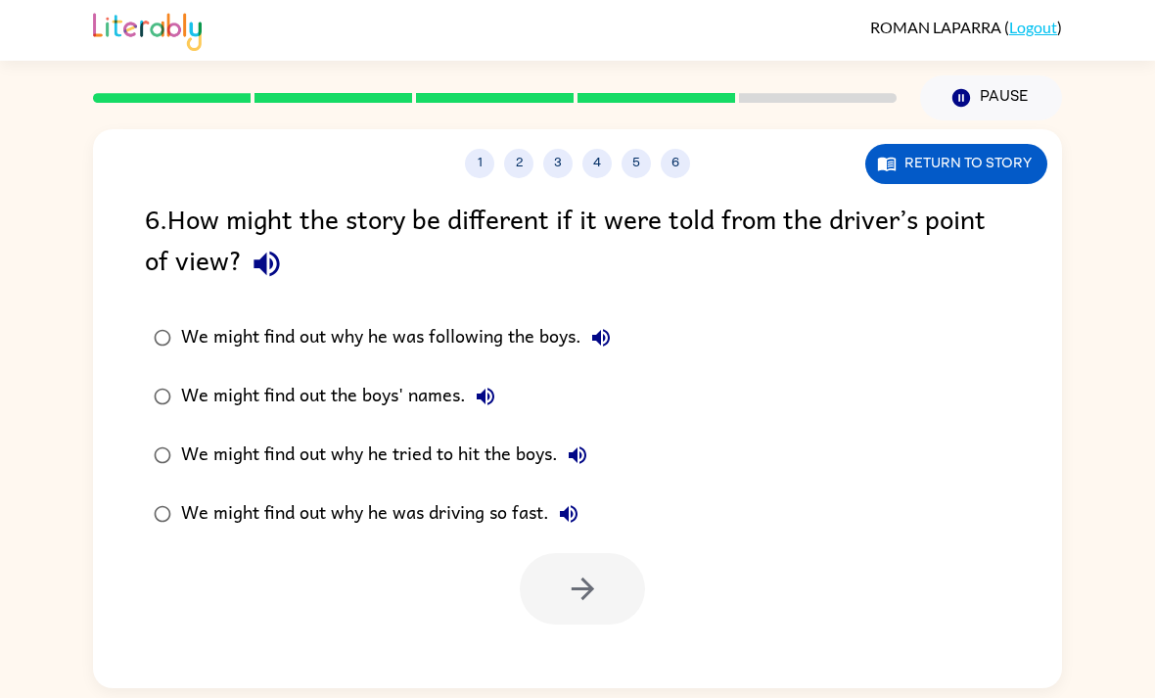
click at [548, 344] on div "We might find out why he was following the boys." at bounding box center [400, 337] width 439 height 39
click at [405, 396] on div "We might find out the boys' names." at bounding box center [343, 396] width 324 height 39
click at [502, 480] on label "We might find out why he tried to hit the boys." at bounding box center [382, 455] width 496 height 59
click at [508, 450] on div "We might find out why he tried to hit the boys." at bounding box center [389, 454] width 416 height 39
click at [491, 519] on div "We might find out why he was driving so fast." at bounding box center [384, 513] width 407 height 39
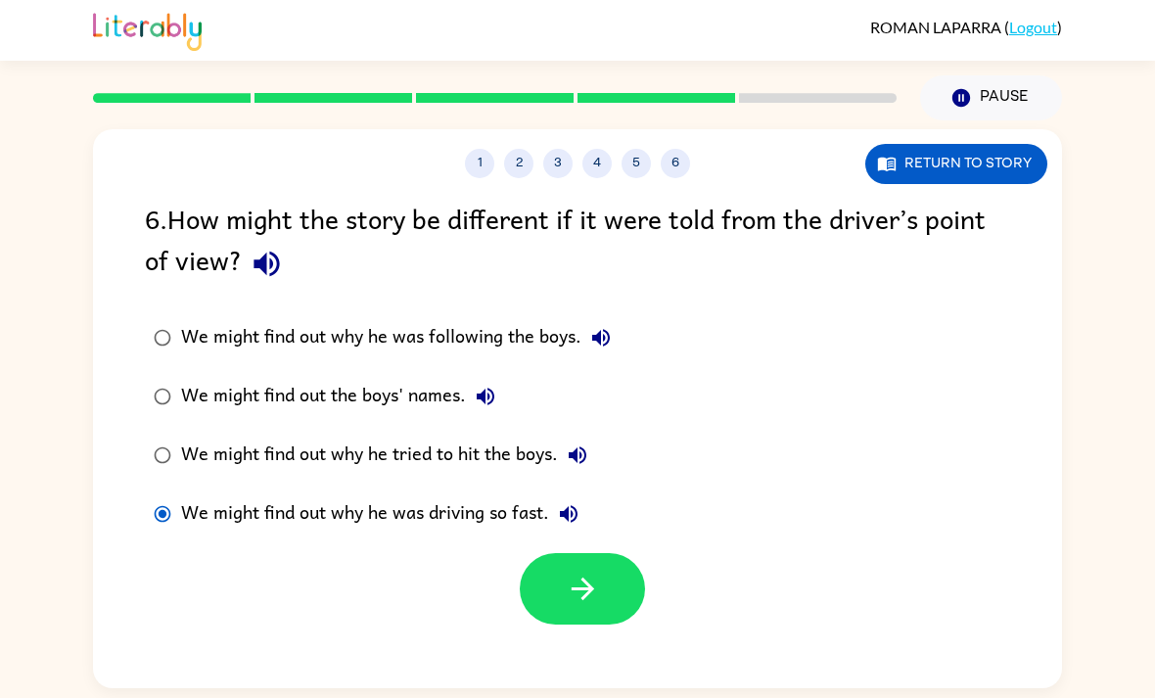
click at [568, 584] on icon "button" at bounding box center [583, 588] width 34 height 34
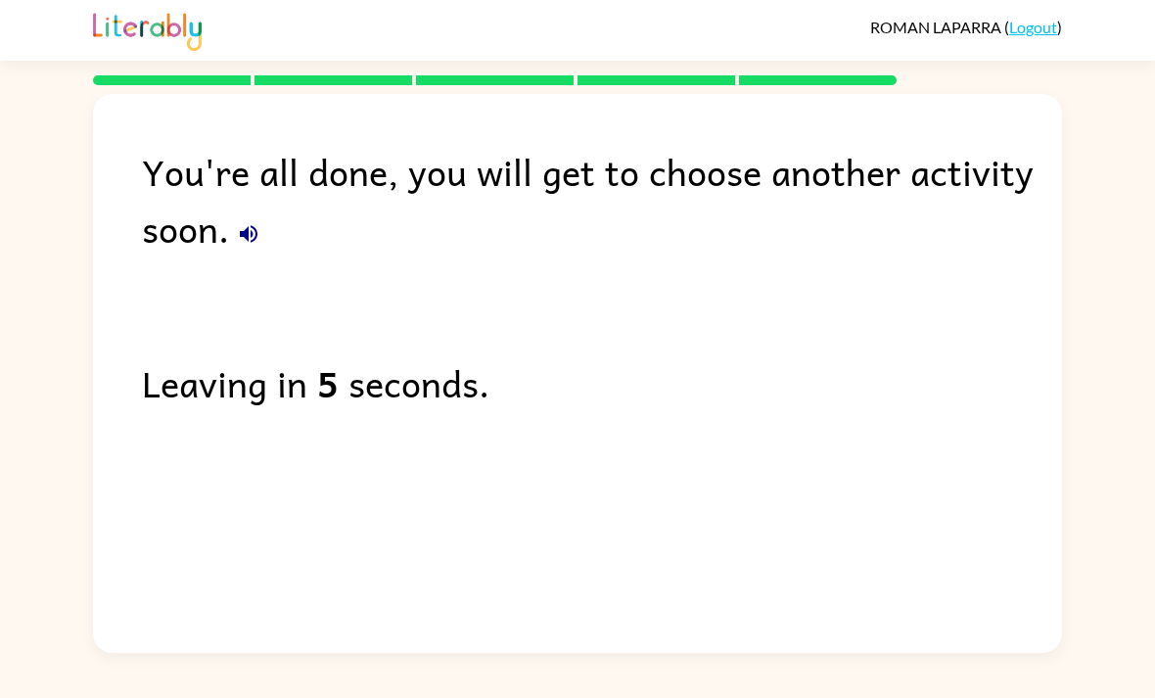
click at [611, 595] on div "You're all done, you will get to choose another activity soon. Leaving in 5 sec…" at bounding box center [577, 368] width 969 height 549
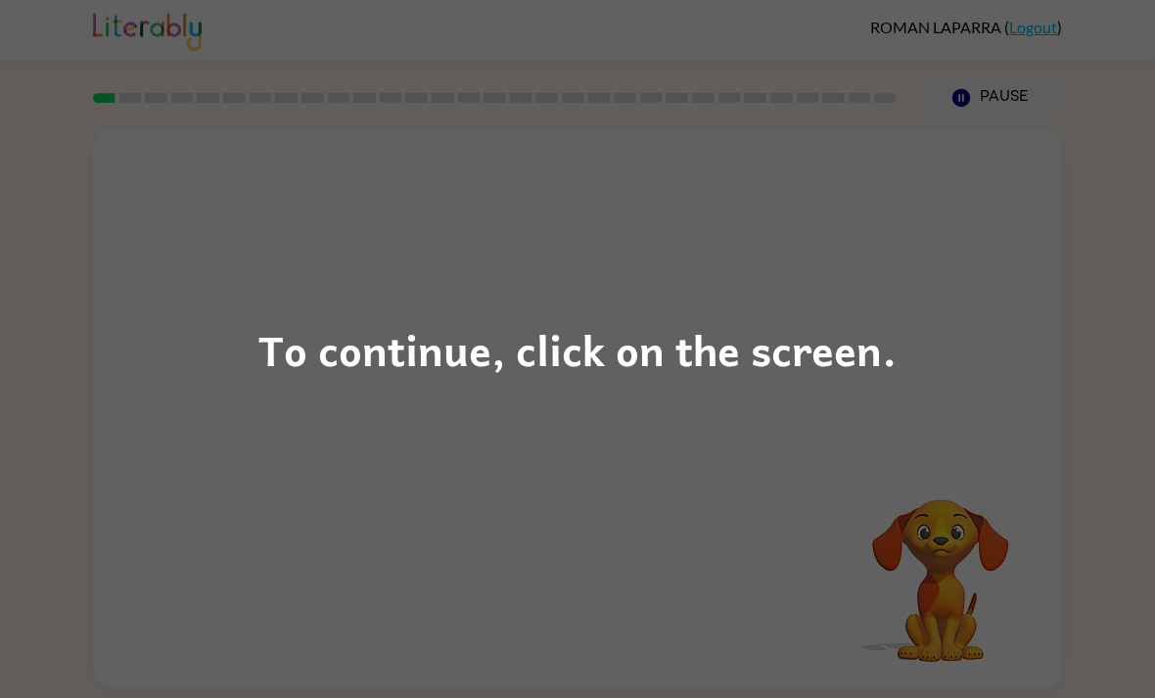
click at [732, 418] on div "To continue, click on the screen." at bounding box center [577, 349] width 1155 height 698
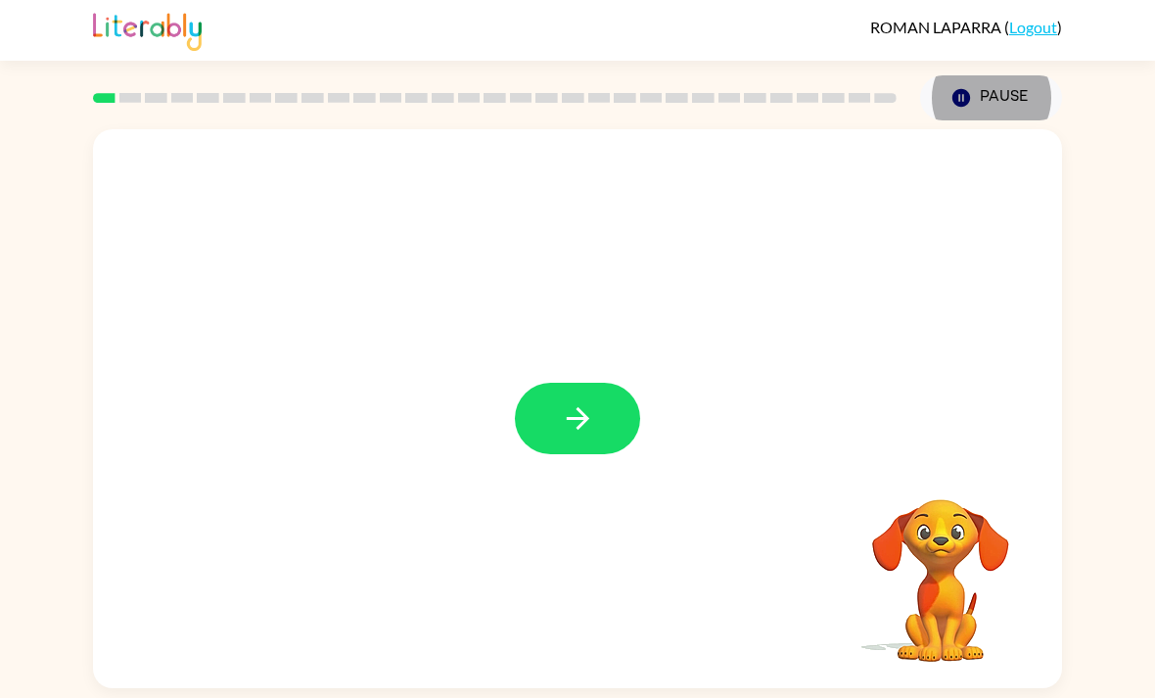
click at [601, 439] on button "button" at bounding box center [577, 418] width 125 height 71
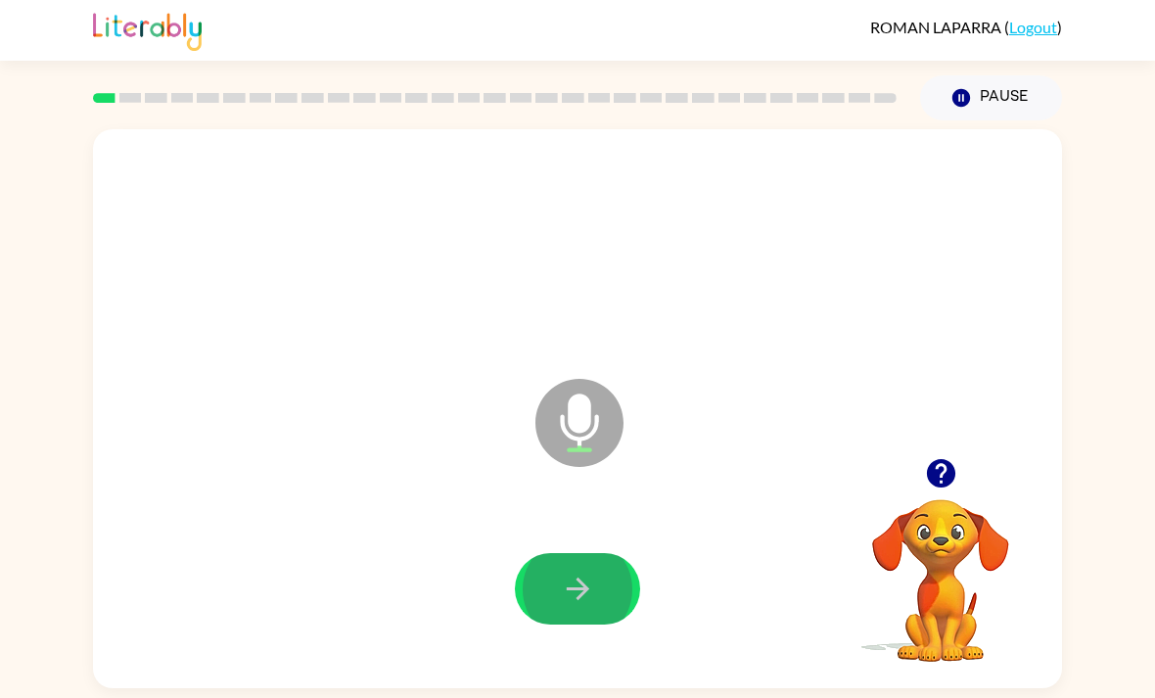
click at [596, 587] on button "button" at bounding box center [577, 588] width 125 height 71
click at [577, 596] on button "button" at bounding box center [577, 588] width 125 height 71
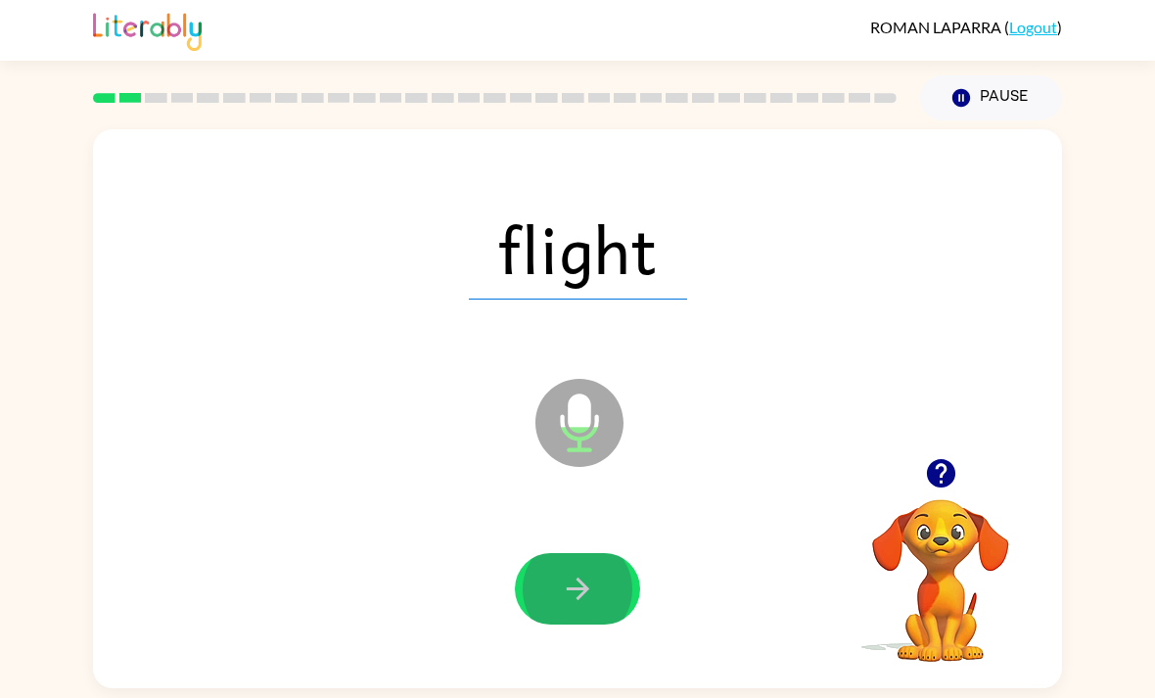
click at [577, 596] on button "button" at bounding box center [577, 588] width 125 height 71
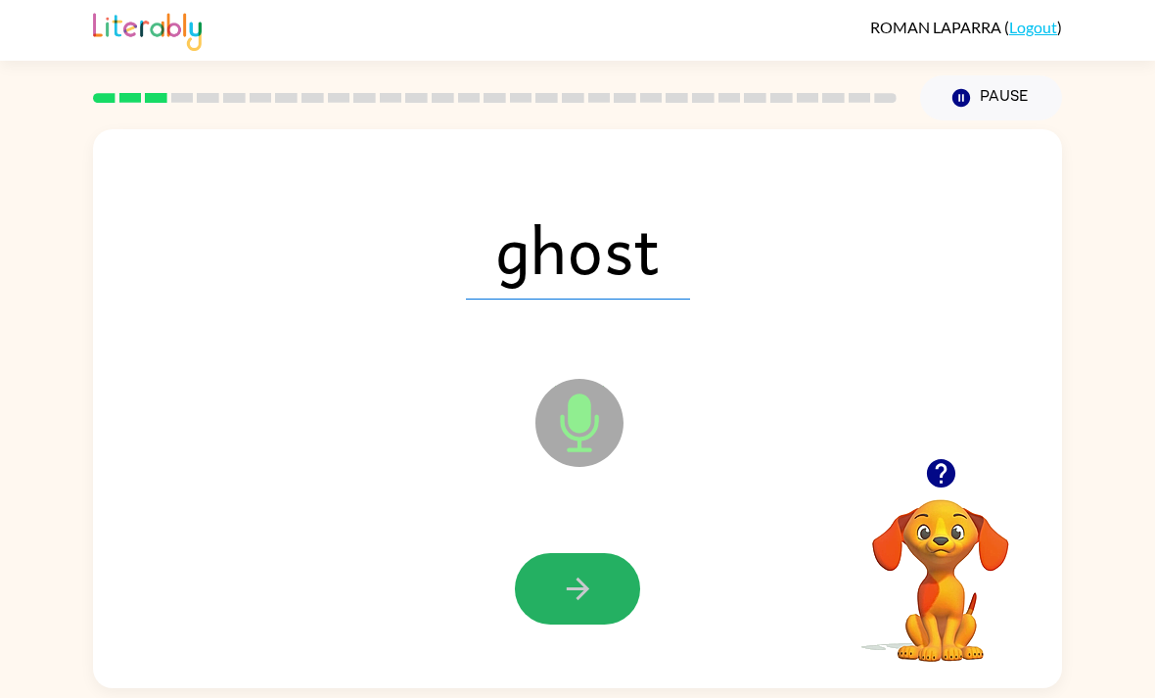
click at [577, 596] on button "button" at bounding box center [577, 588] width 125 height 71
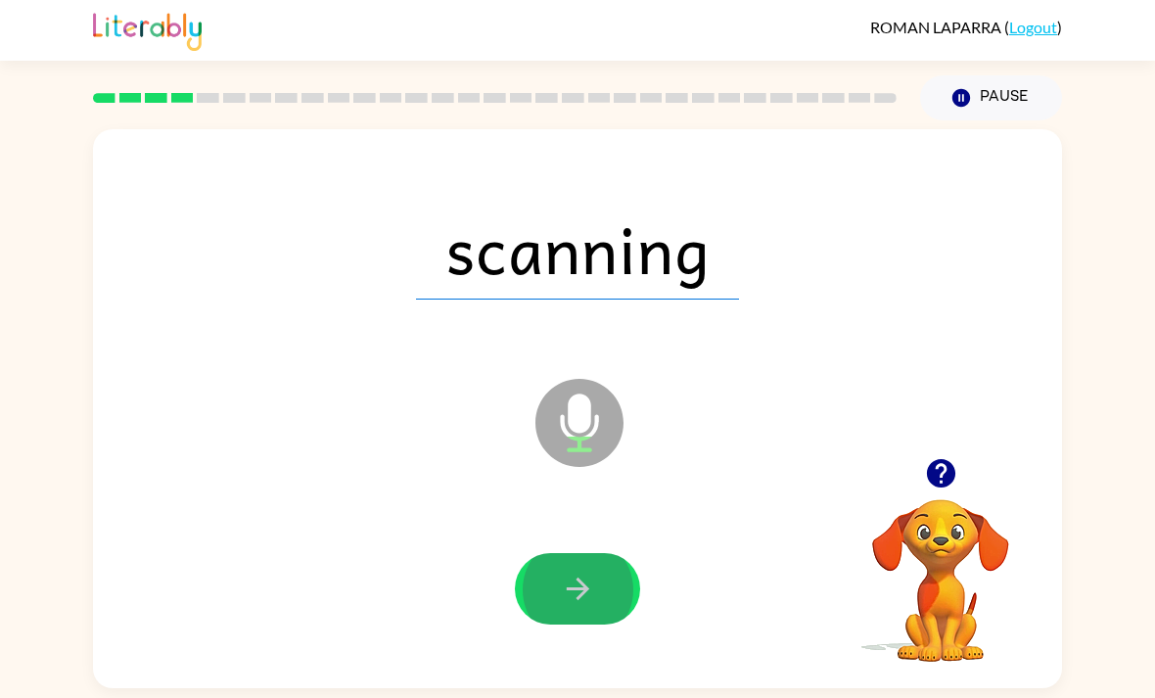
click at [577, 596] on button "button" at bounding box center [577, 588] width 125 height 71
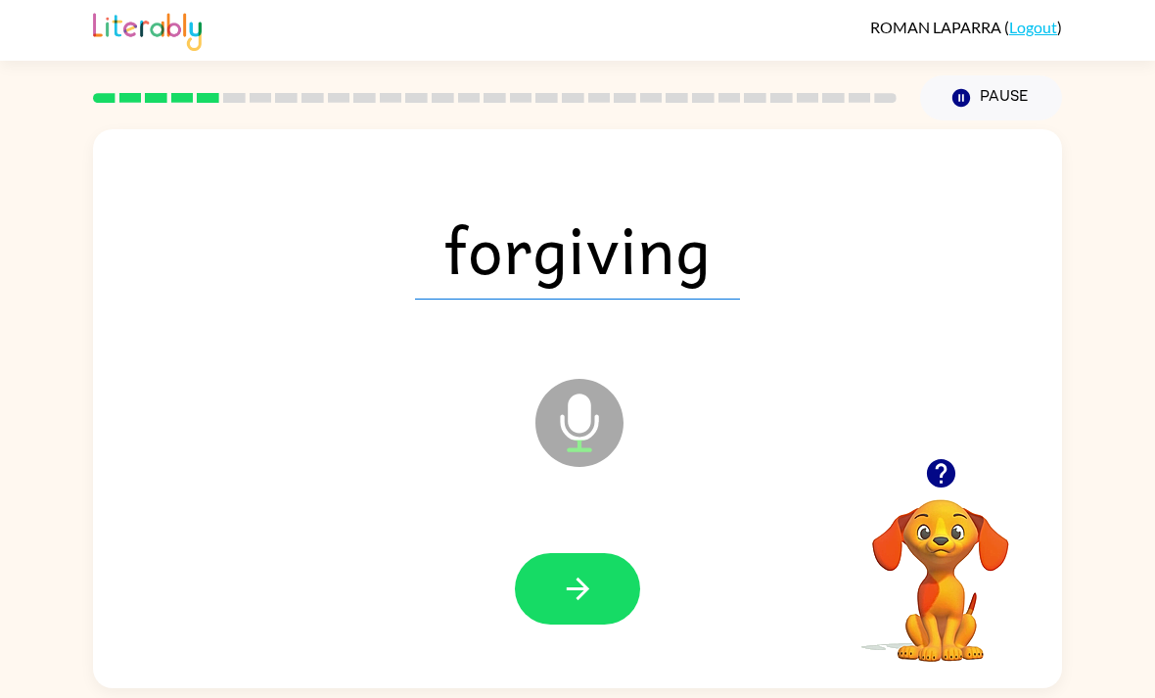
scroll to position [63, 0]
click at [577, 553] on button "button" at bounding box center [577, 588] width 125 height 71
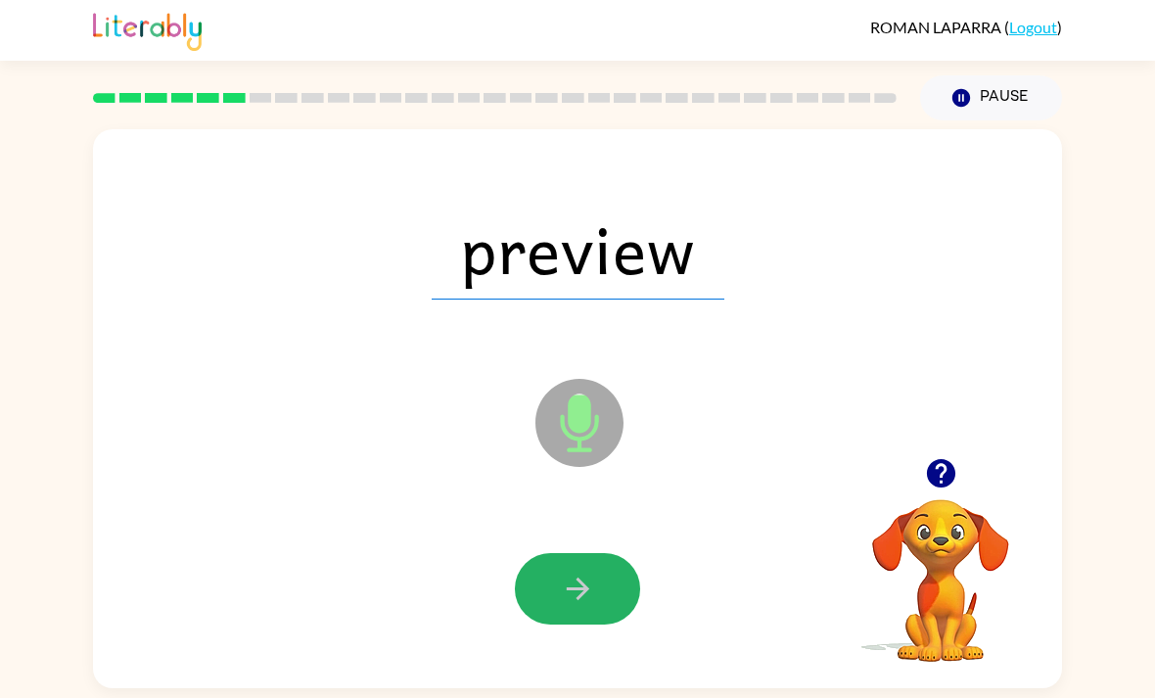
click at [577, 553] on button "button" at bounding box center [577, 588] width 125 height 71
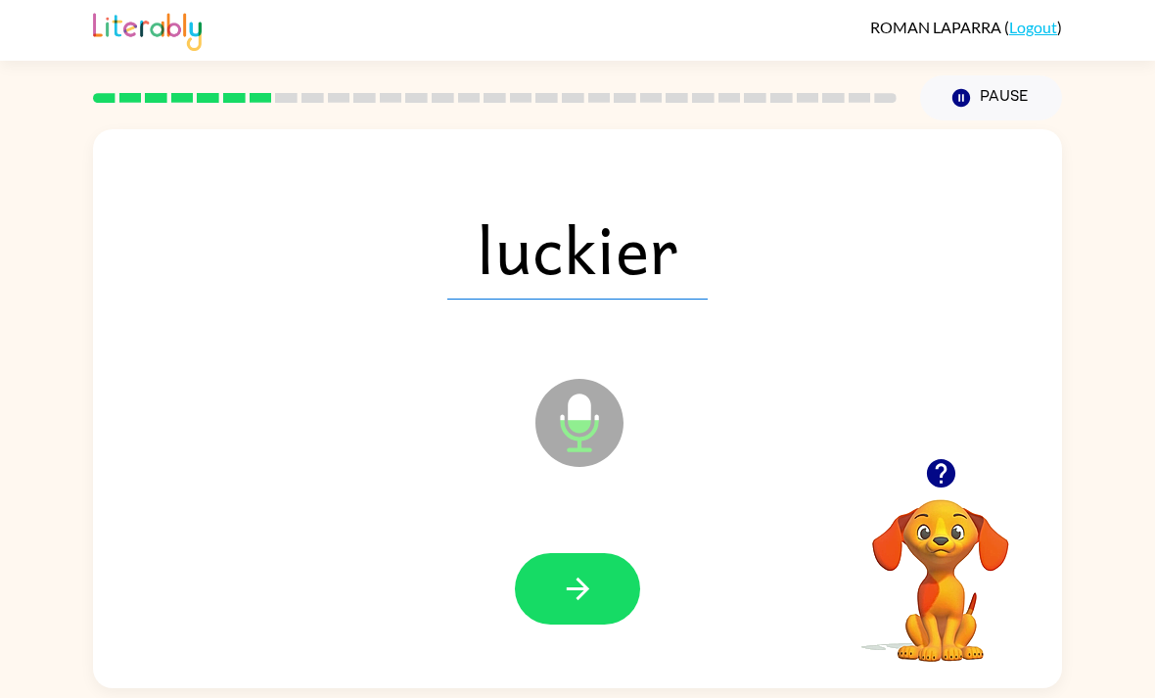
click at [577, 553] on button "button" at bounding box center [577, 588] width 125 height 71
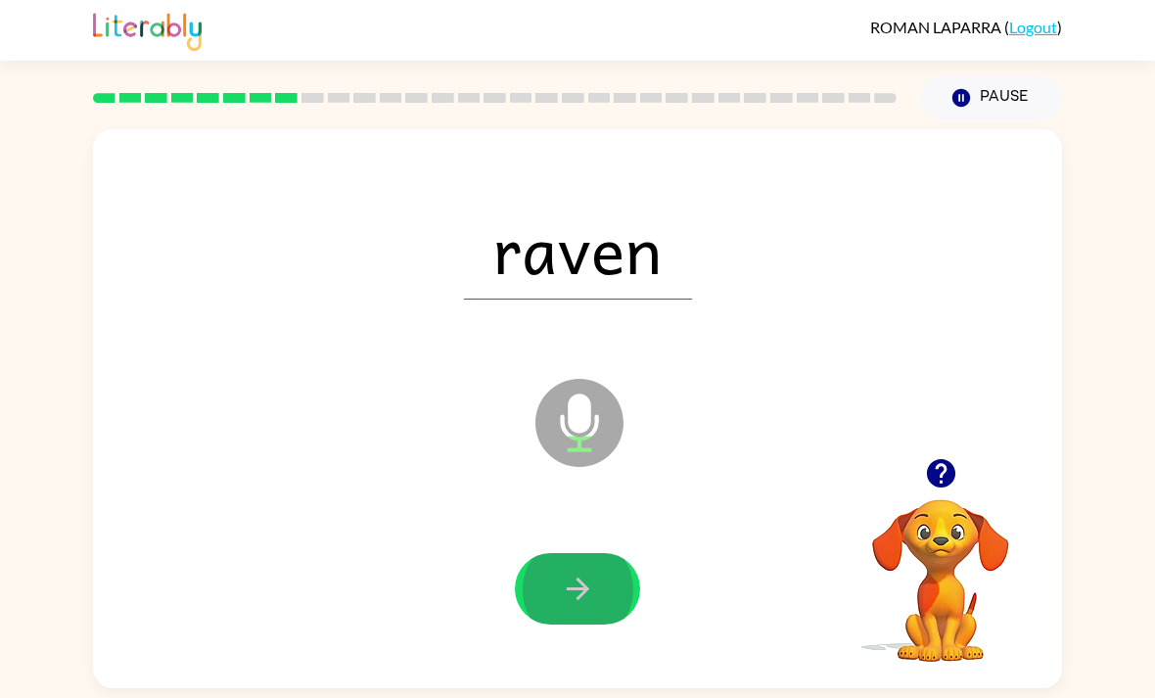
click at [577, 553] on button "button" at bounding box center [577, 588] width 125 height 71
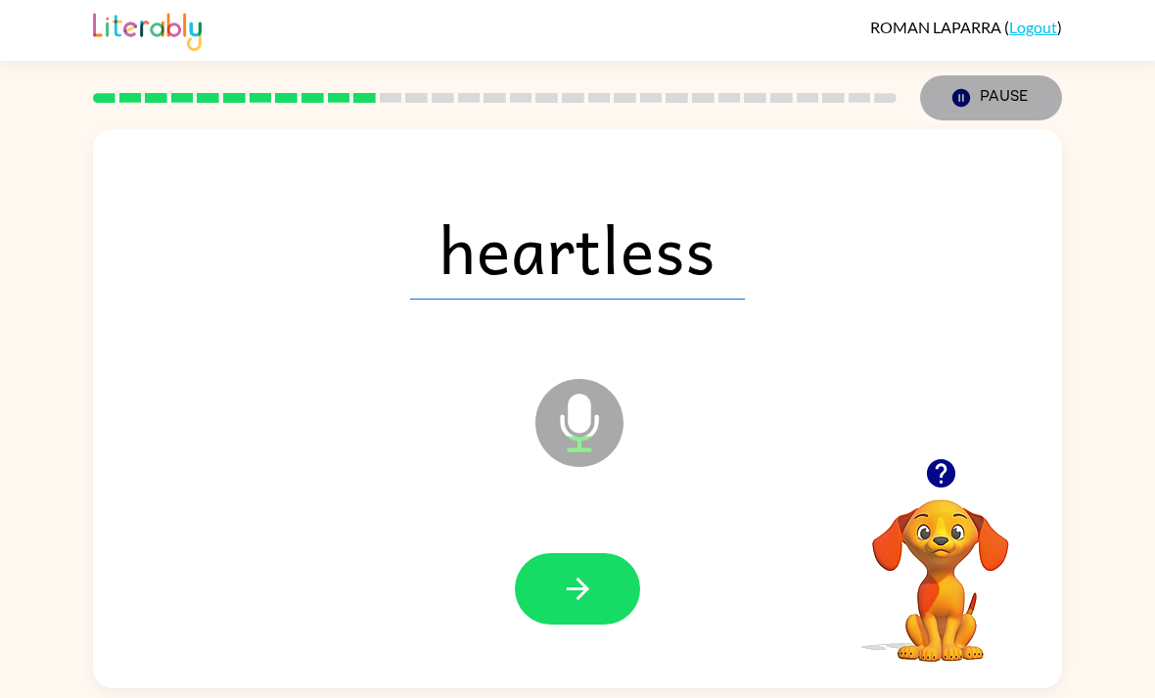
click at [990, 75] on button "Pause Pause" at bounding box center [991, 97] width 142 height 45
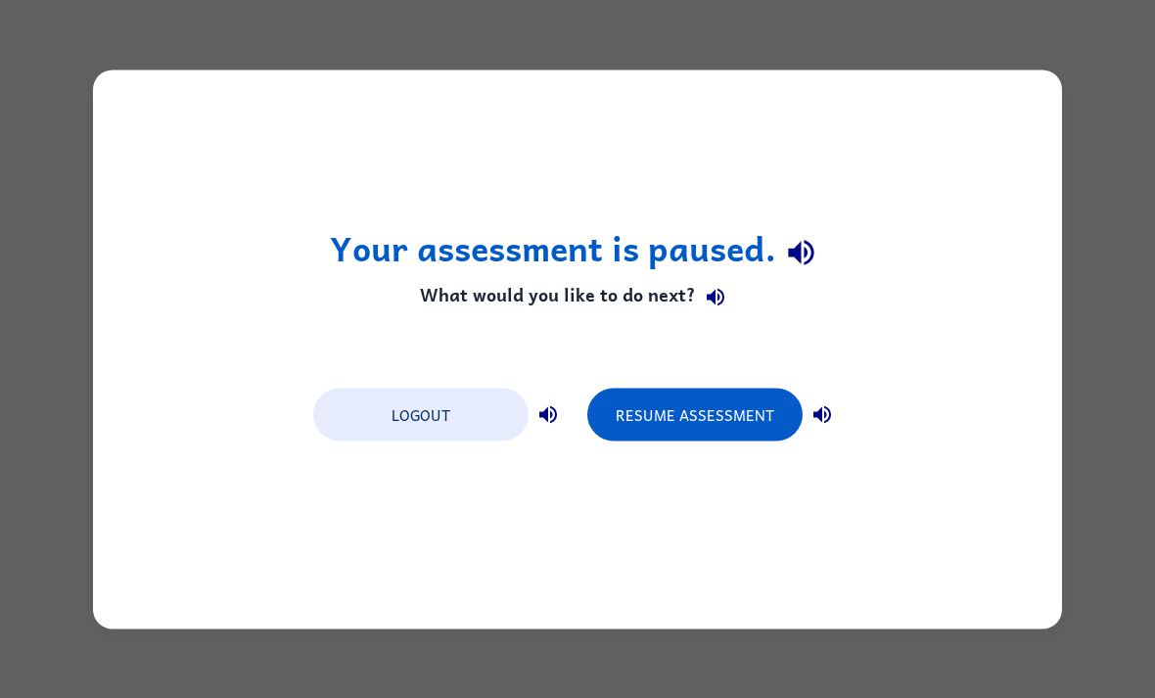
scroll to position [0, 0]
click at [695, 414] on button "Resume Assessment" at bounding box center [694, 414] width 215 height 53
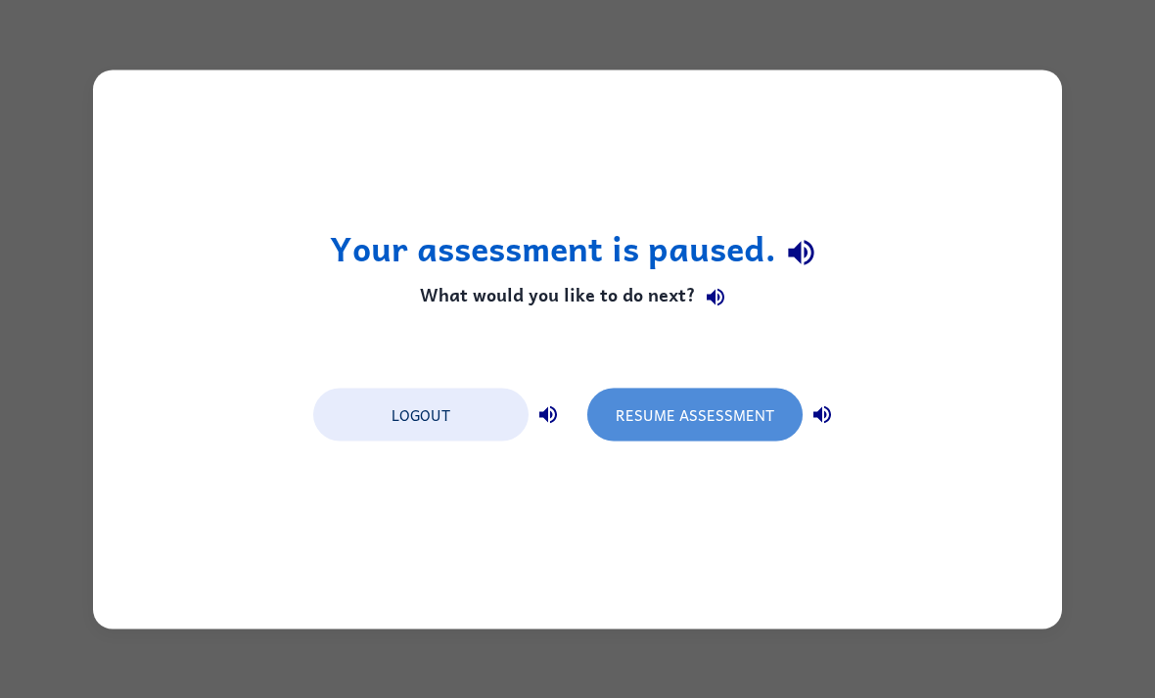
click at [695, 414] on button "Resume Assessment" at bounding box center [694, 414] width 215 height 53
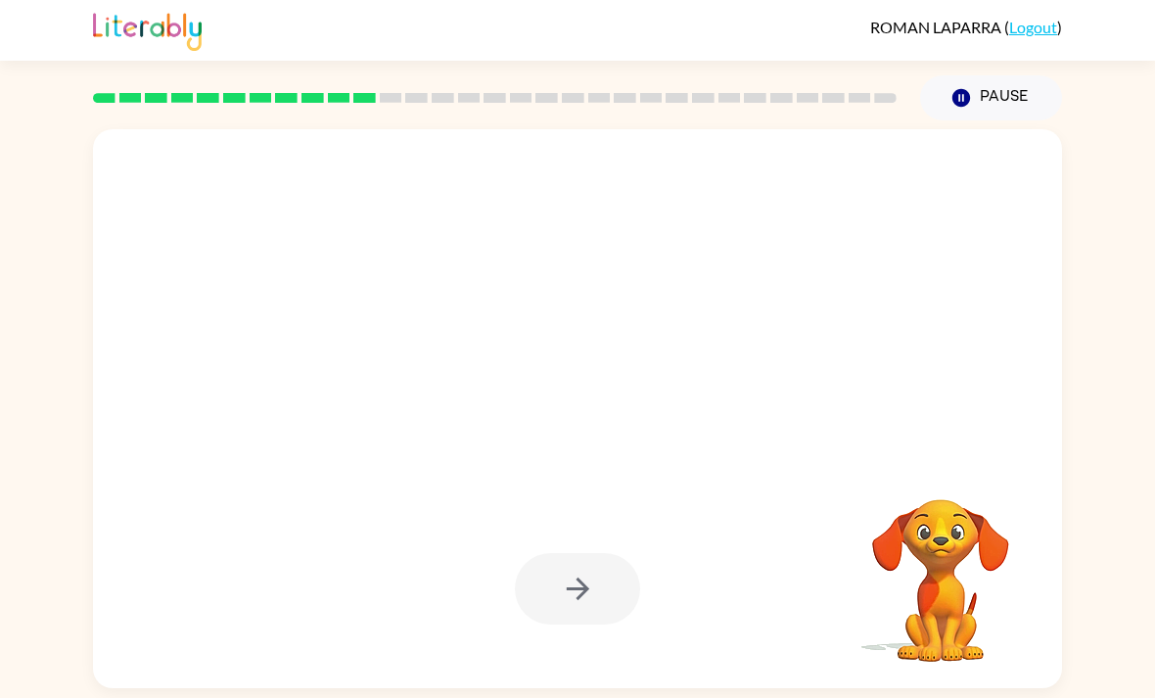
scroll to position [63, 0]
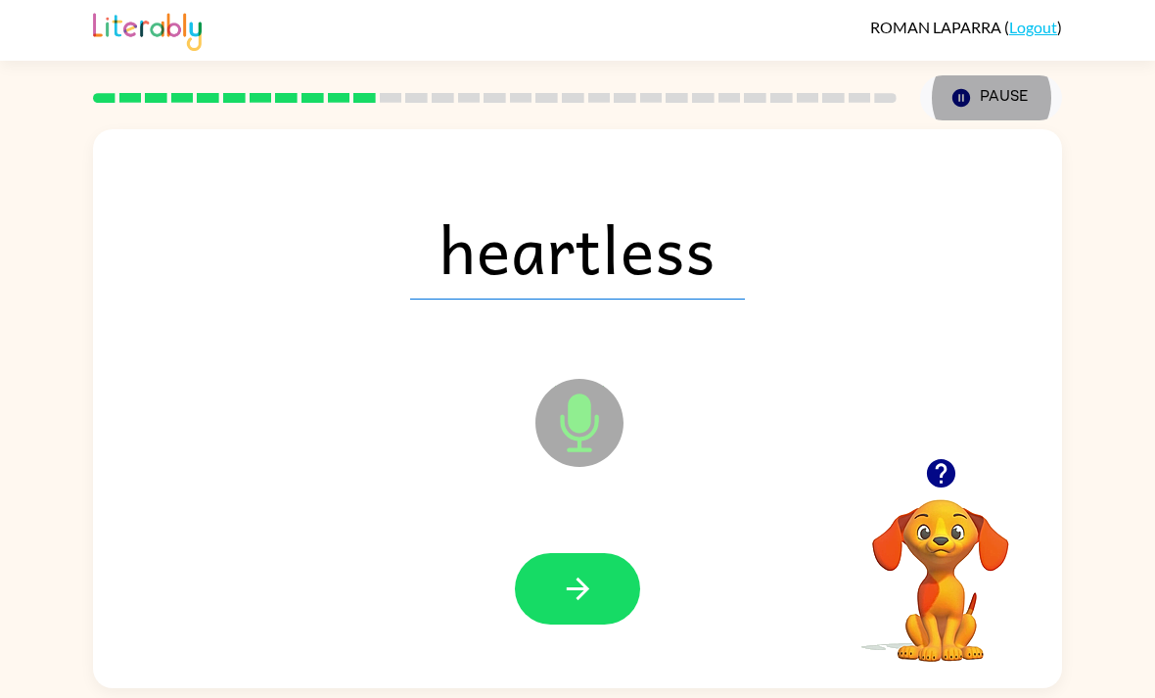
click at [598, 553] on button "button" at bounding box center [577, 588] width 125 height 71
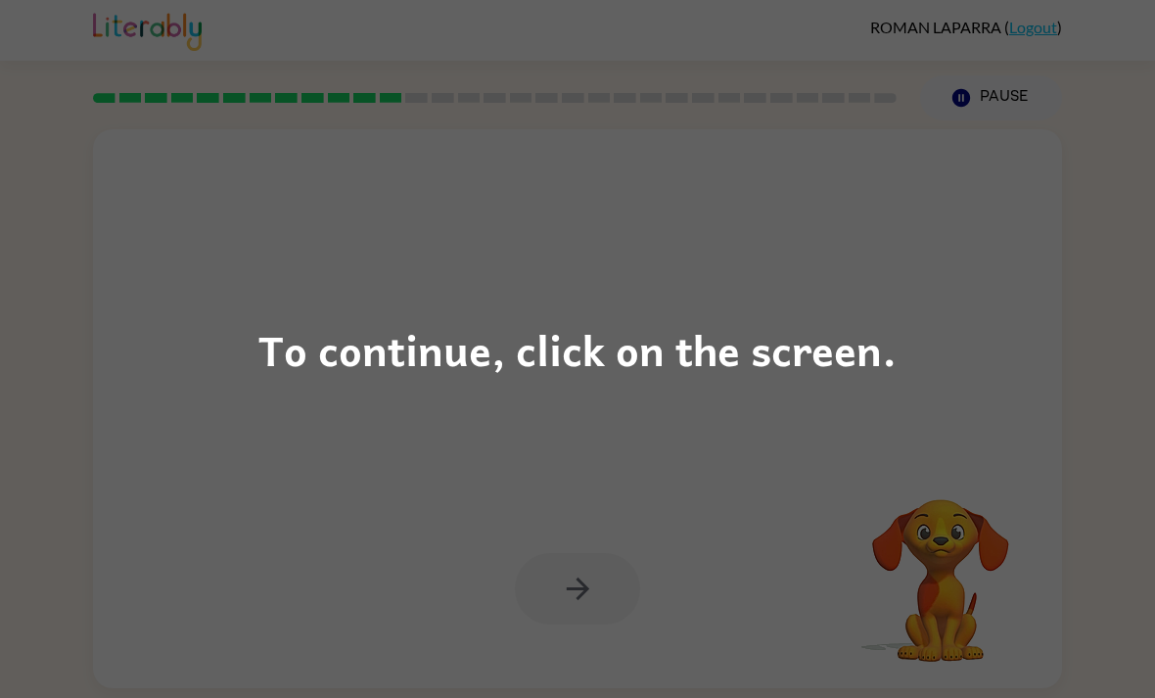
click at [823, 414] on div "To continue, click on the screen." at bounding box center [577, 349] width 1155 height 698
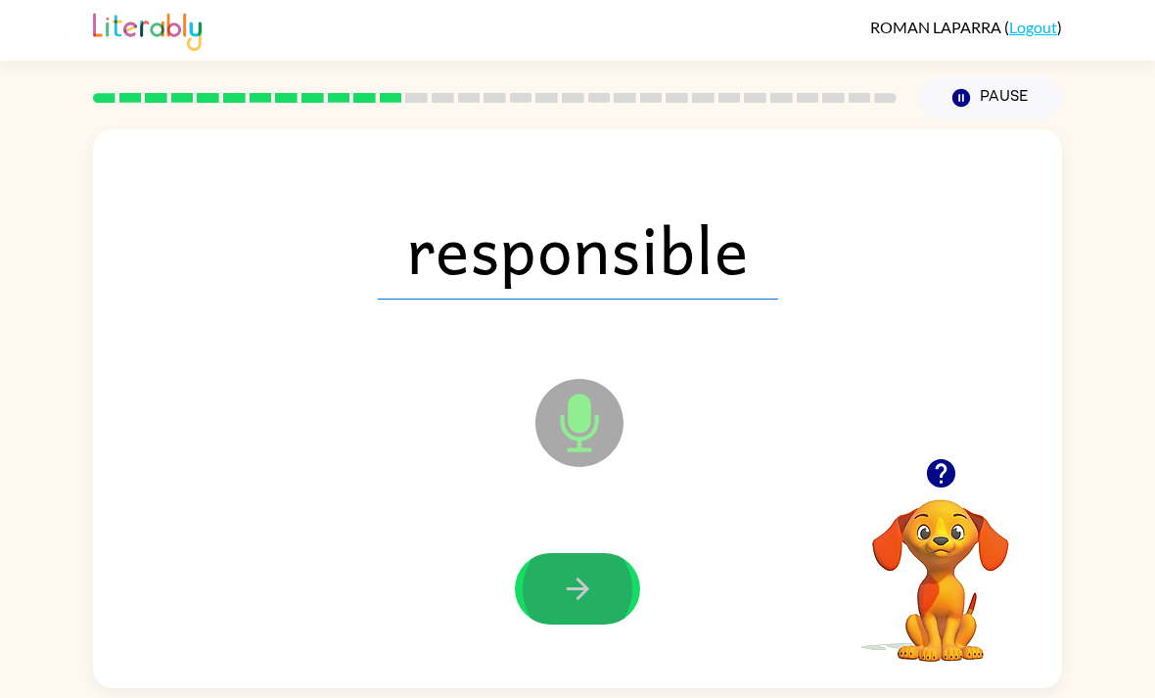
click at [577, 553] on button "button" at bounding box center [577, 588] width 125 height 71
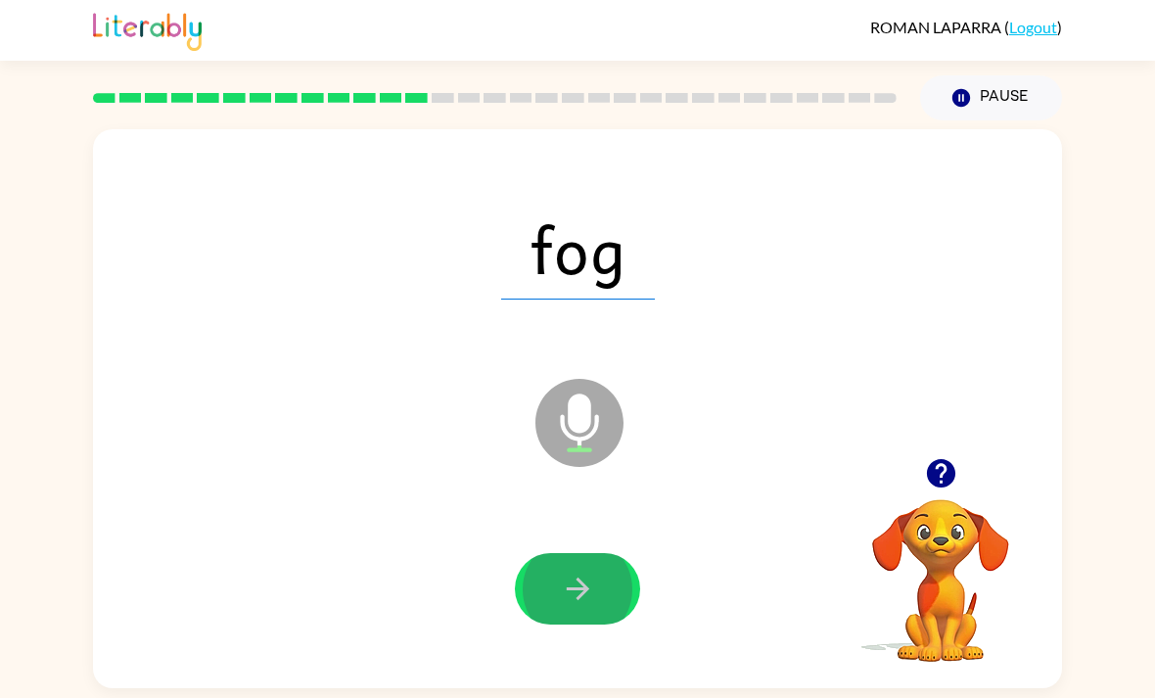
click at [577, 553] on button "button" at bounding box center [577, 588] width 125 height 71
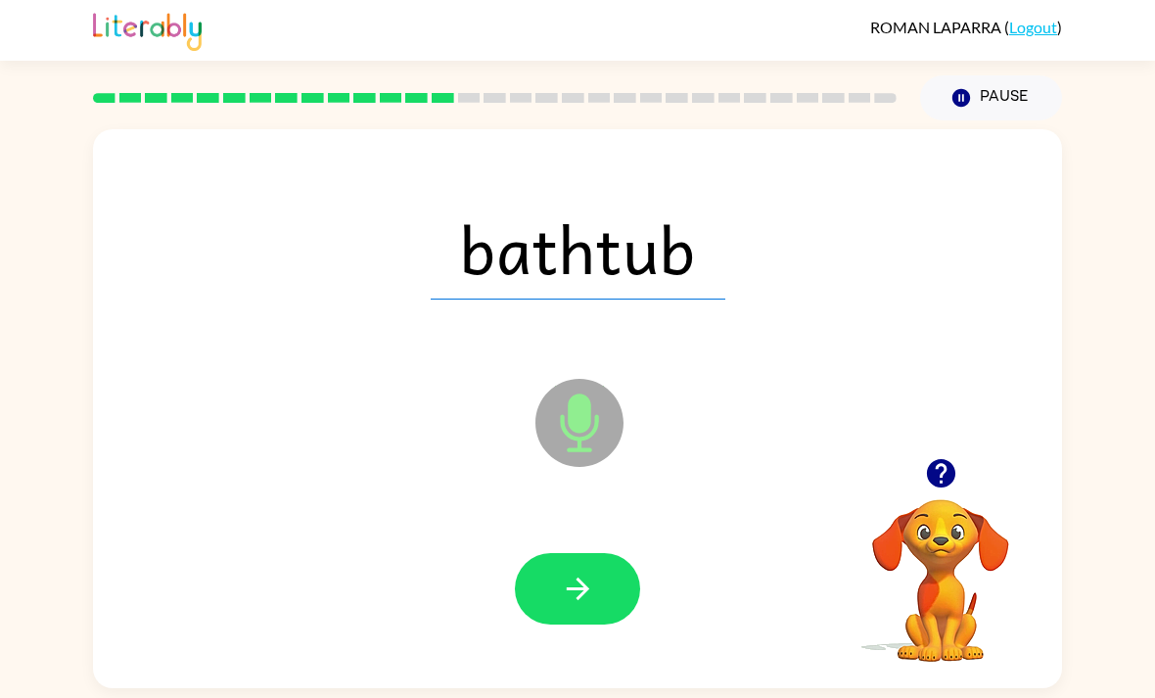
click at [616, 553] on button "button" at bounding box center [577, 588] width 125 height 71
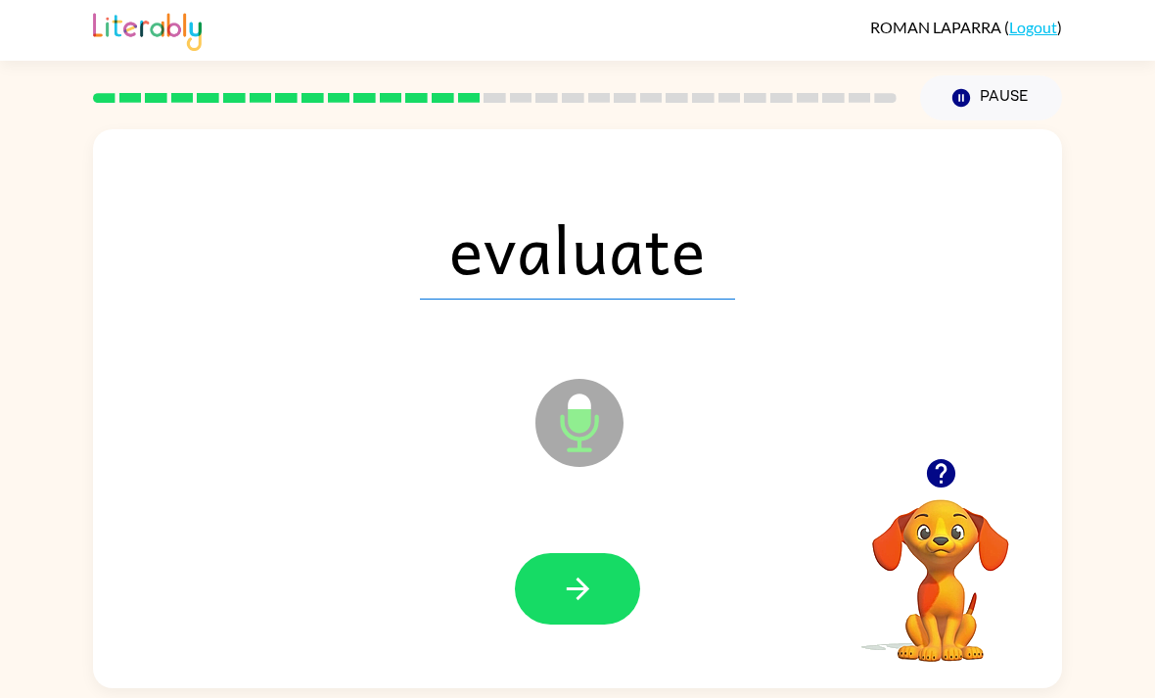
click at [721, 692] on div "ROMAN LAPARRA ( Logout ) Pause Pause evaluate Microphone The Microphone is here…" at bounding box center [577, 349] width 1155 height 698
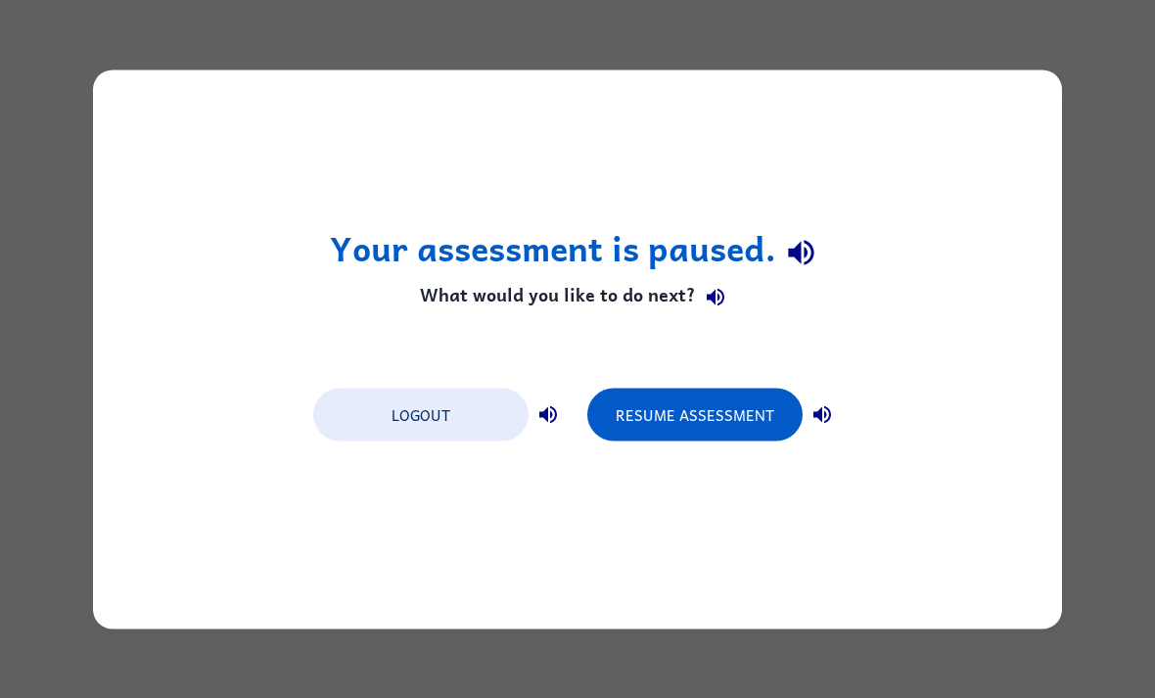
scroll to position [0, 0]
click at [753, 400] on button "Resume Assessment" at bounding box center [694, 414] width 215 height 53
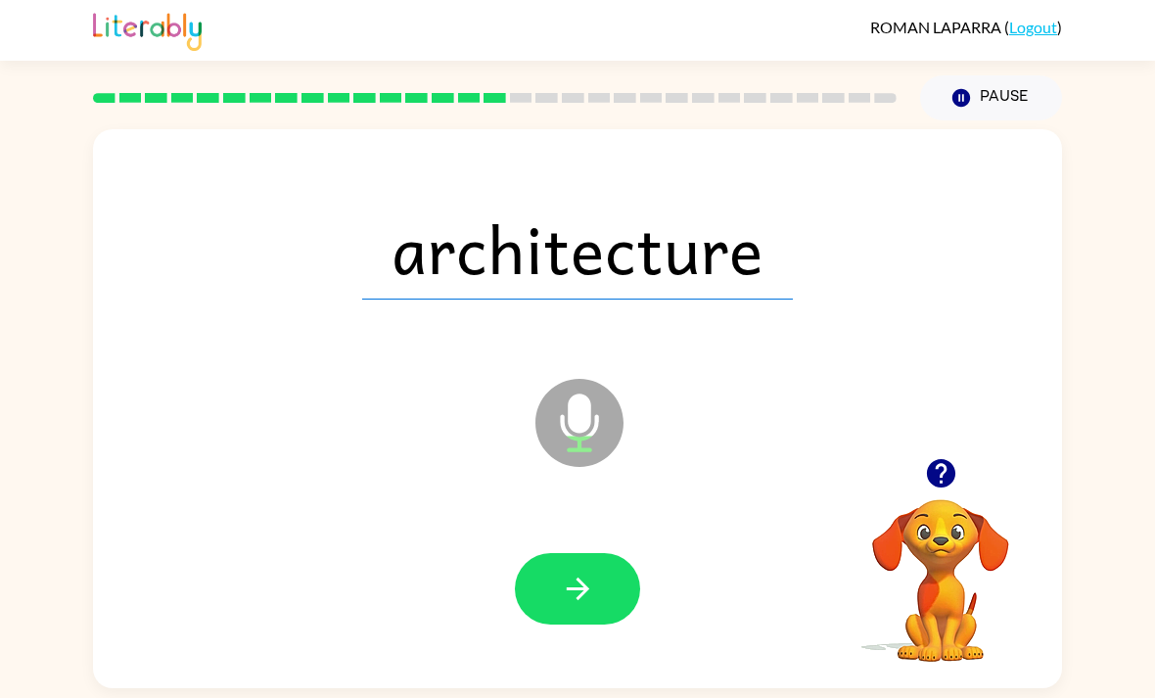
click at [591, 578] on button "button" at bounding box center [577, 588] width 125 height 71
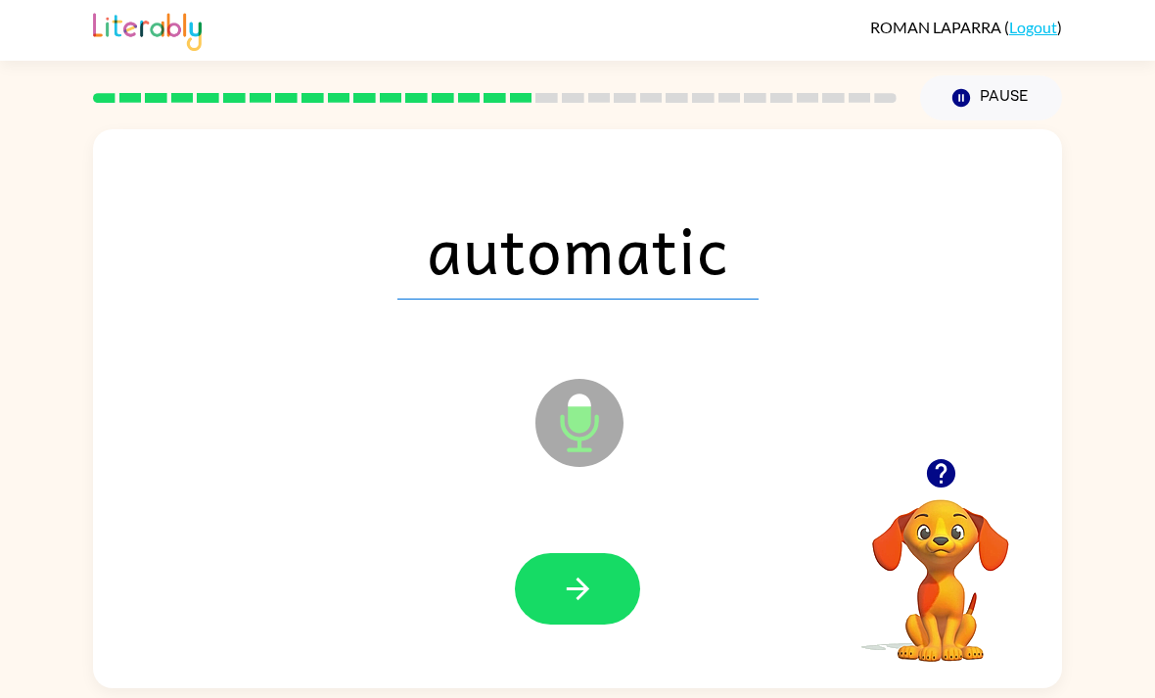
click at [594, 585] on icon "button" at bounding box center [578, 588] width 34 height 34
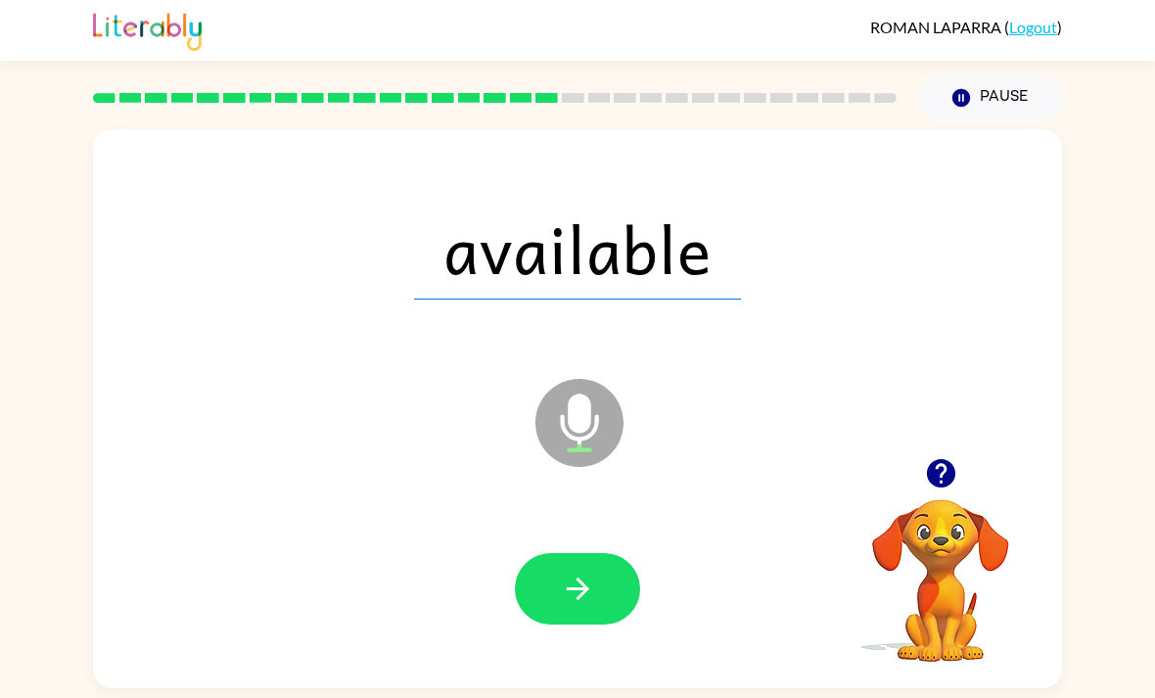
click at [603, 571] on button "button" at bounding box center [577, 588] width 125 height 71
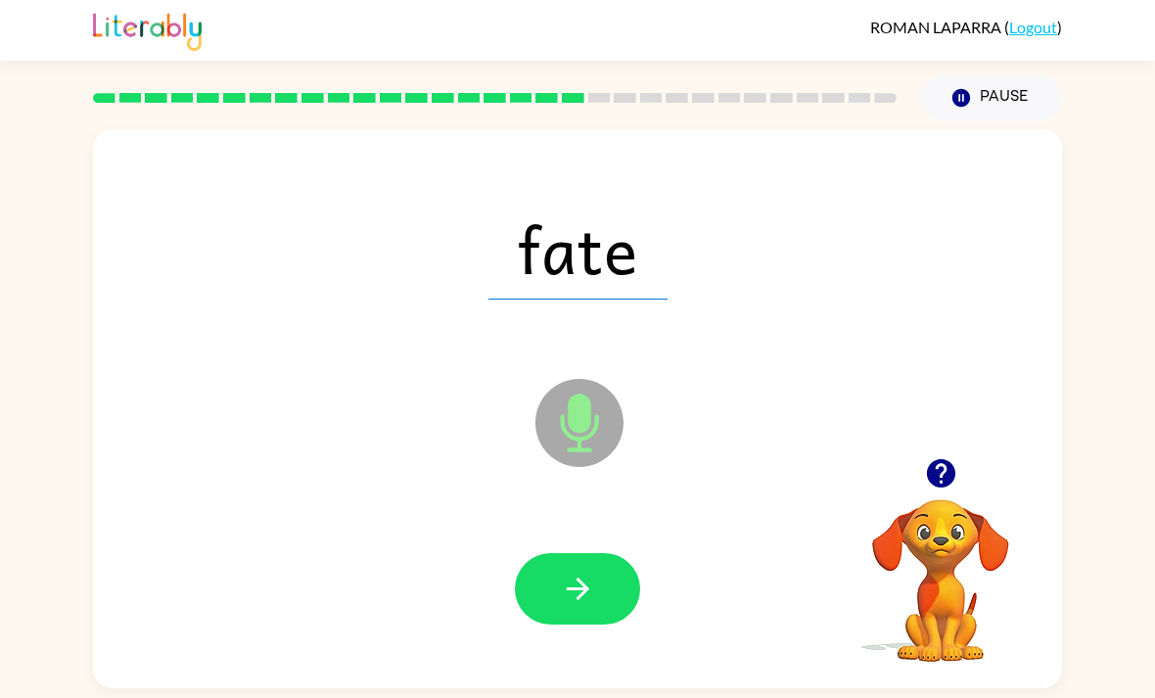
click at [619, 584] on button "button" at bounding box center [577, 588] width 125 height 71
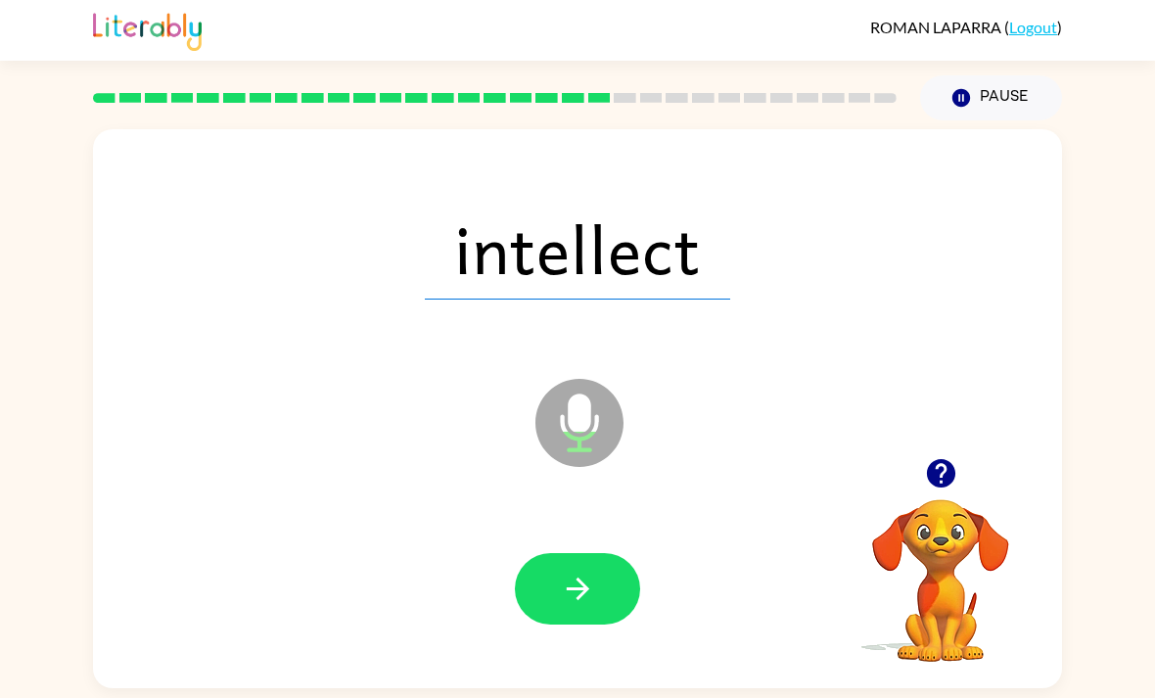
click at [604, 598] on button "button" at bounding box center [577, 588] width 125 height 71
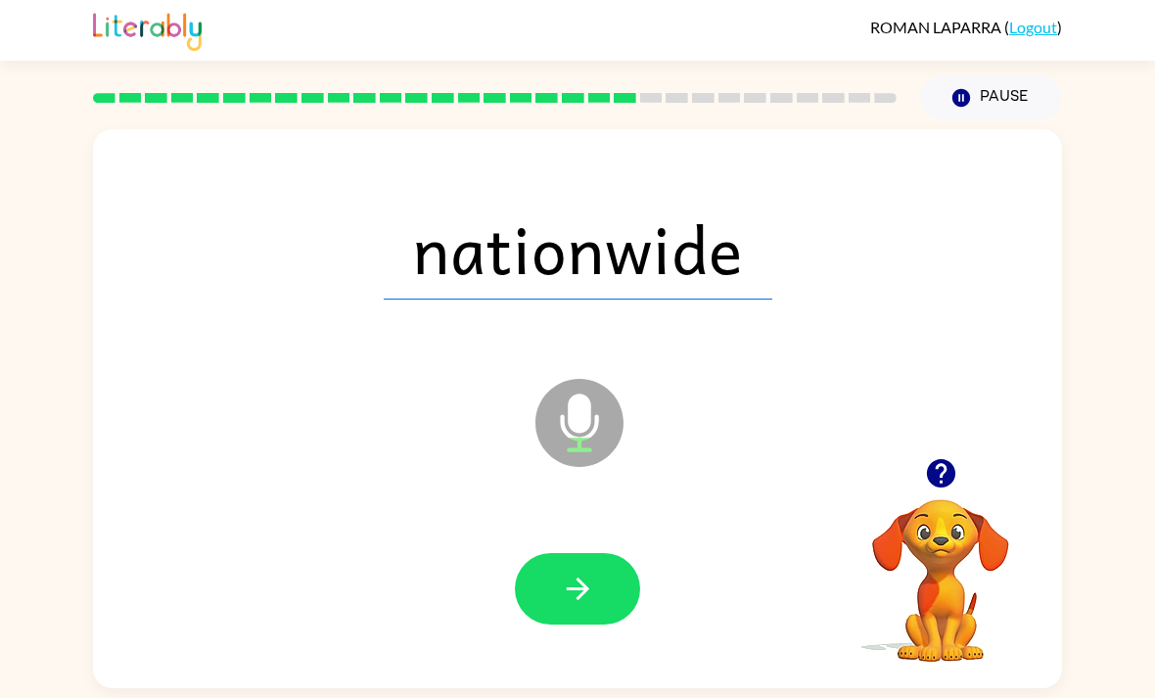
click at [606, 568] on button "button" at bounding box center [577, 588] width 125 height 71
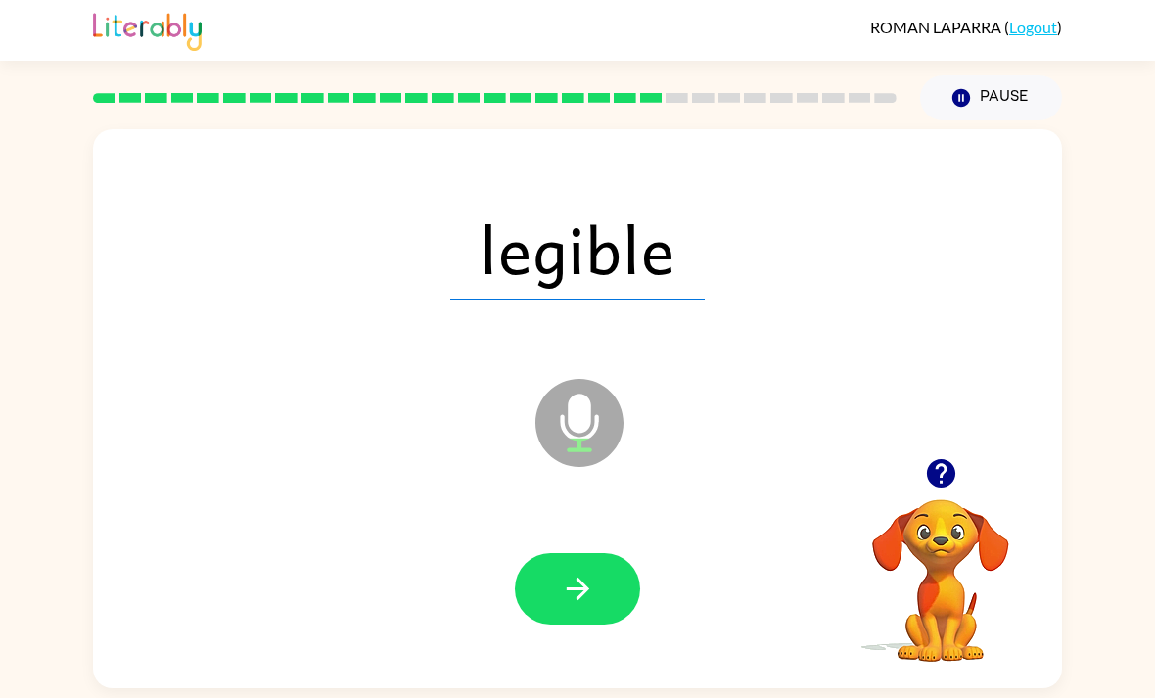
click at [600, 606] on button "button" at bounding box center [577, 588] width 125 height 71
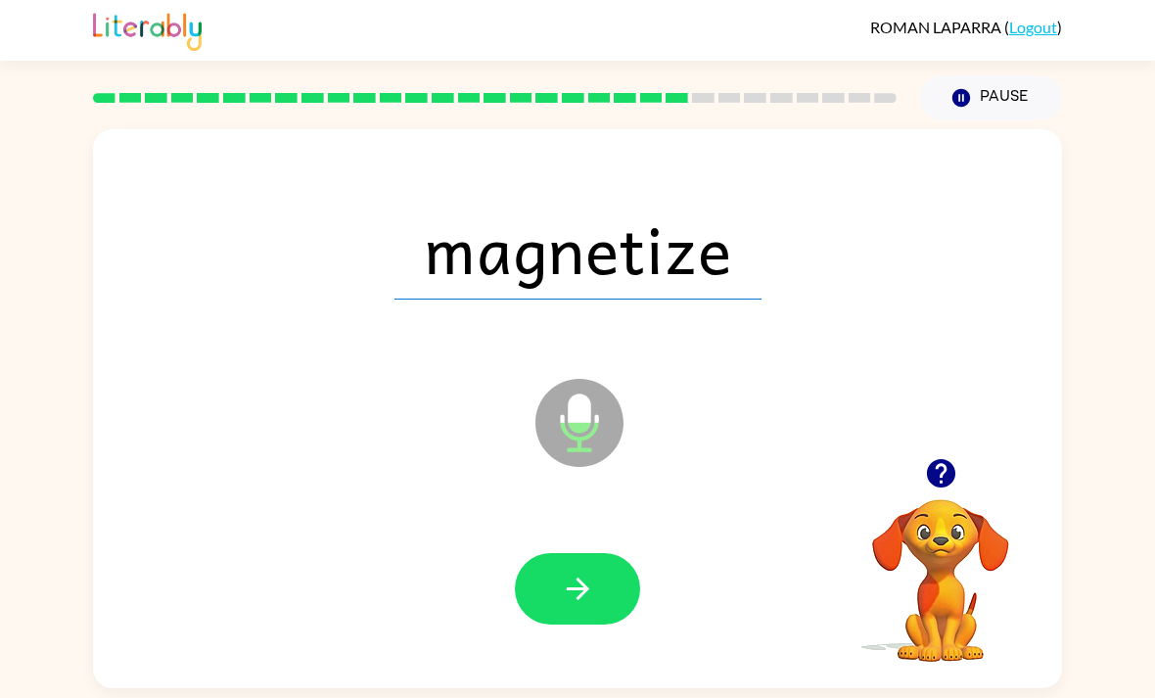
click at [601, 590] on button "button" at bounding box center [577, 588] width 125 height 71
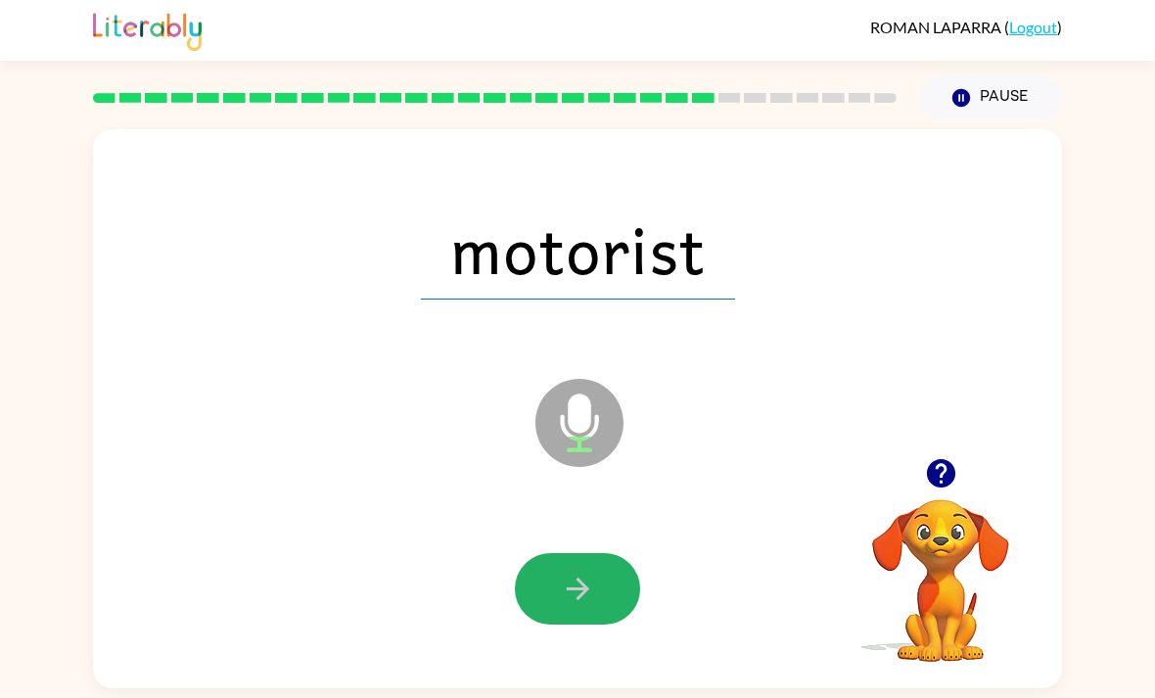
click at [611, 596] on button "button" at bounding box center [577, 588] width 125 height 71
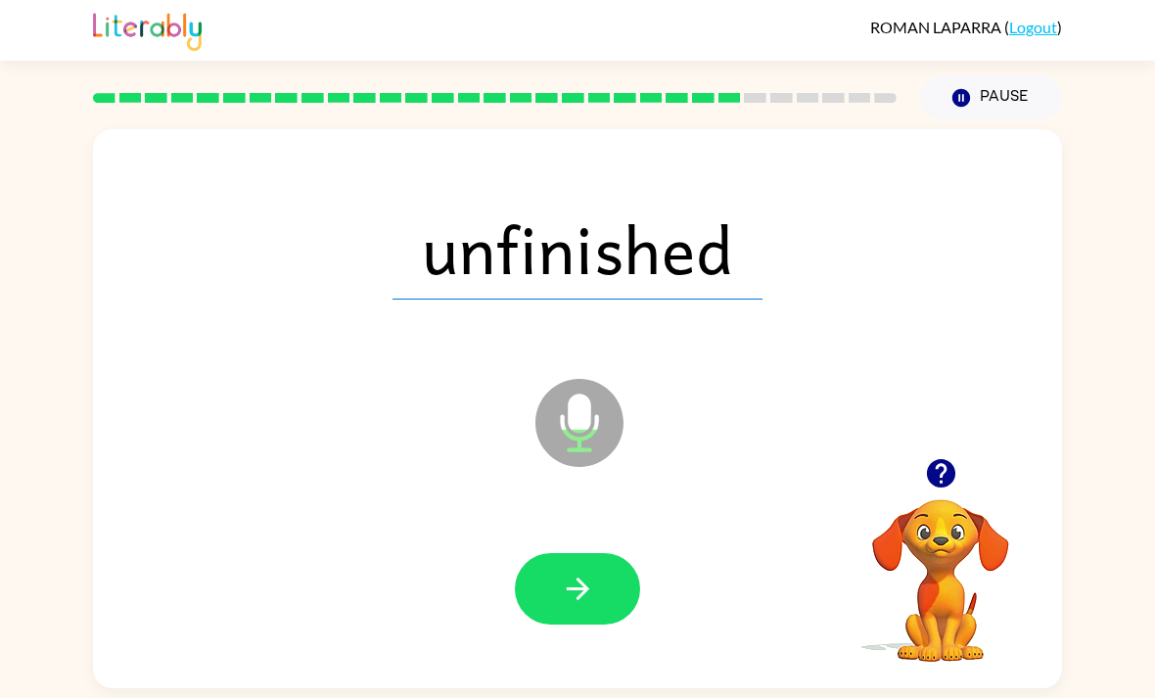
click at [620, 576] on button "button" at bounding box center [577, 588] width 125 height 71
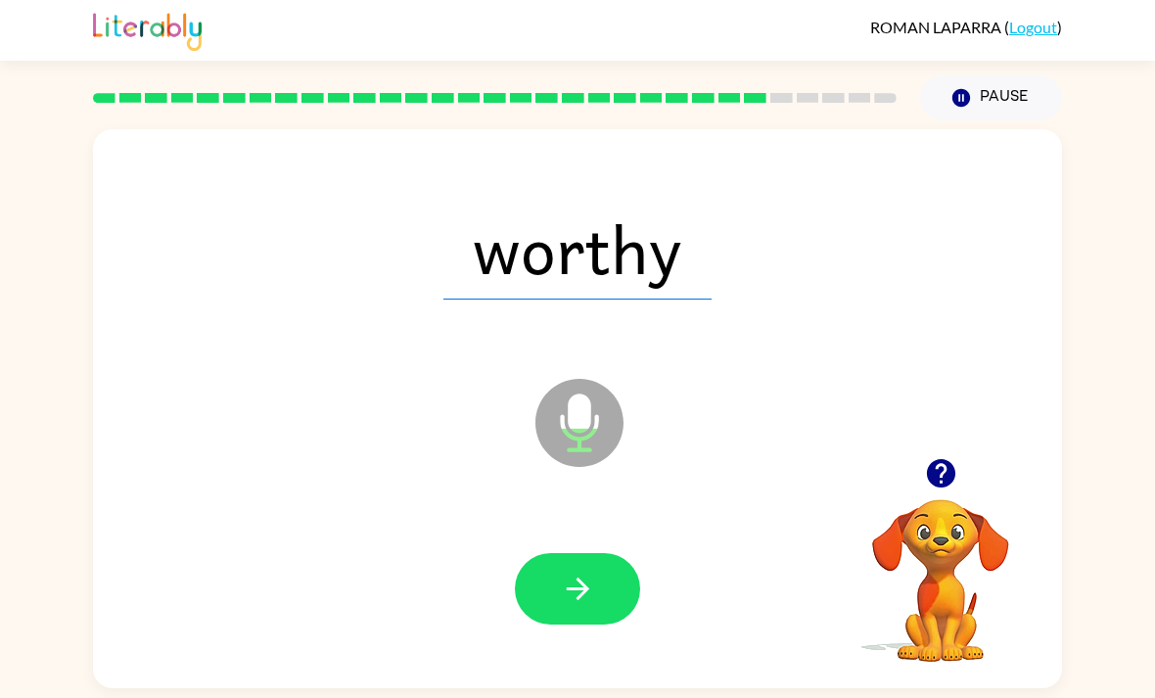
click at [601, 609] on button "button" at bounding box center [577, 588] width 125 height 71
click at [604, 601] on button "button" at bounding box center [577, 588] width 125 height 71
click at [615, 576] on button "button" at bounding box center [577, 588] width 125 height 71
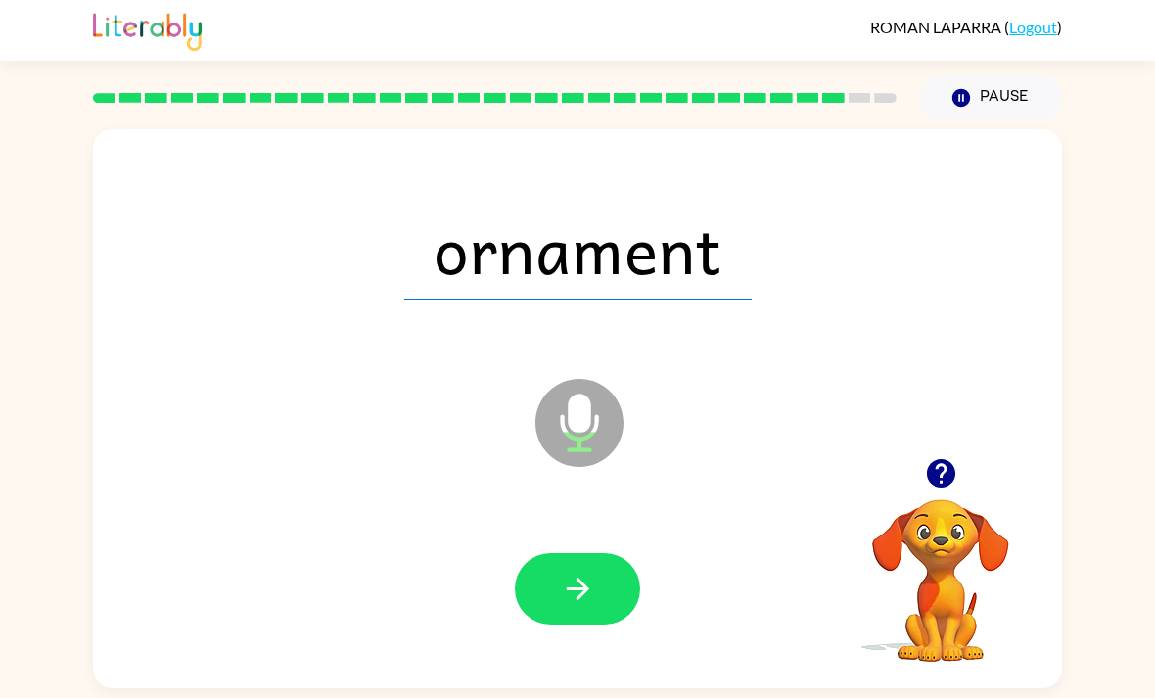
click at [599, 603] on button "button" at bounding box center [577, 588] width 125 height 71
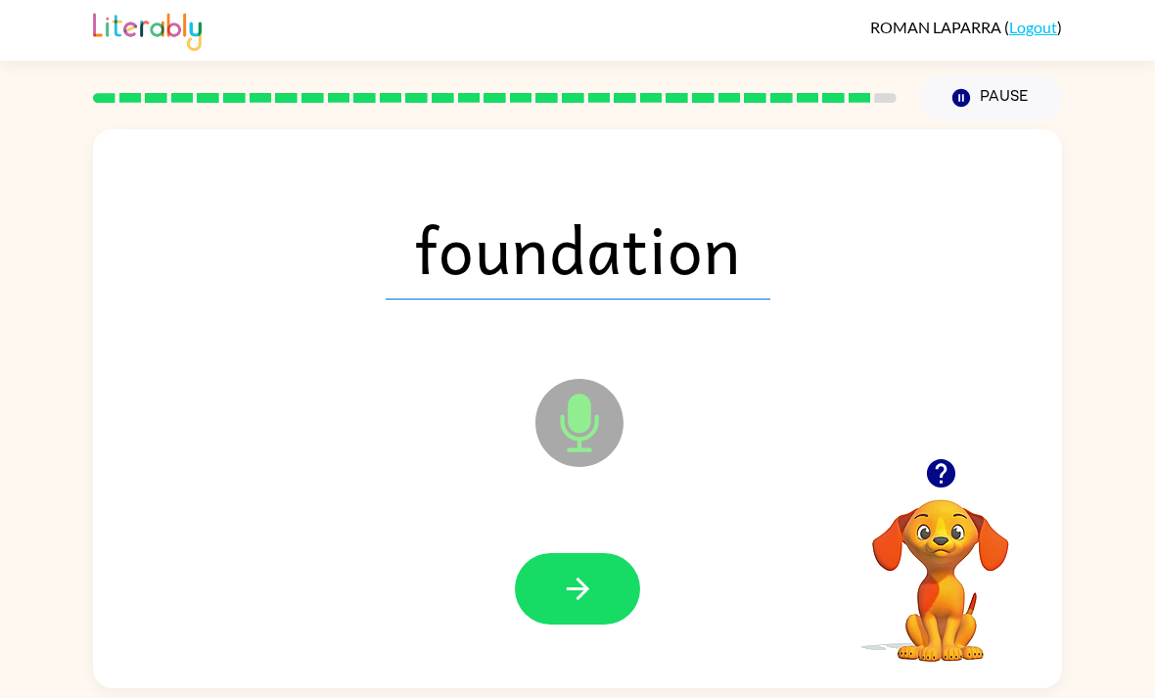
click at [596, 584] on button "button" at bounding box center [577, 588] width 125 height 71
